Goal: Information Seeking & Learning: Compare options

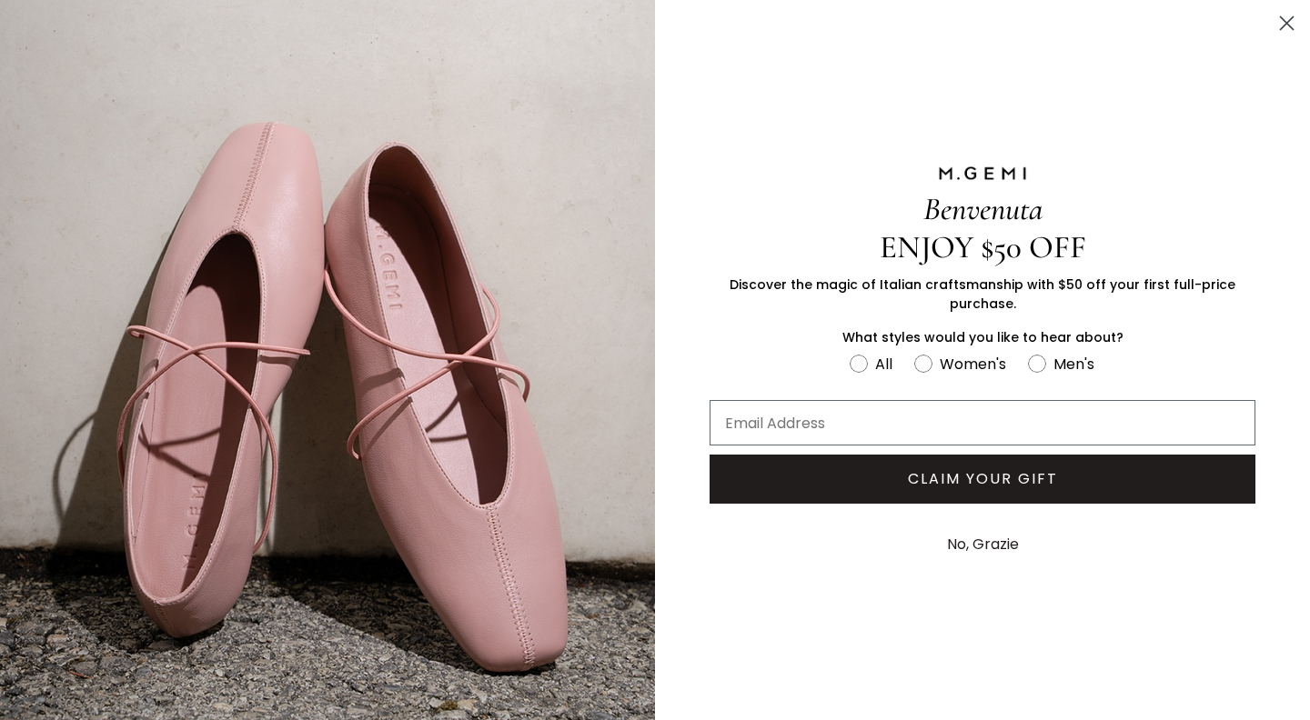
scroll to position [13, 0]
click at [922, 364] on circle "FULLSCREEN Form" at bounding box center [922, 363] width 17 height 17
click at [849, 352] on input "Women's" at bounding box center [848, 351] width 1 height 1
radio input "true"
click at [1287, 22] on icon "Close dialog" at bounding box center [1286, 23] width 13 height 13
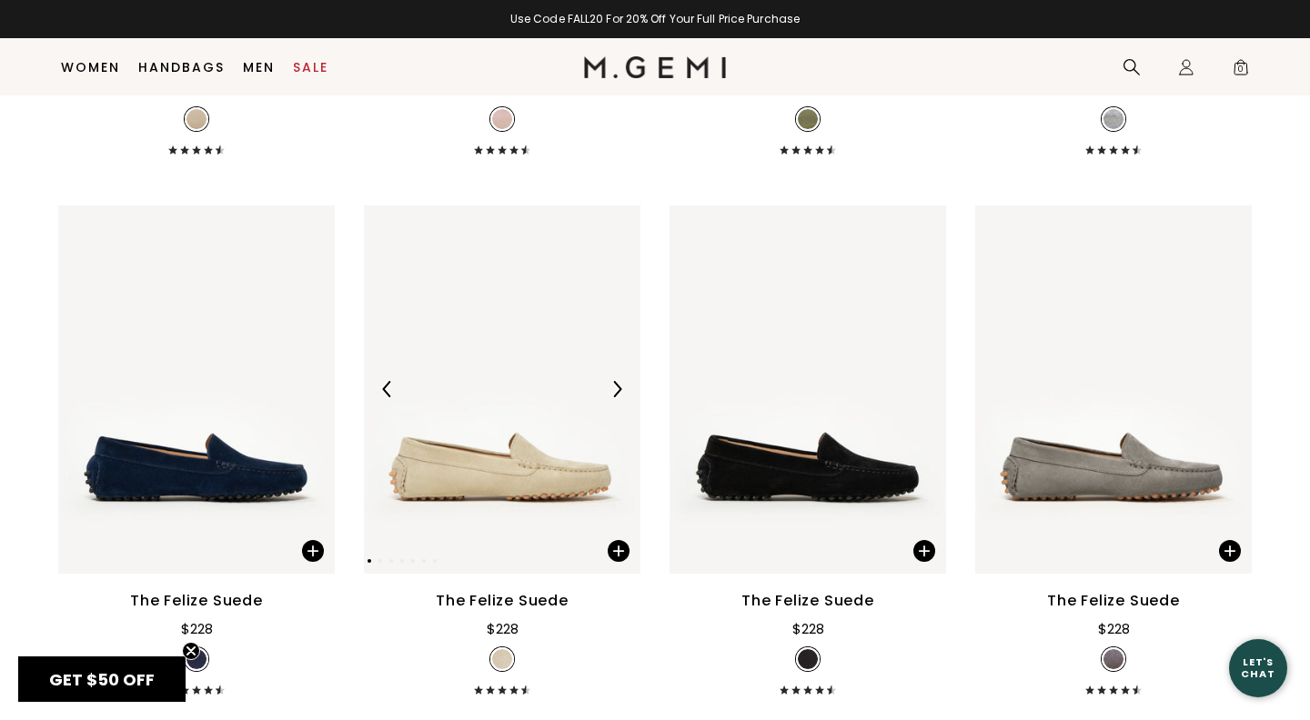
scroll to position [2850, 0]
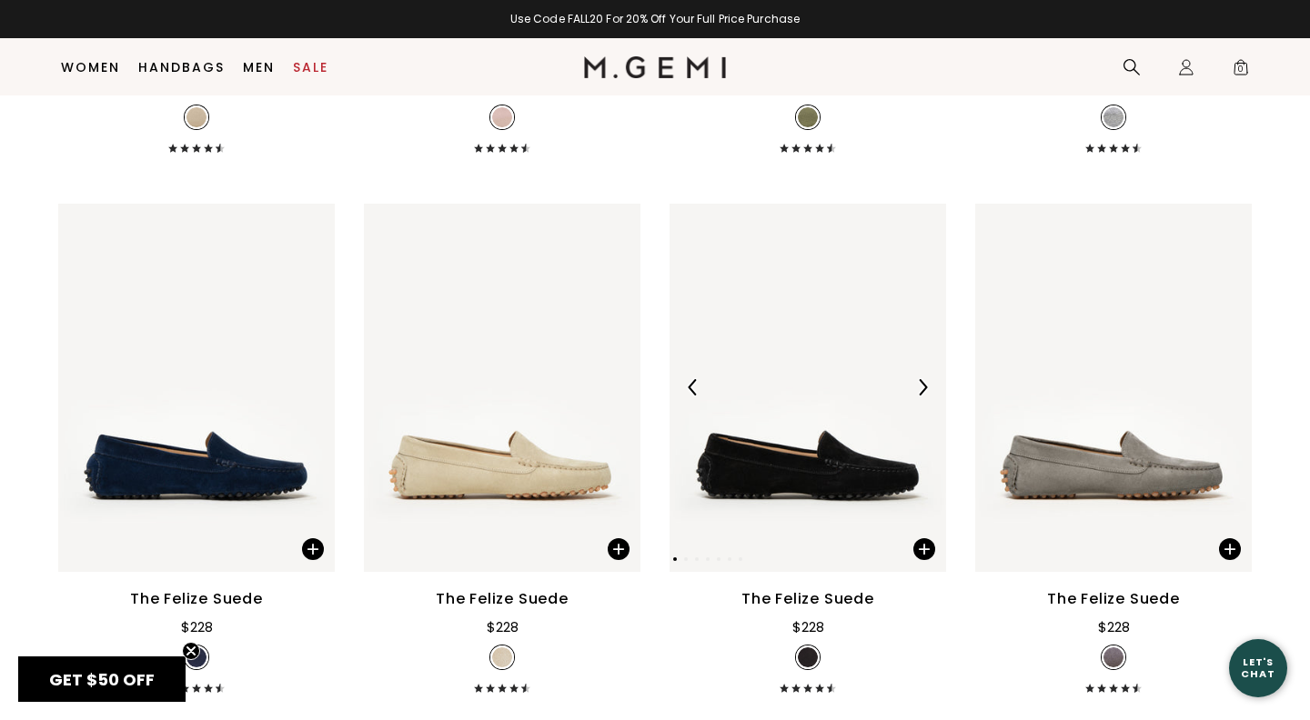
click at [748, 505] on img at bounding box center [807, 388] width 276 height 368
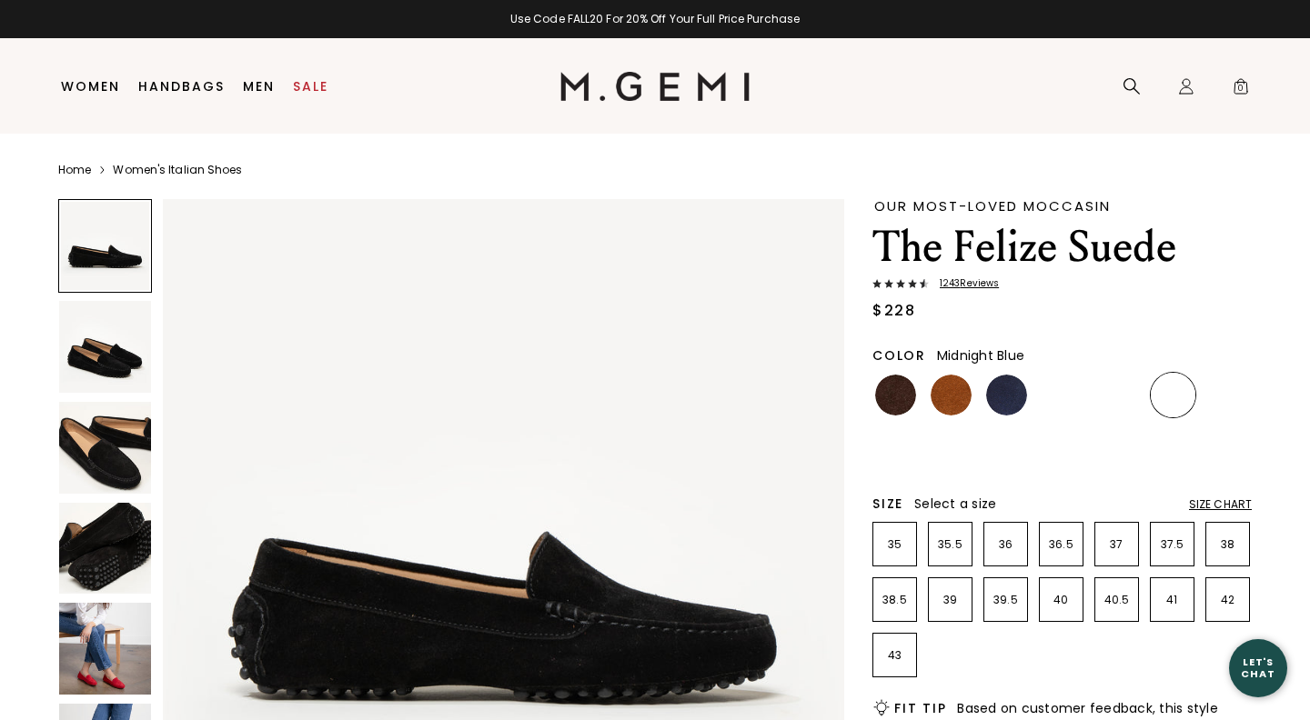
click at [1007, 397] on img at bounding box center [1006, 395] width 41 height 41
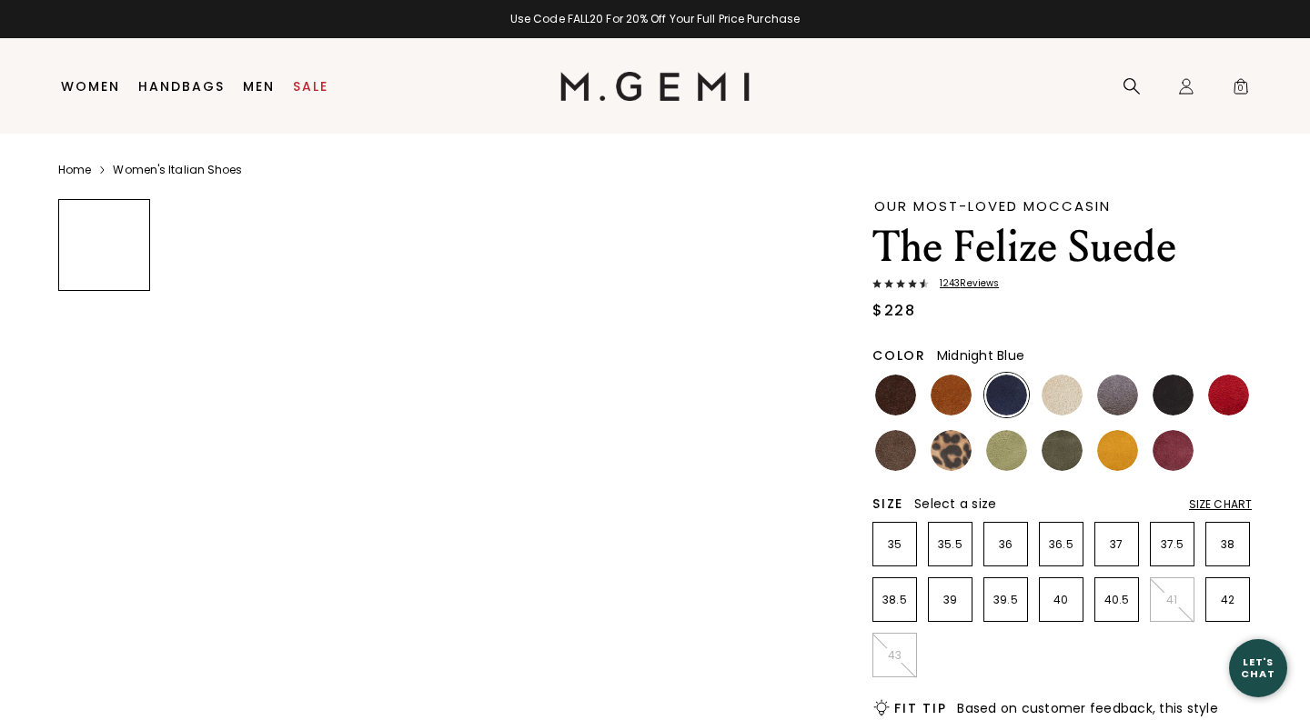
click at [1007, 397] on img at bounding box center [1006, 395] width 41 height 41
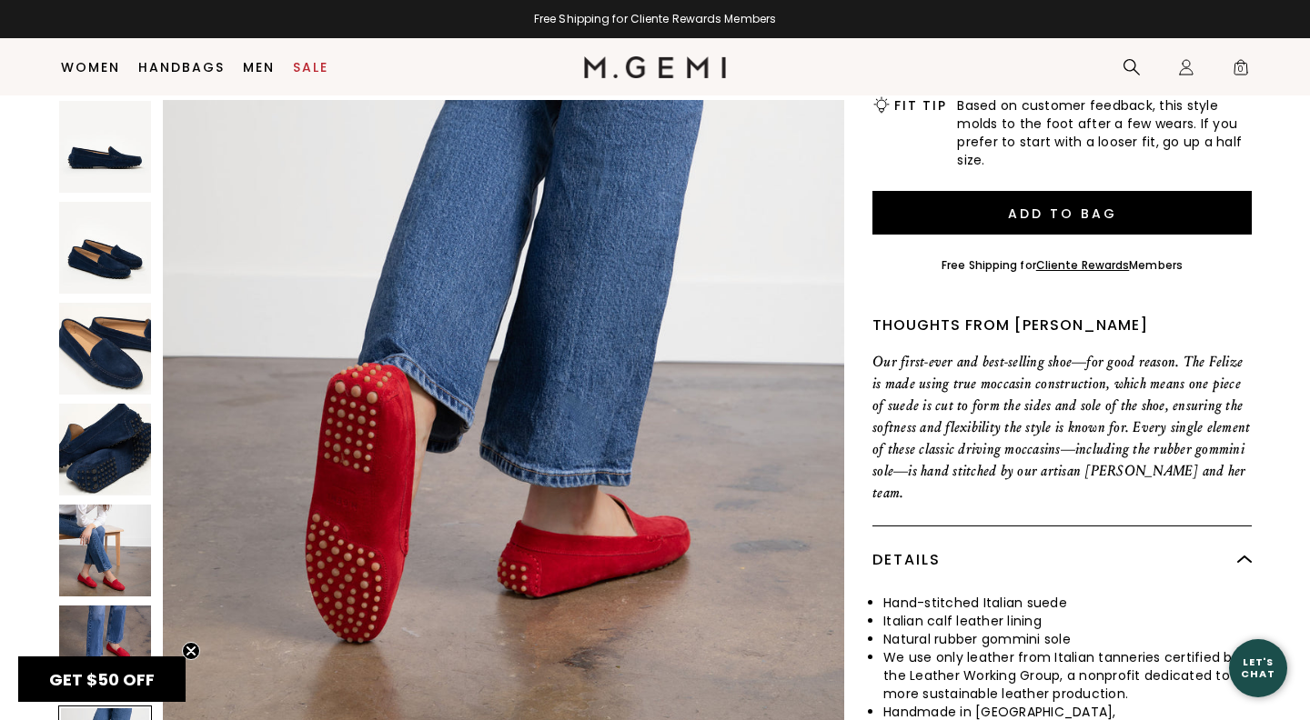
scroll to position [562, 0]
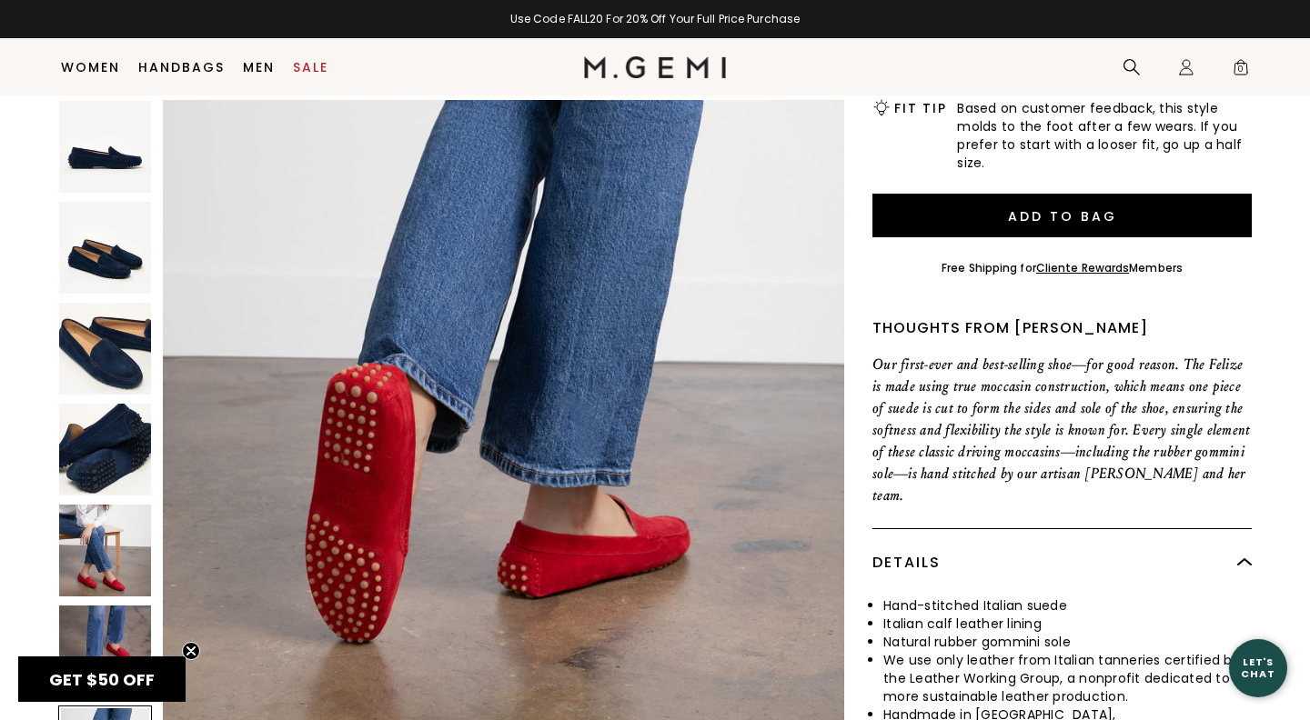
click at [729, 86] on div "Close dialog Still Looking? Unlock $50 Off Enjoy a gift from us on your first f…" at bounding box center [655, 360] width 1310 height 720
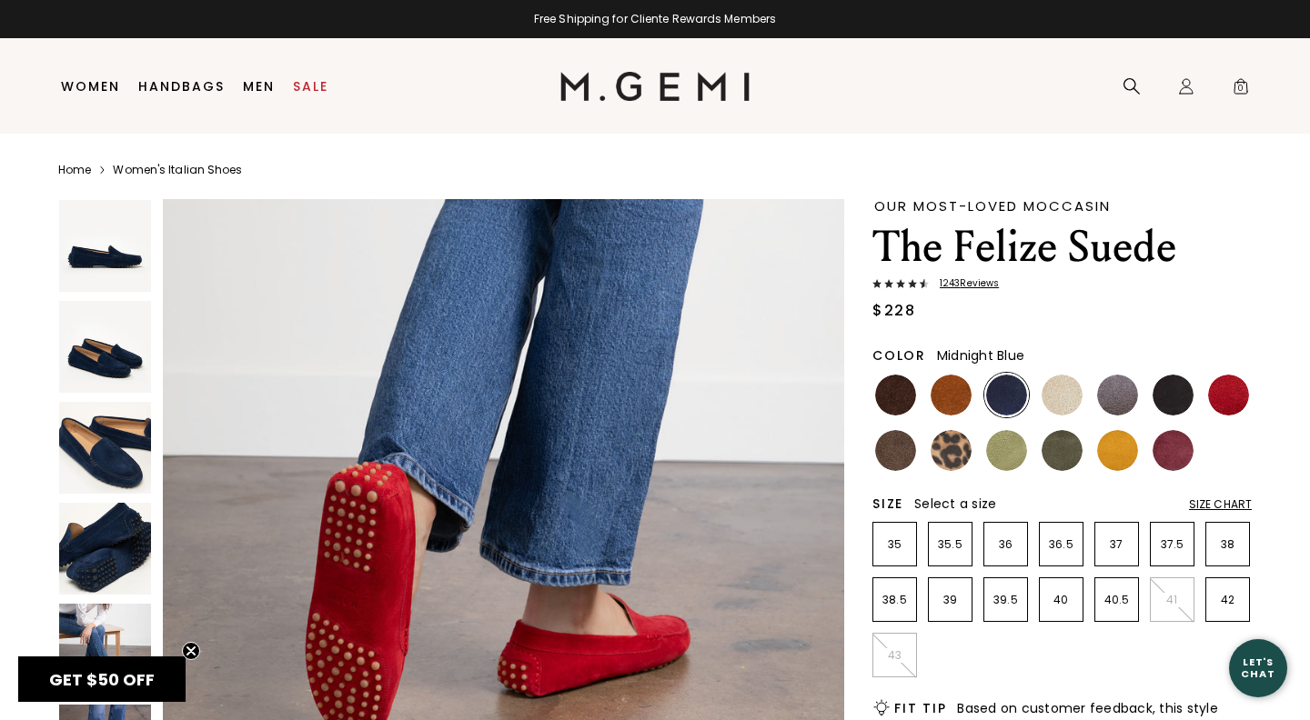
scroll to position [0, 0]
click at [877, 85] on nav "Search Icons/20x20/profile@2x Sign In Orders Rewards Refer a Friend Address Boo…" at bounding box center [1003, 85] width 508 height 95
click at [871, 89] on nav "Search Icons/20x20/profile@2x Sign In Orders Rewards Refer a Friend Address Boo…" at bounding box center [1003, 85] width 508 height 95
click at [1130, 85] on icon at bounding box center [1131, 86] width 18 height 18
click at [1125, 85] on icon at bounding box center [1131, 86] width 18 height 18
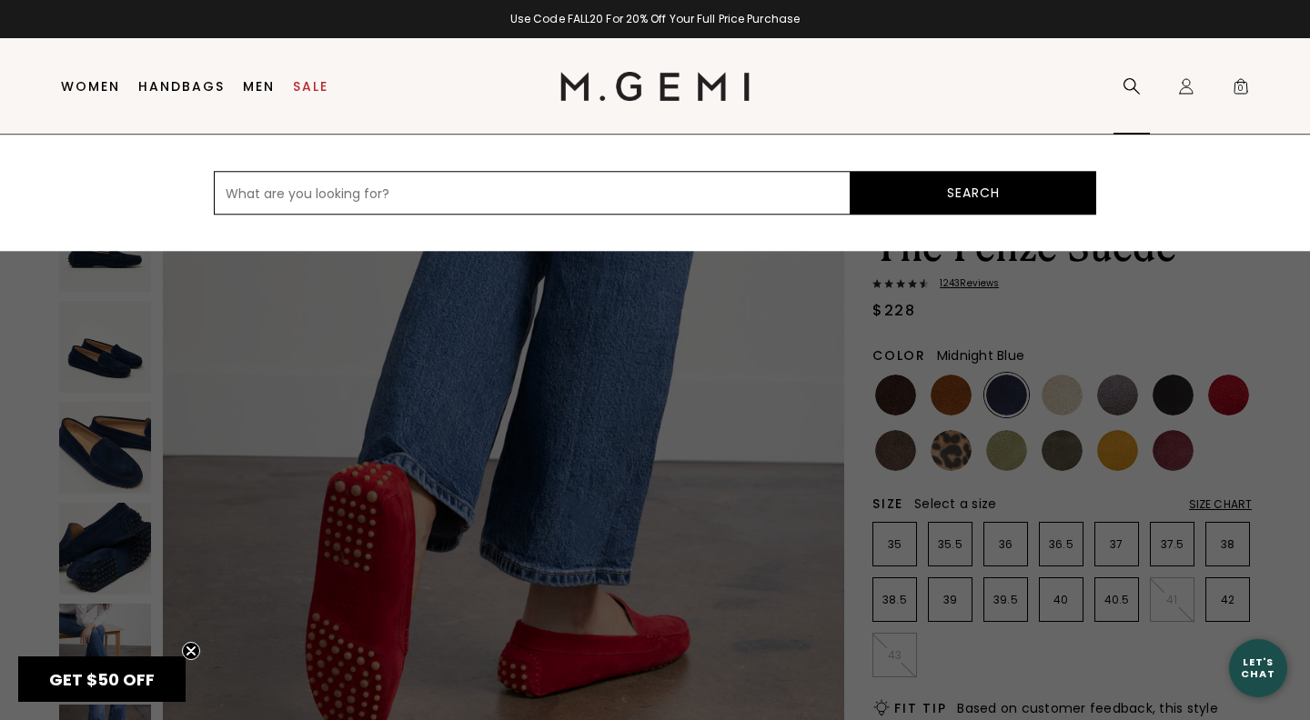
click at [223, 193] on input "text" at bounding box center [532, 193] width 637 height 44
click at [224, 193] on input "text" at bounding box center [532, 193] width 637 height 44
click at [227, 192] on input "text" at bounding box center [532, 193] width 637 height 44
type input "fur lin"
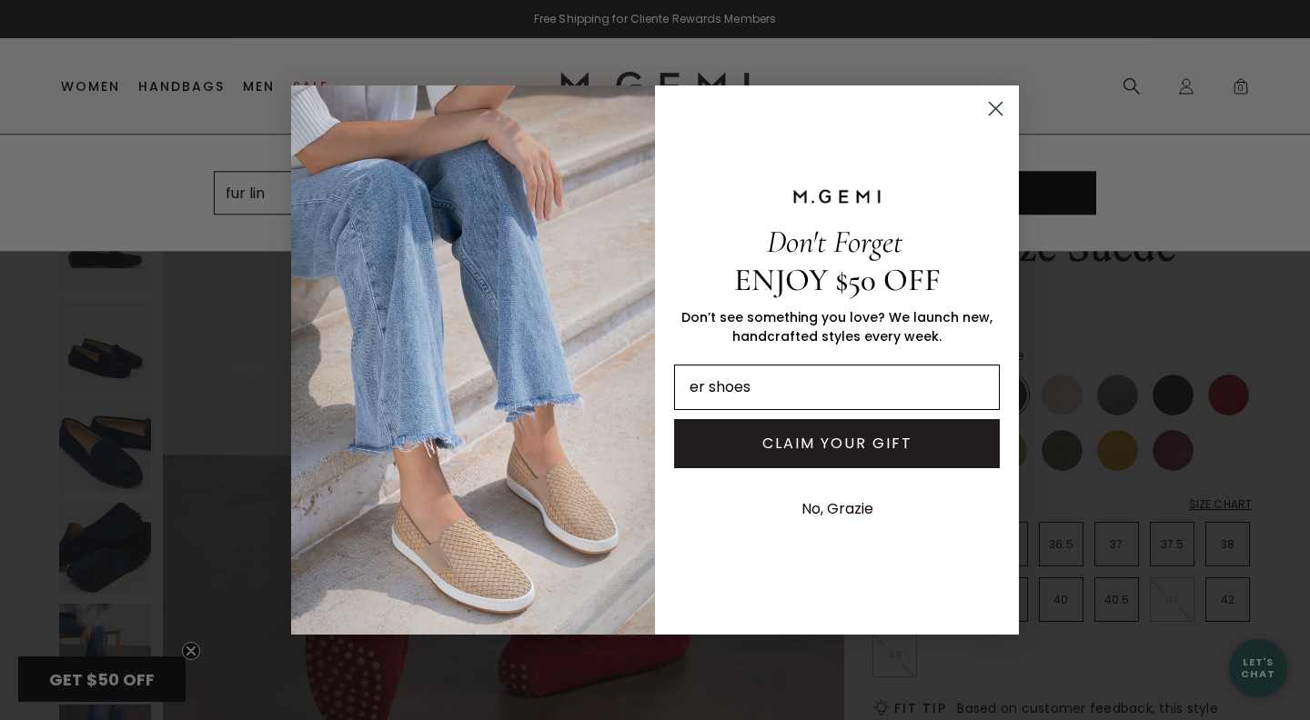
click at [682, 393] on input "er shoes" at bounding box center [837, 387] width 326 height 45
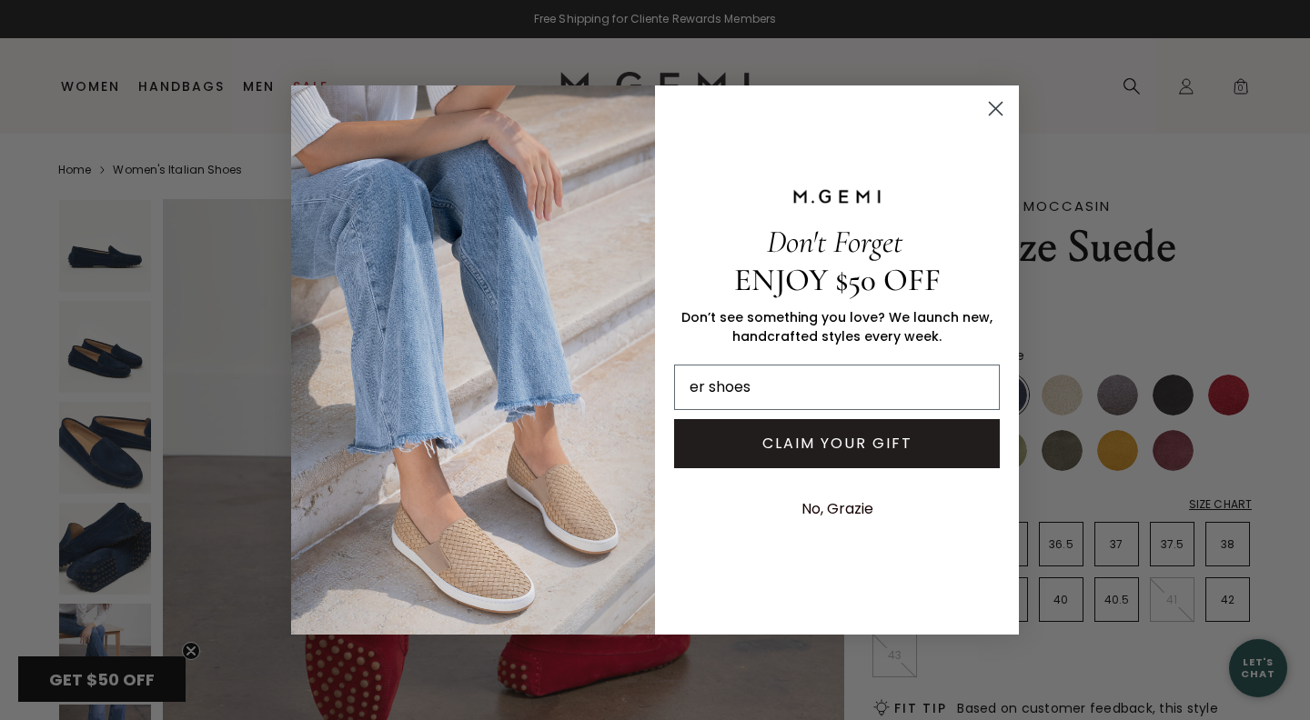
type input "er shoes"
click at [993, 107] on icon "Close dialog" at bounding box center [995, 108] width 13 height 13
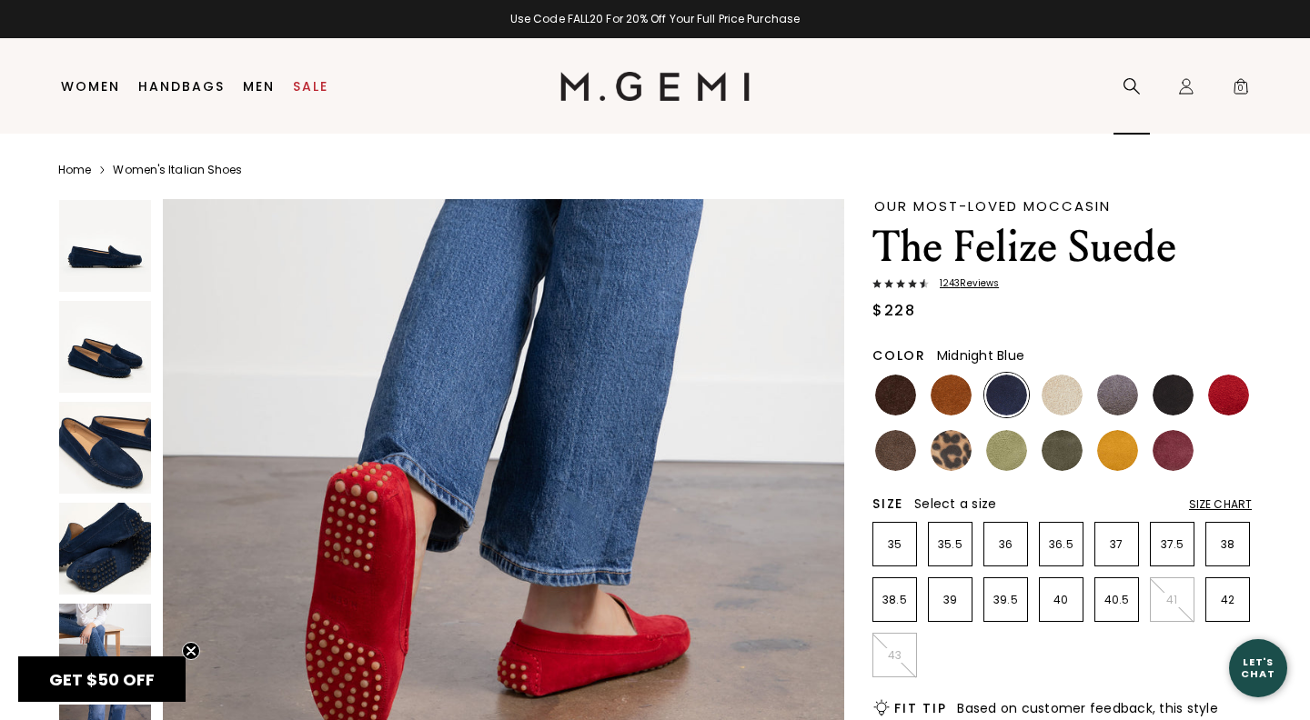
click at [1130, 84] on icon at bounding box center [1131, 86] width 18 height 18
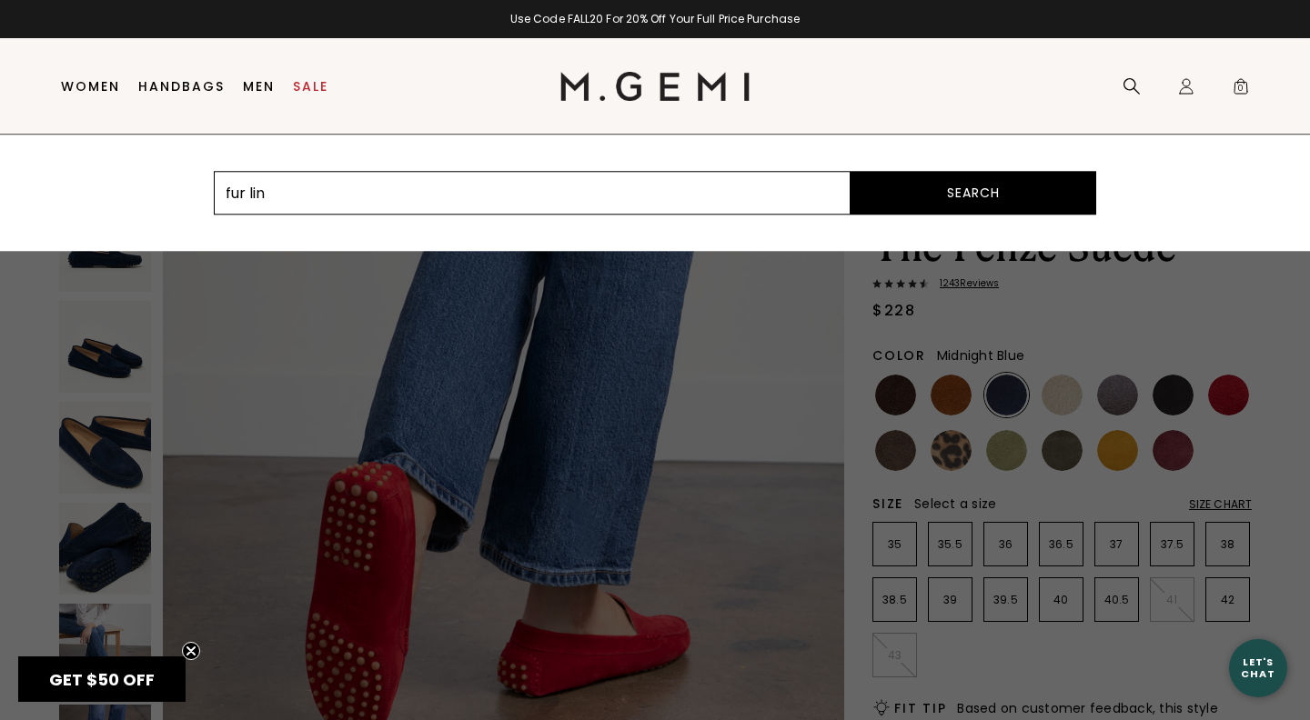
click at [820, 77] on nav "fur lin Search Icons/20x20/profile@2x Sign In Orders Rewards Refer a Friend Add…" at bounding box center [1003, 85] width 508 height 95
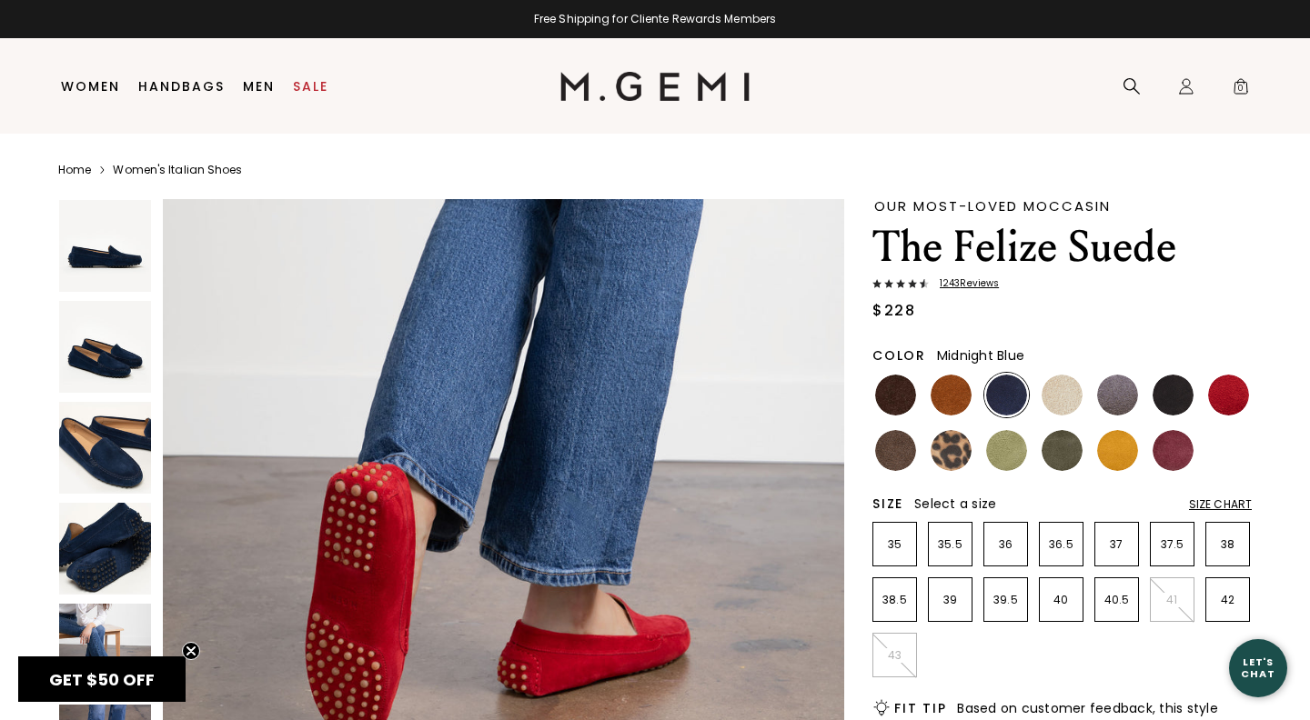
click at [829, 82] on nav "fur lin Search Icons/20x20/profile@2x Sign In Orders Rewards Refer a Friend Add…" at bounding box center [1003, 85] width 508 height 95
click at [840, 84] on nav "fur lin Search Icons/20x20/profile@2x Sign In Orders Rewards Refer a Friend Add…" at bounding box center [1003, 85] width 508 height 95
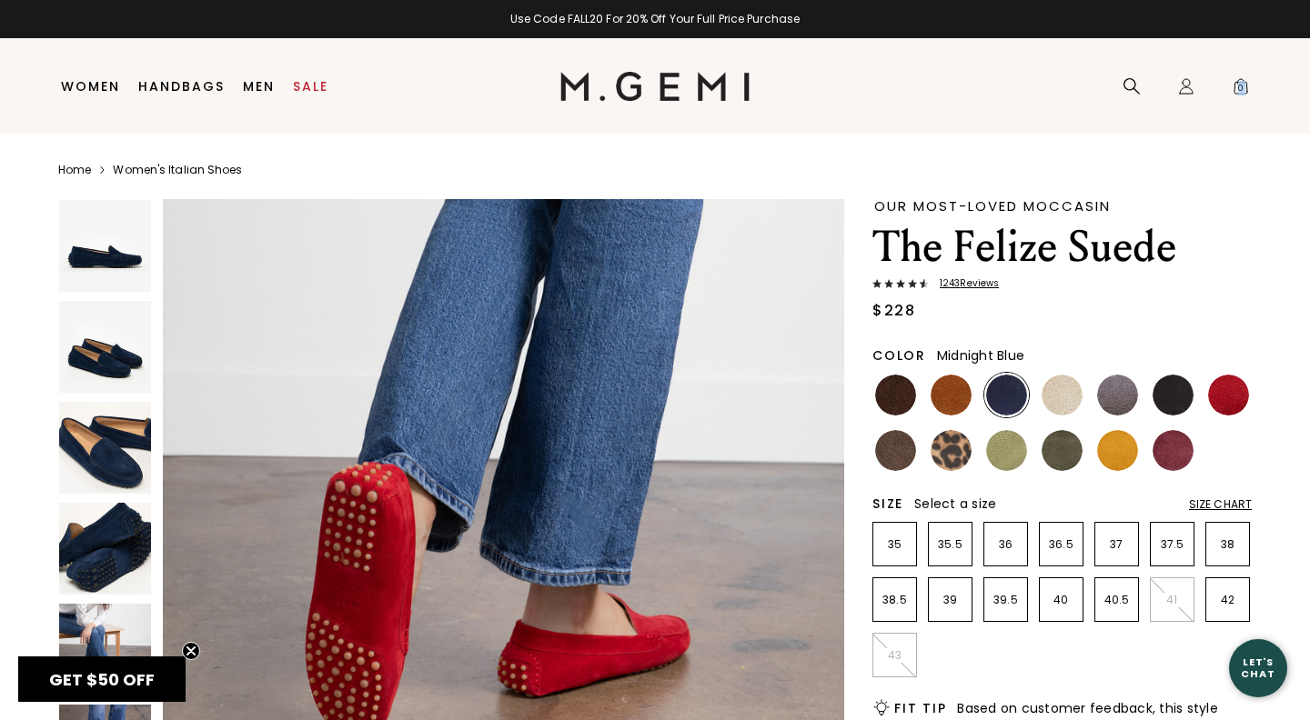
click at [917, 100] on nav "fur lin Search Icons/20x20/profile@2x Sign In Orders Rewards Refer a Friend Add…" at bounding box center [1003, 85] width 508 height 95
click at [311, 82] on link "Sale" at bounding box center [310, 86] width 35 height 15
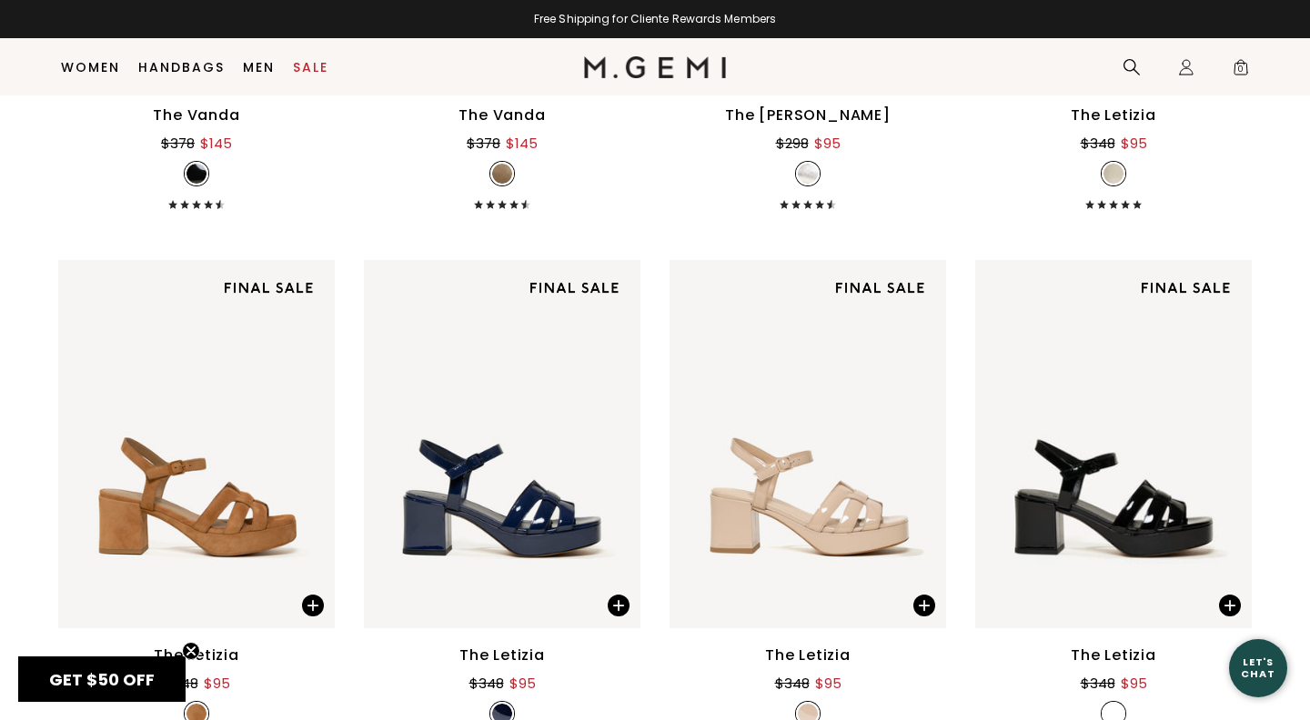
scroll to position [7527, 0]
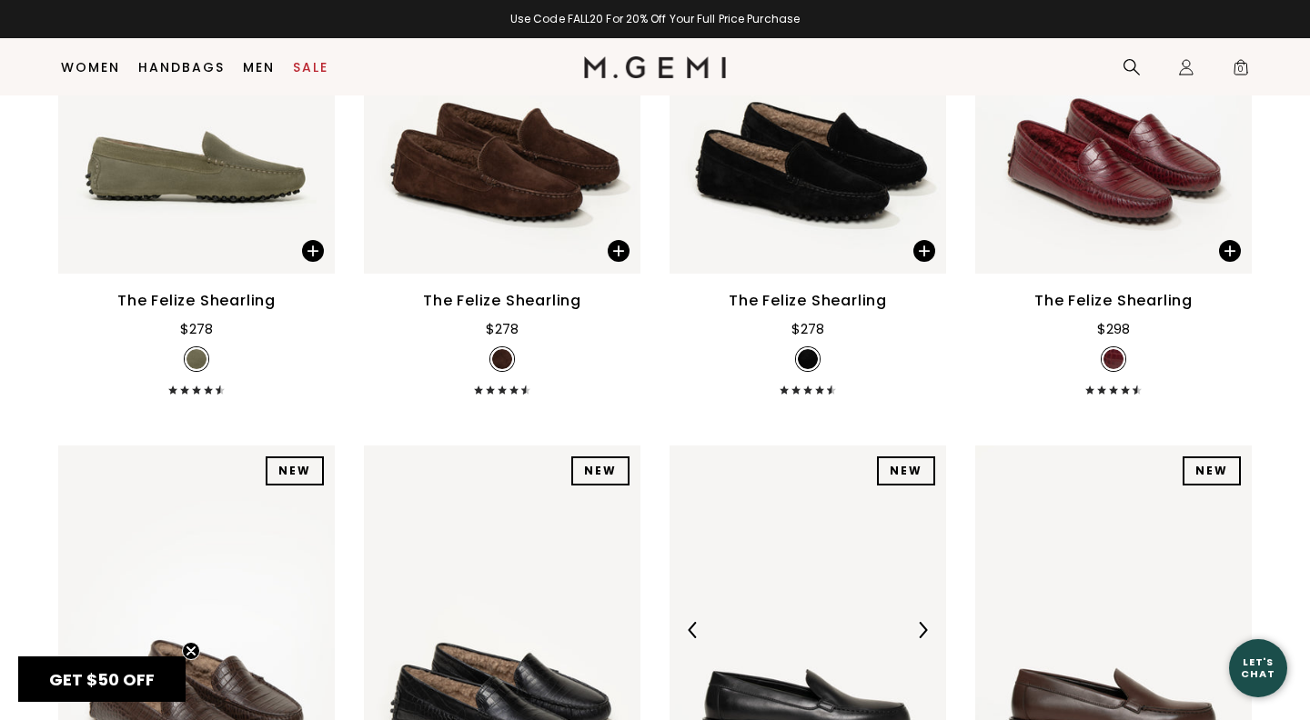
scroll to position [433, 0]
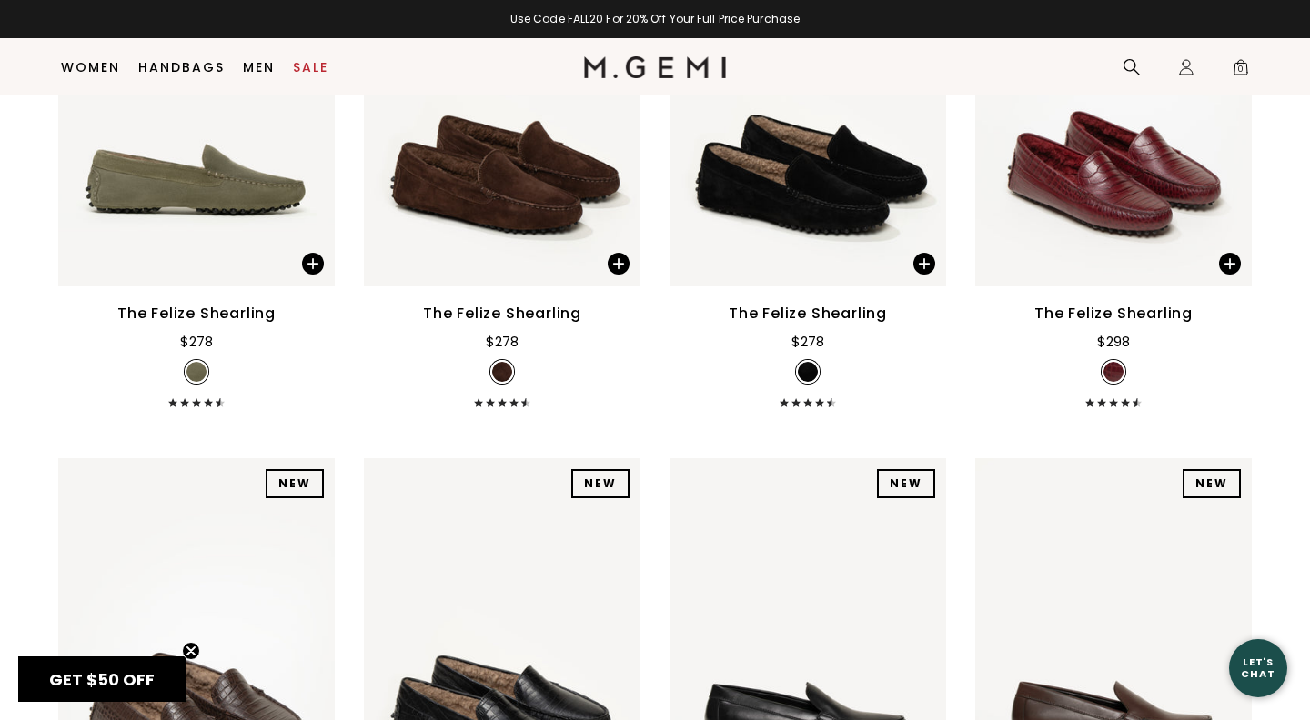
click at [810, 382] on img at bounding box center [808, 372] width 20 height 20
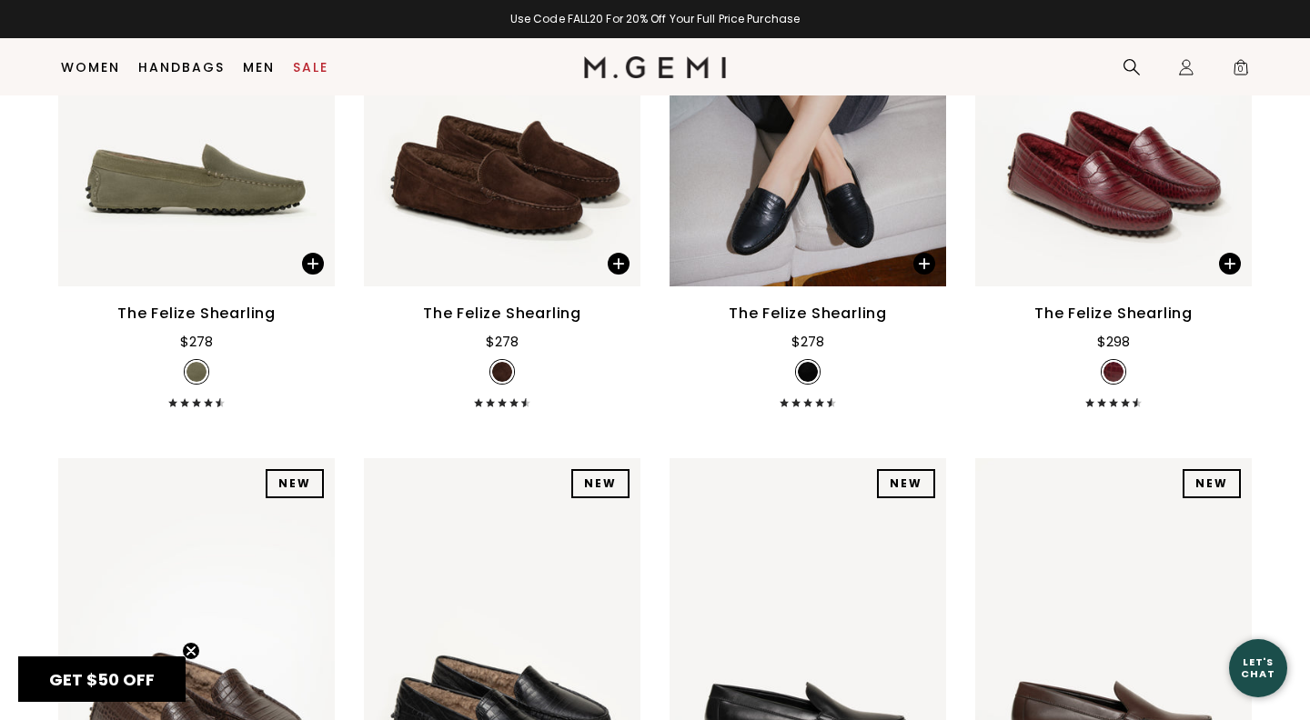
click at [505, 382] on img at bounding box center [502, 372] width 20 height 20
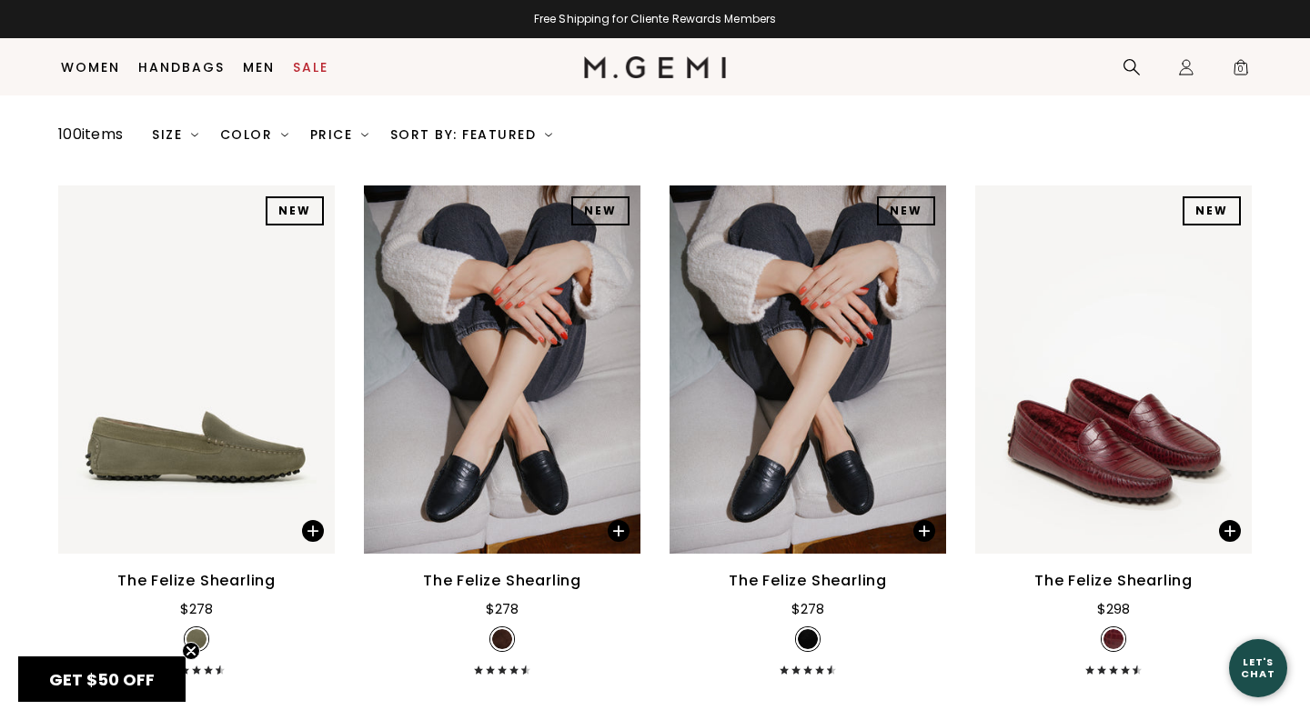
scroll to position [173, 0]
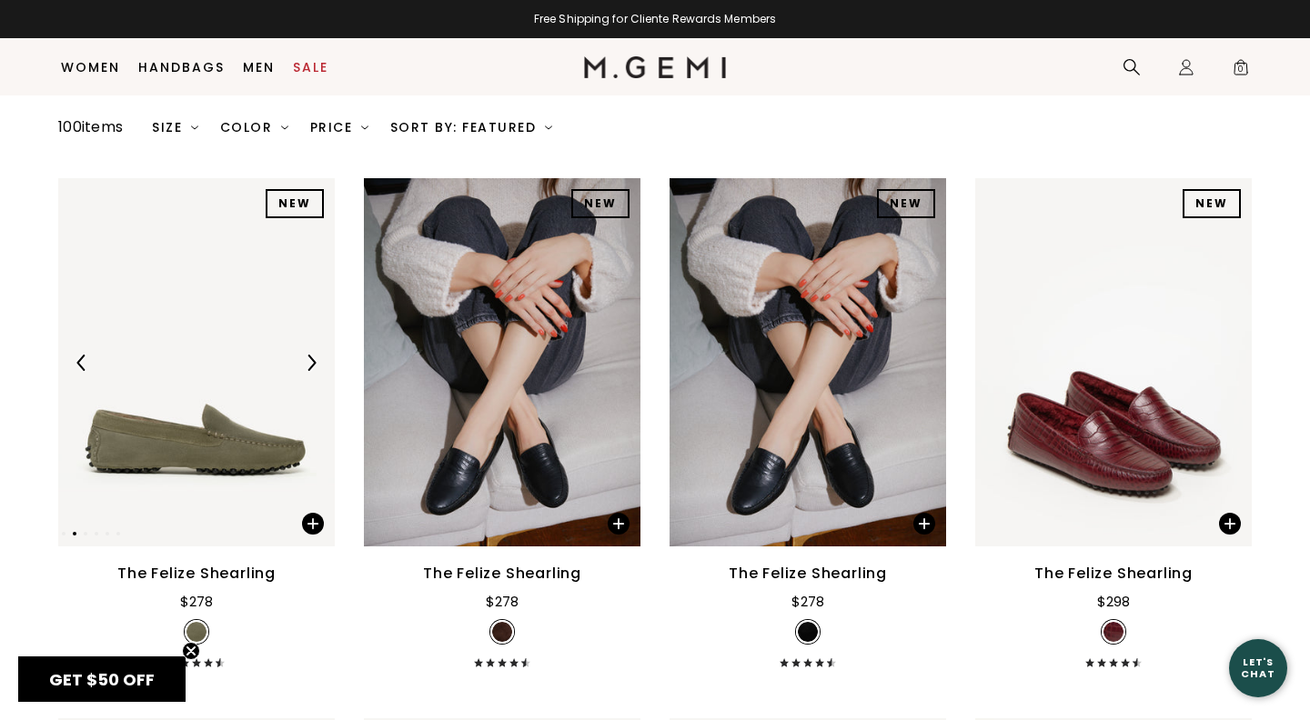
click at [243, 463] on img at bounding box center [196, 362] width 276 height 368
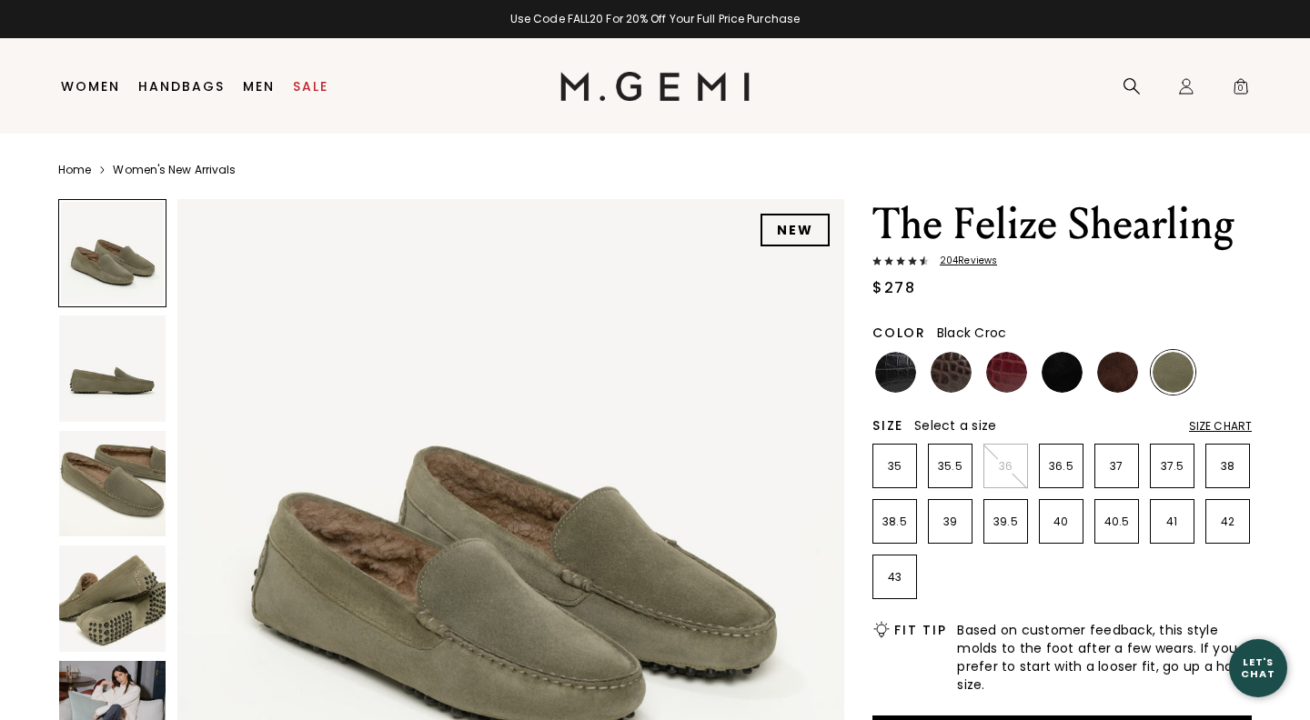
click at [895, 365] on img at bounding box center [895, 372] width 41 height 41
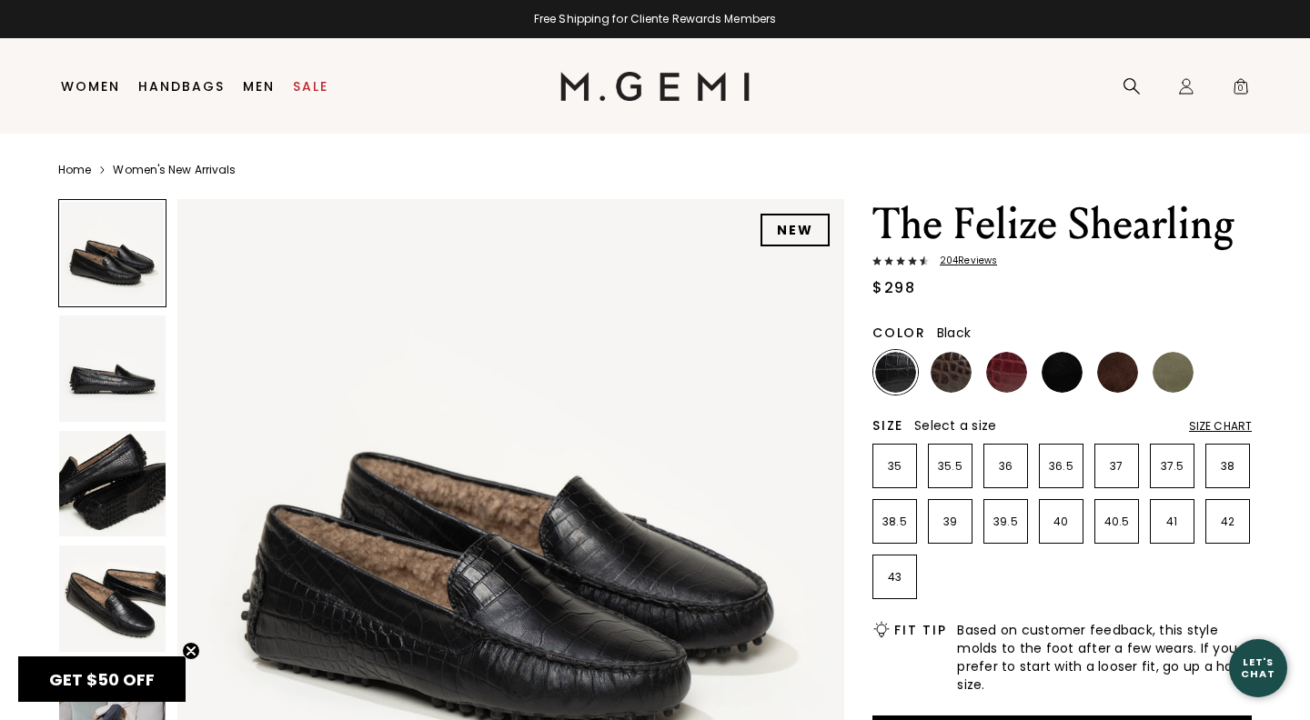
click at [1059, 366] on img at bounding box center [1061, 372] width 41 height 41
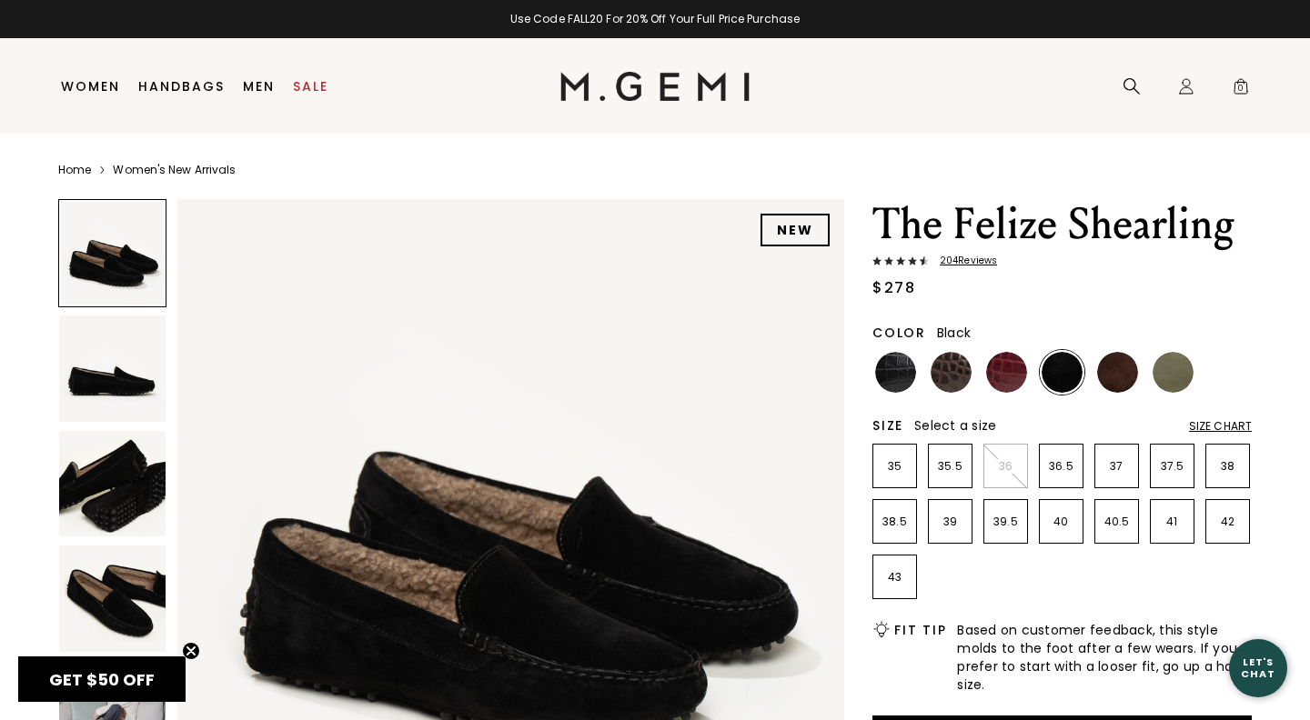
click at [1058, 366] on img at bounding box center [1061, 372] width 41 height 41
click at [1064, 369] on img at bounding box center [1061, 372] width 41 height 41
click at [1058, 376] on img at bounding box center [1061, 372] width 41 height 41
click at [1114, 376] on img at bounding box center [1117, 372] width 41 height 41
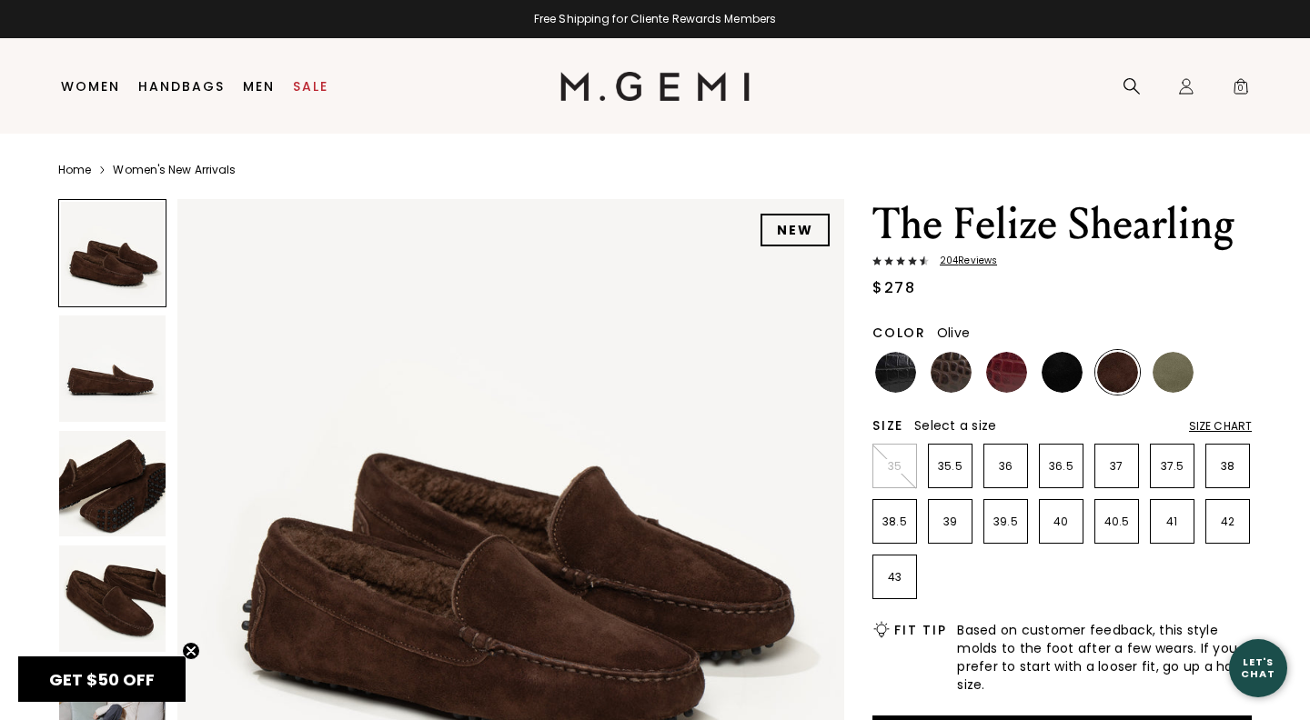
click at [1173, 370] on img at bounding box center [1172, 372] width 41 height 41
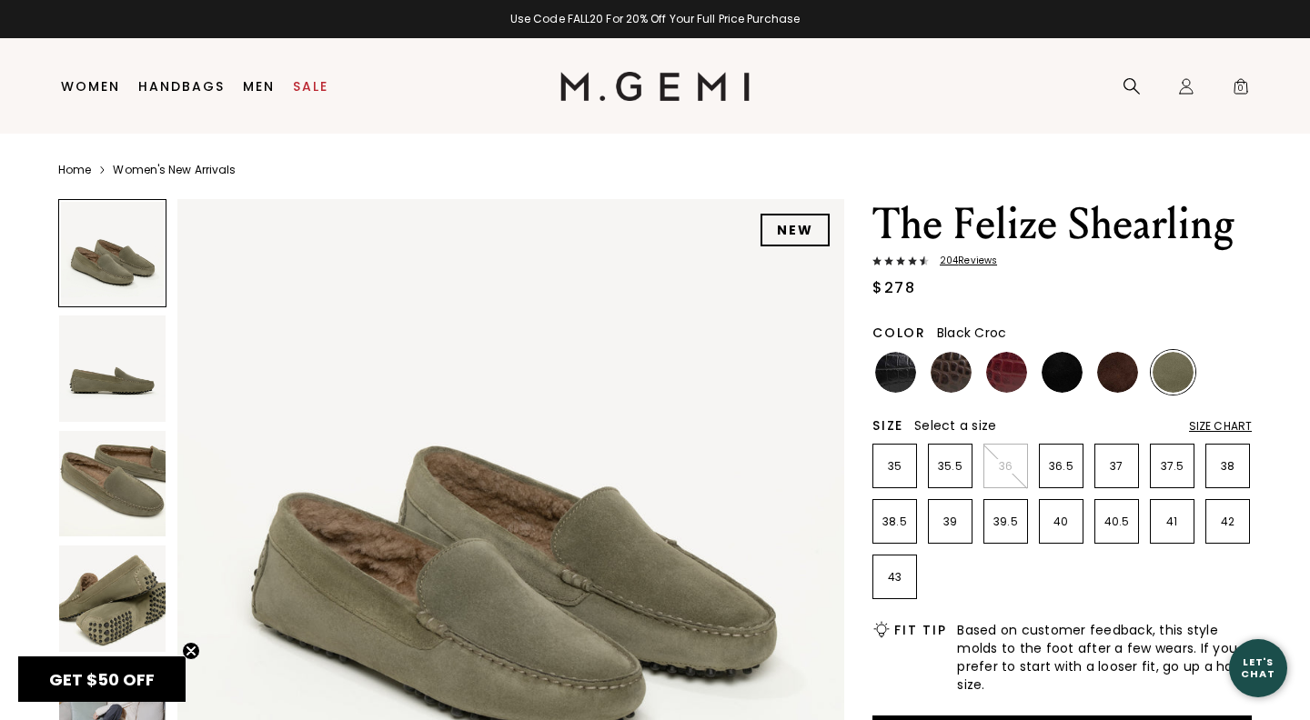
click at [896, 374] on img at bounding box center [895, 372] width 41 height 41
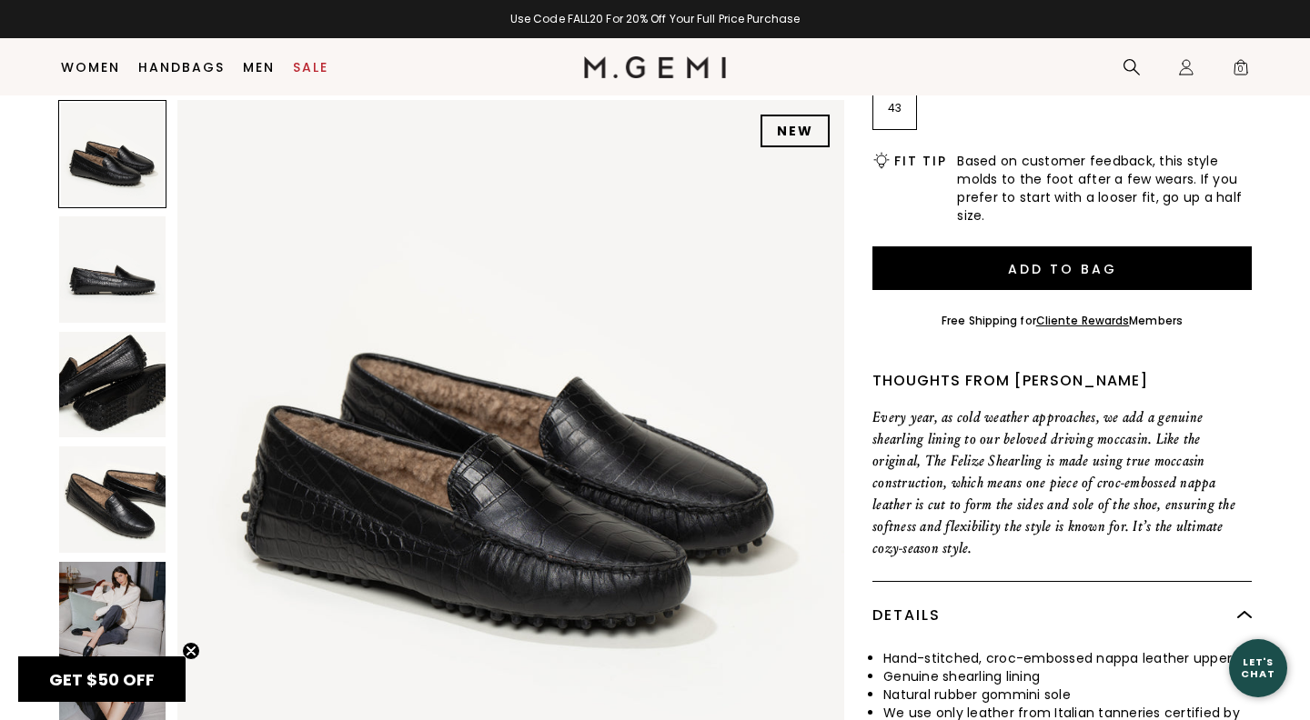
scroll to position [20, 0]
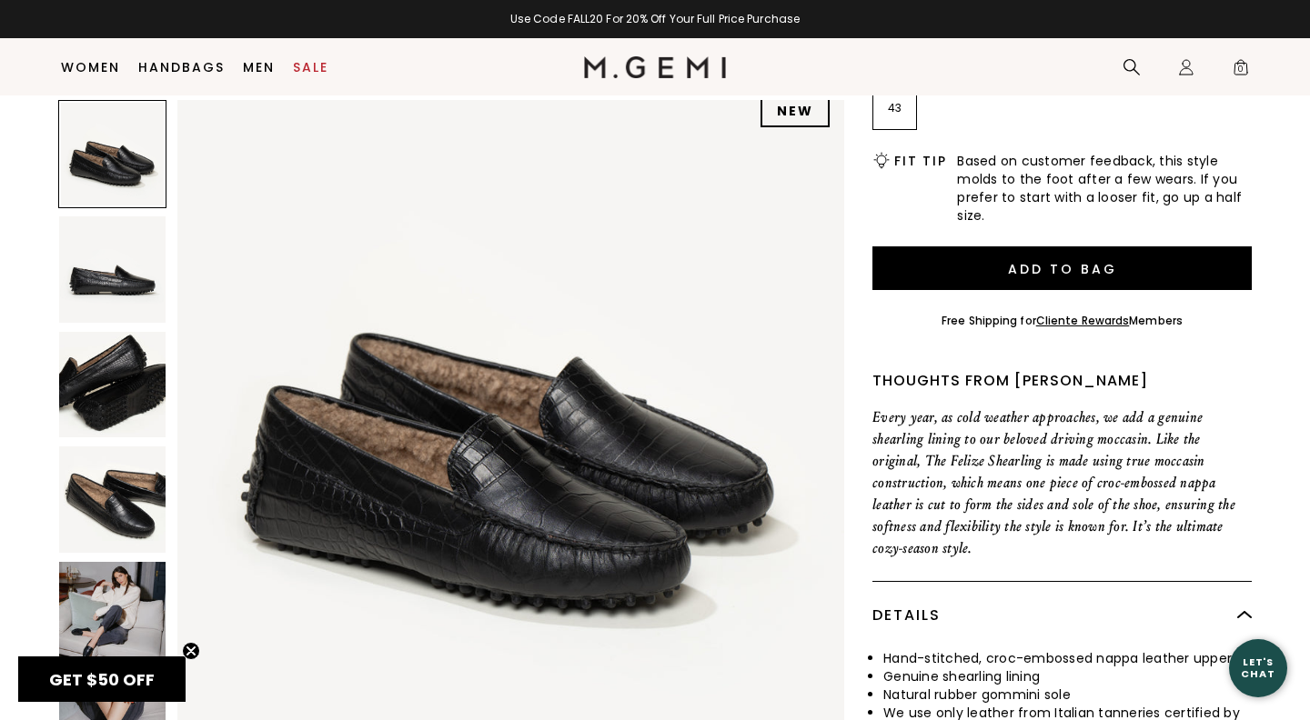
click at [104, 273] on img at bounding box center [112, 269] width 106 height 106
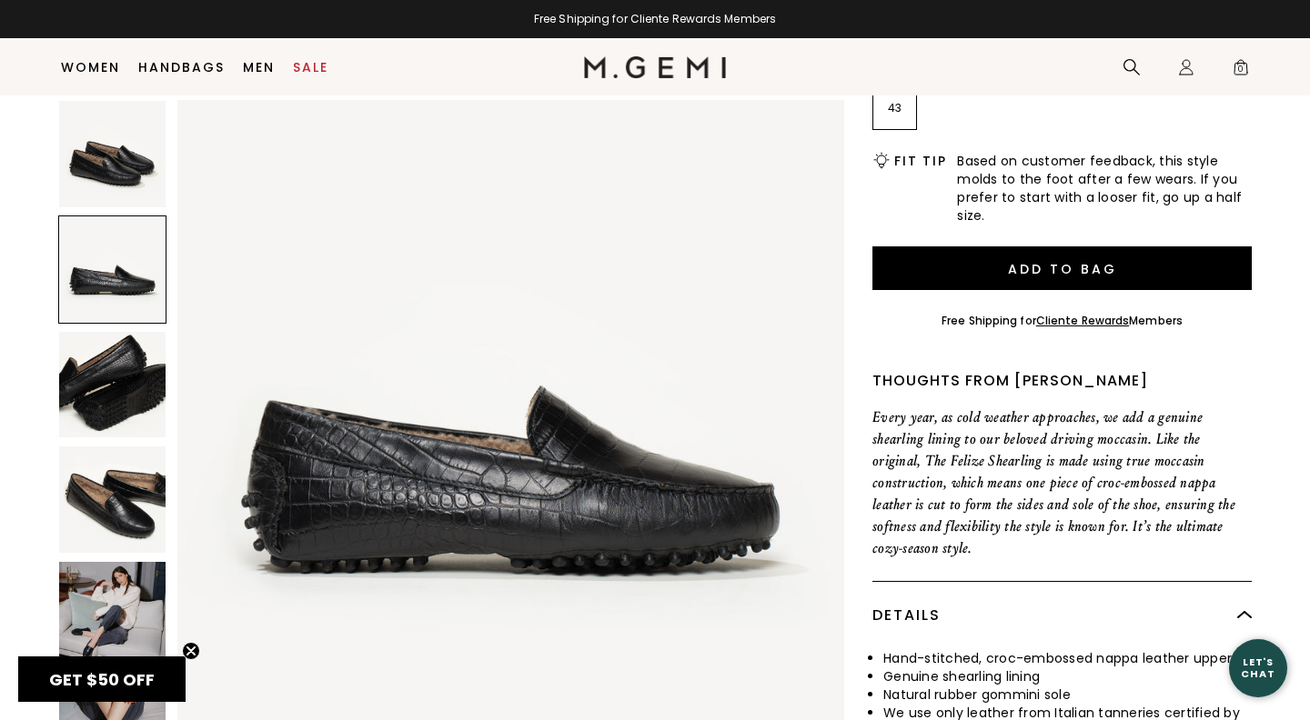
click at [109, 176] on img at bounding box center [112, 154] width 106 height 106
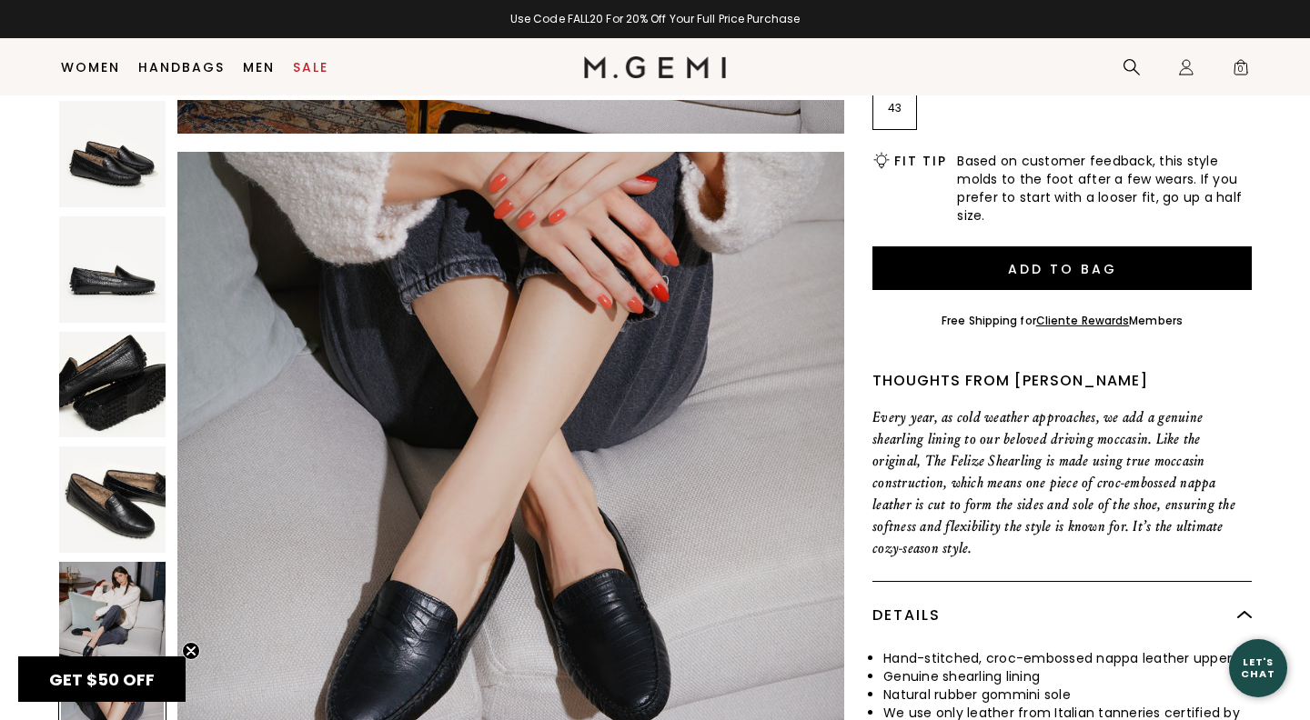
scroll to position [3396, 0]
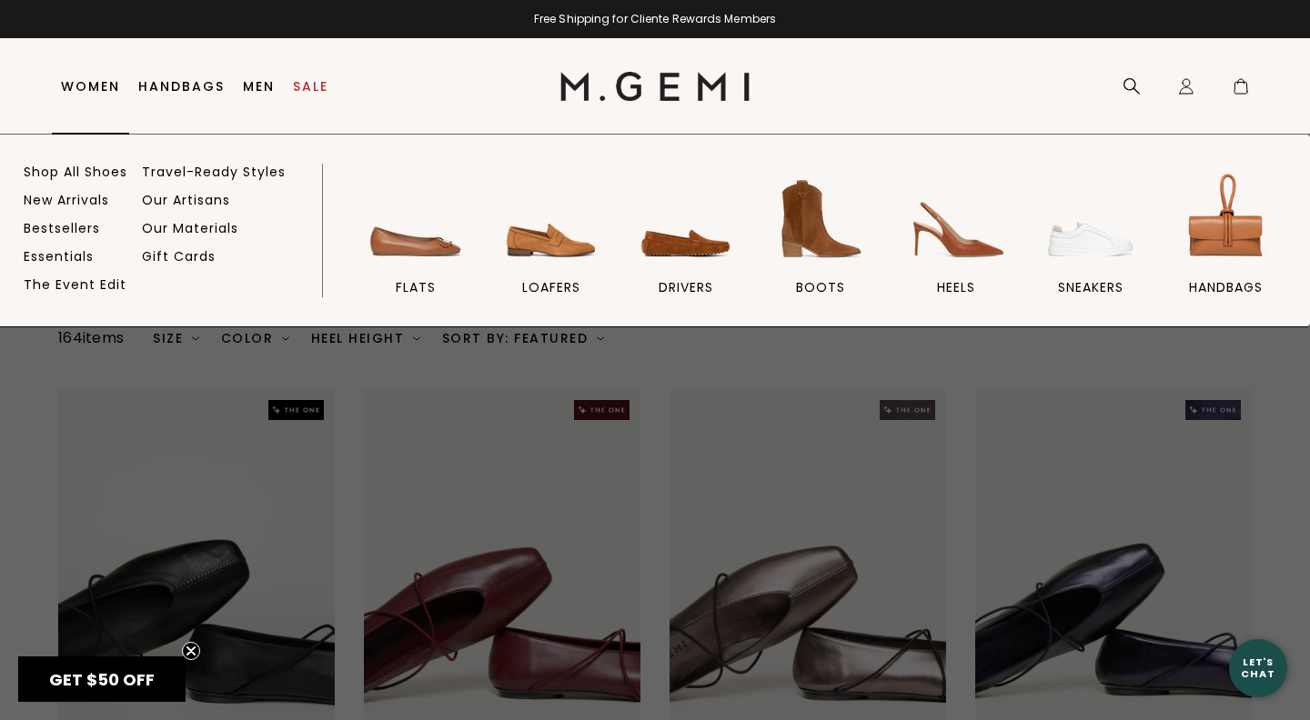
click at [88, 80] on link "Women" at bounding box center [90, 86] width 59 height 15
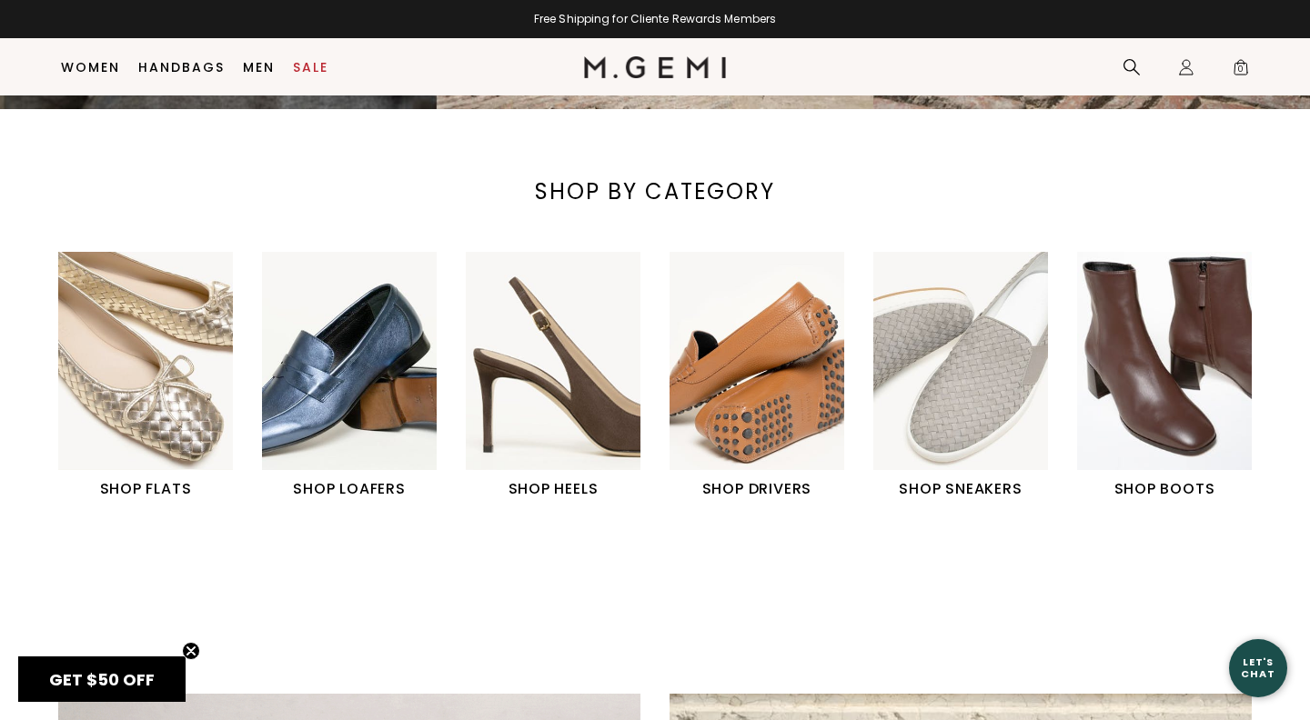
scroll to position [532, 0]
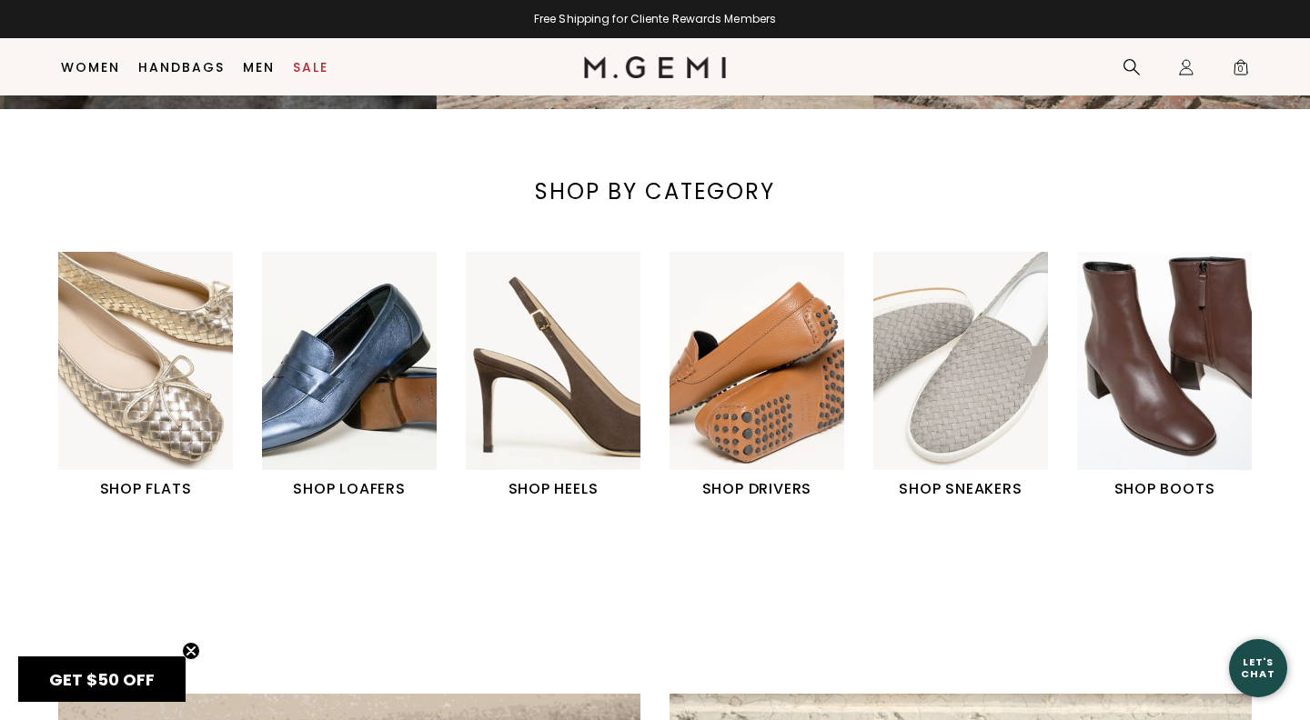
click at [757, 403] on img "4 / 6" at bounding box center [756, 361] width 175 height 218
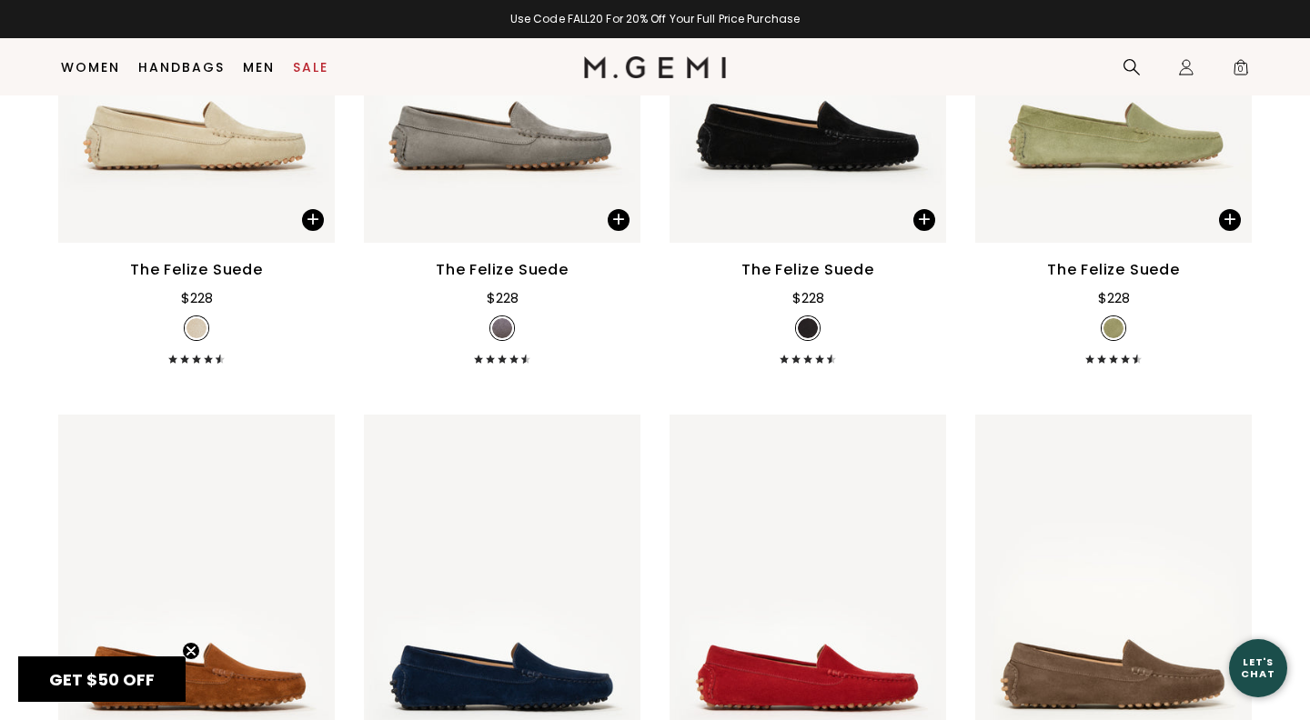
scroll to position [1152, 0]
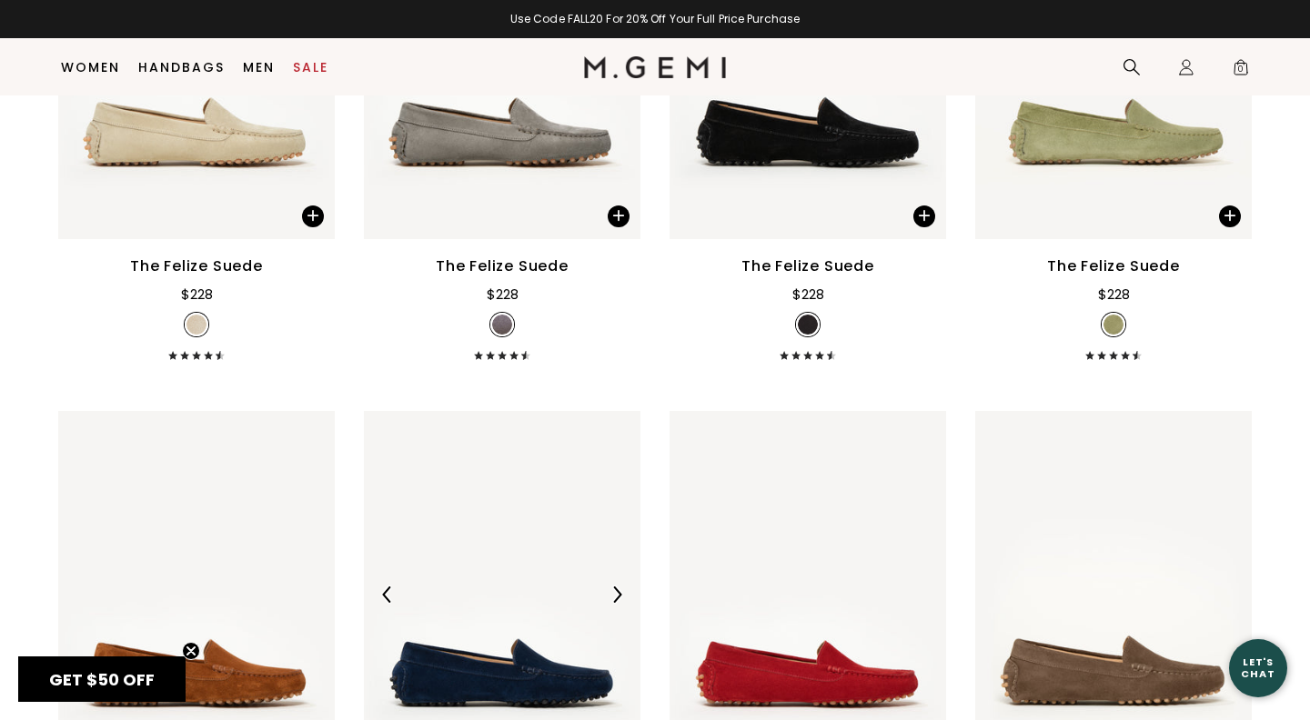
click at [537, 576] on img at bounding box center [502, 595] width 276 height 368
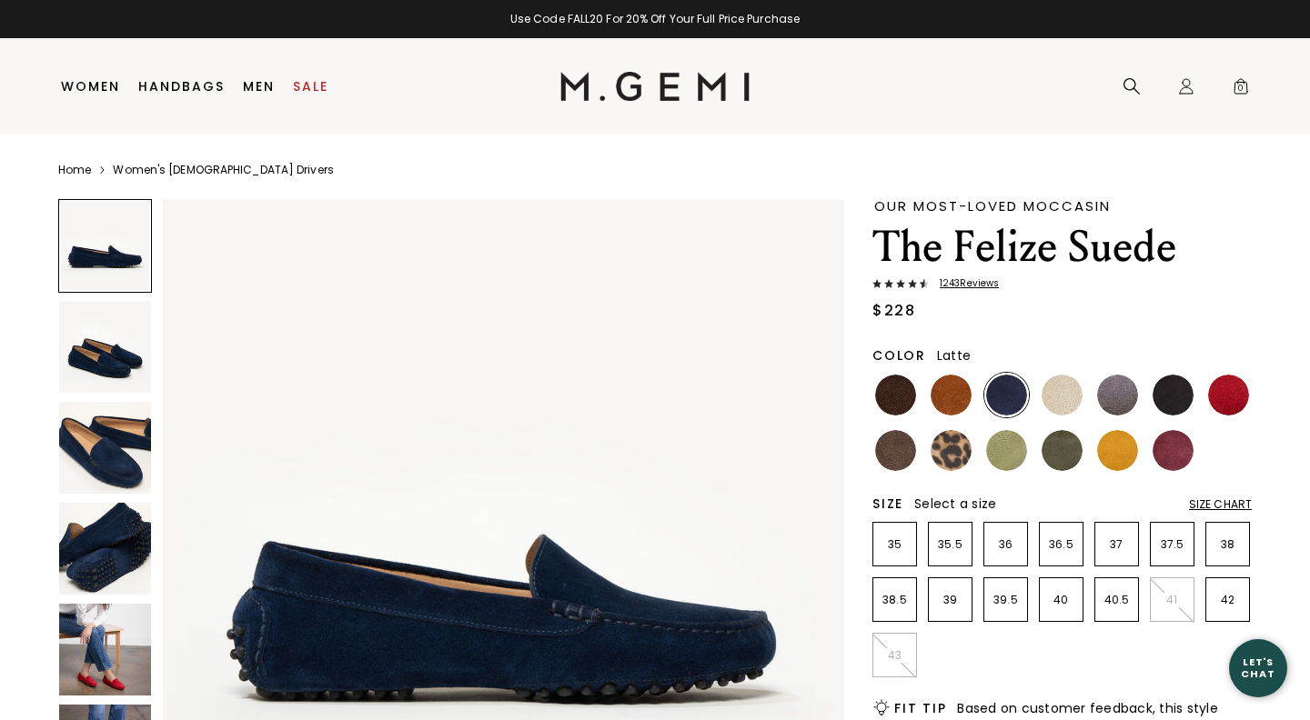
click at [1066, 391] on img at bounding box center [1061, 395] width 41 height 41
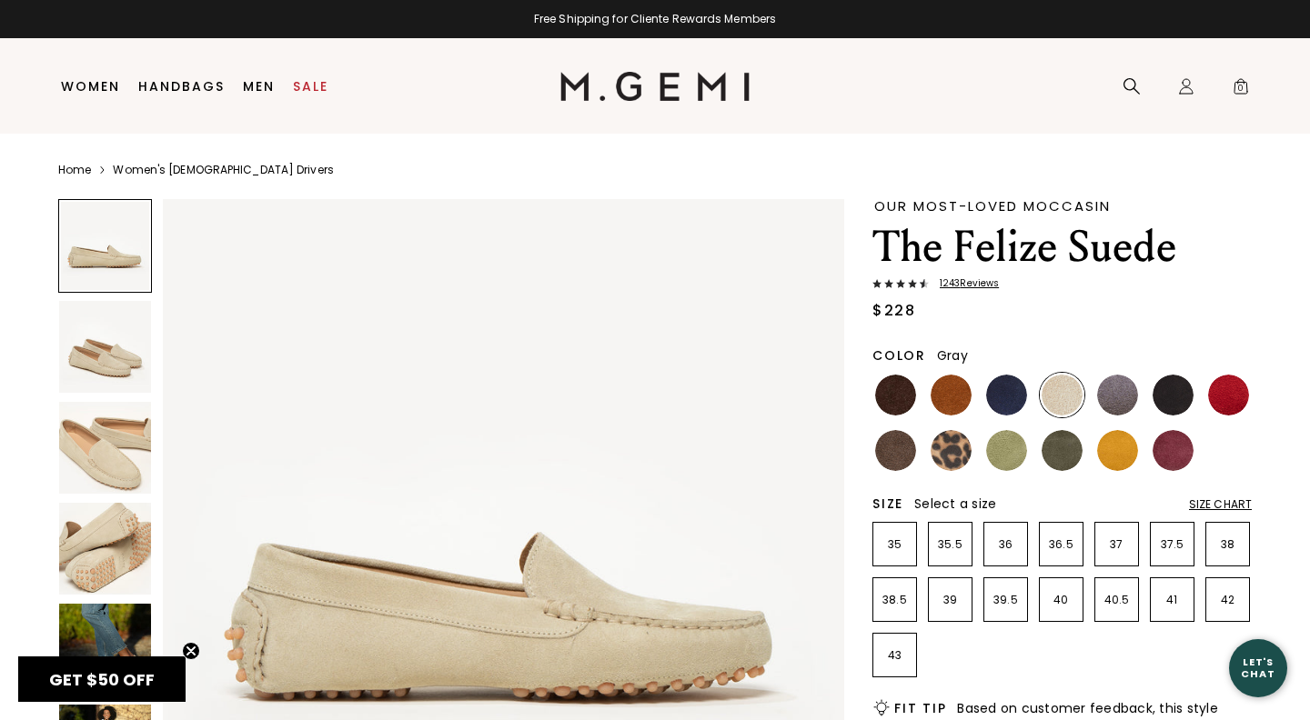
click at [1126, 389] on img at bounding box center [1117, 395] width 41 height 41
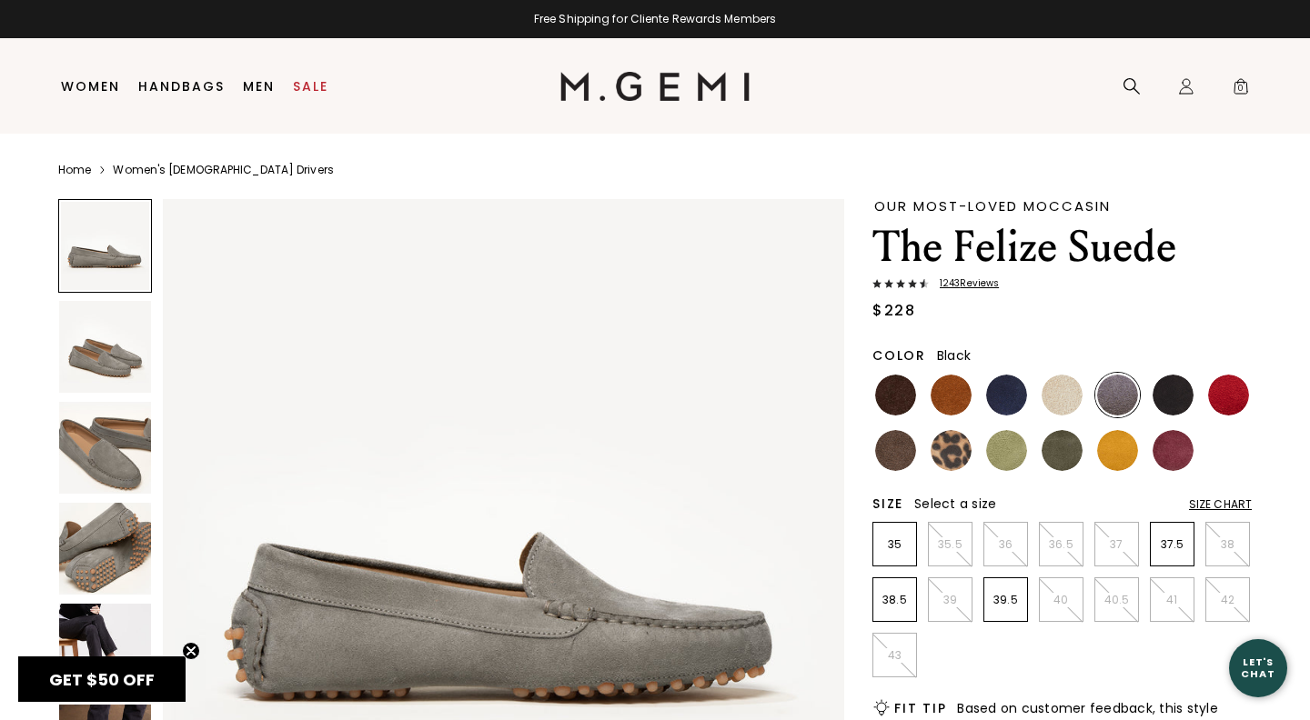
click at [1167, 391] on img at bounding box center [1172, 395] width 41 height 41
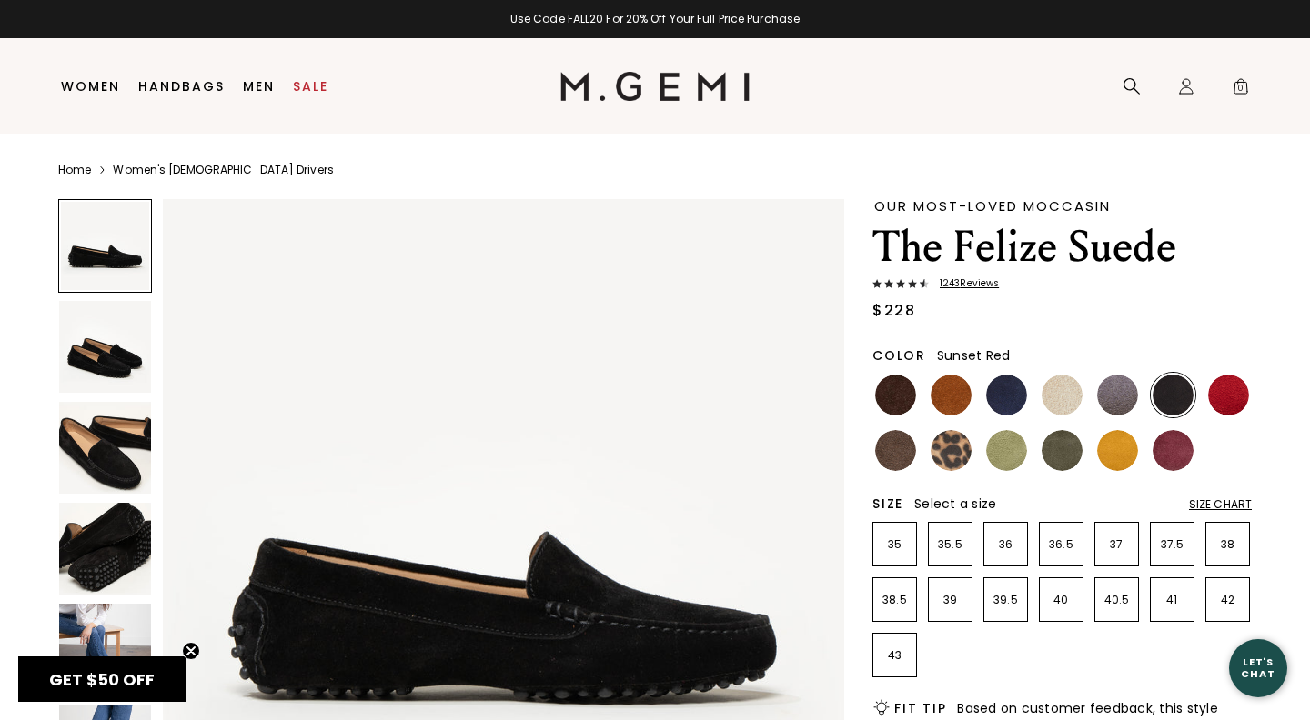
click at [1230, 388] on img at bounding box center [1228, 395] width 41 height 41
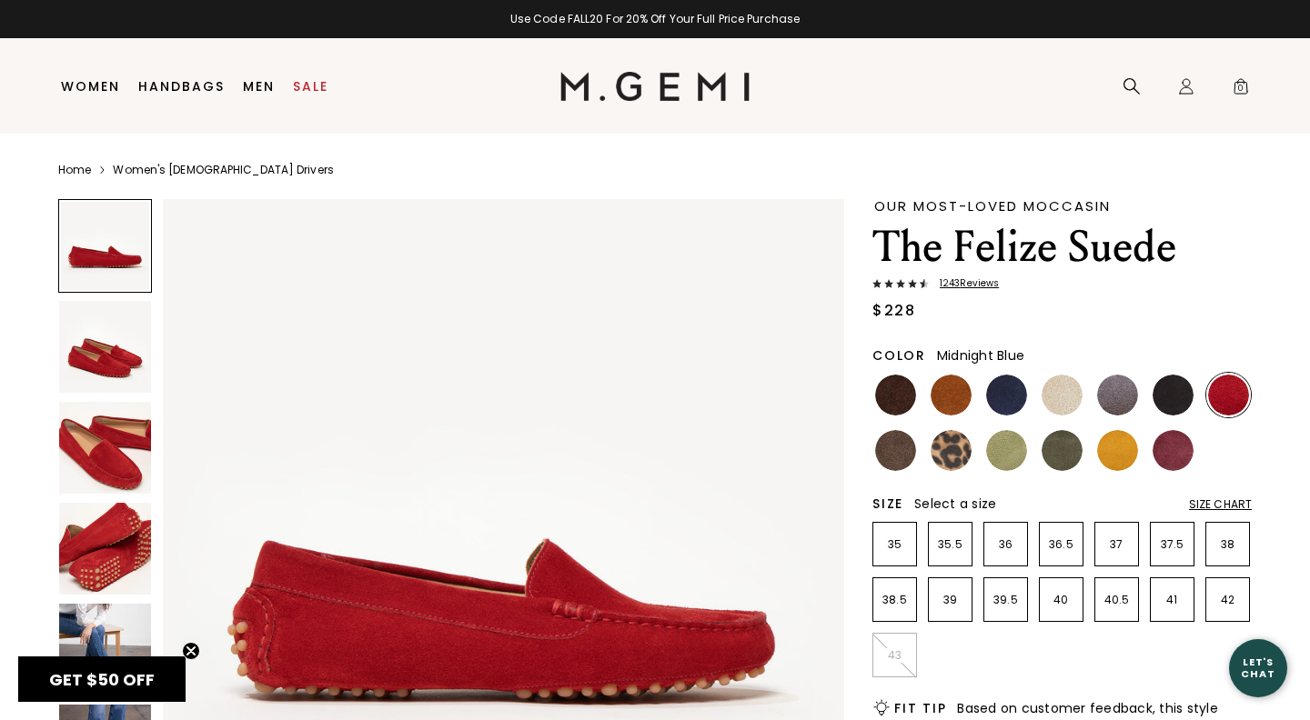
click at [1008, 391] on img at bounding box center [1006, 395] width 41 height 41
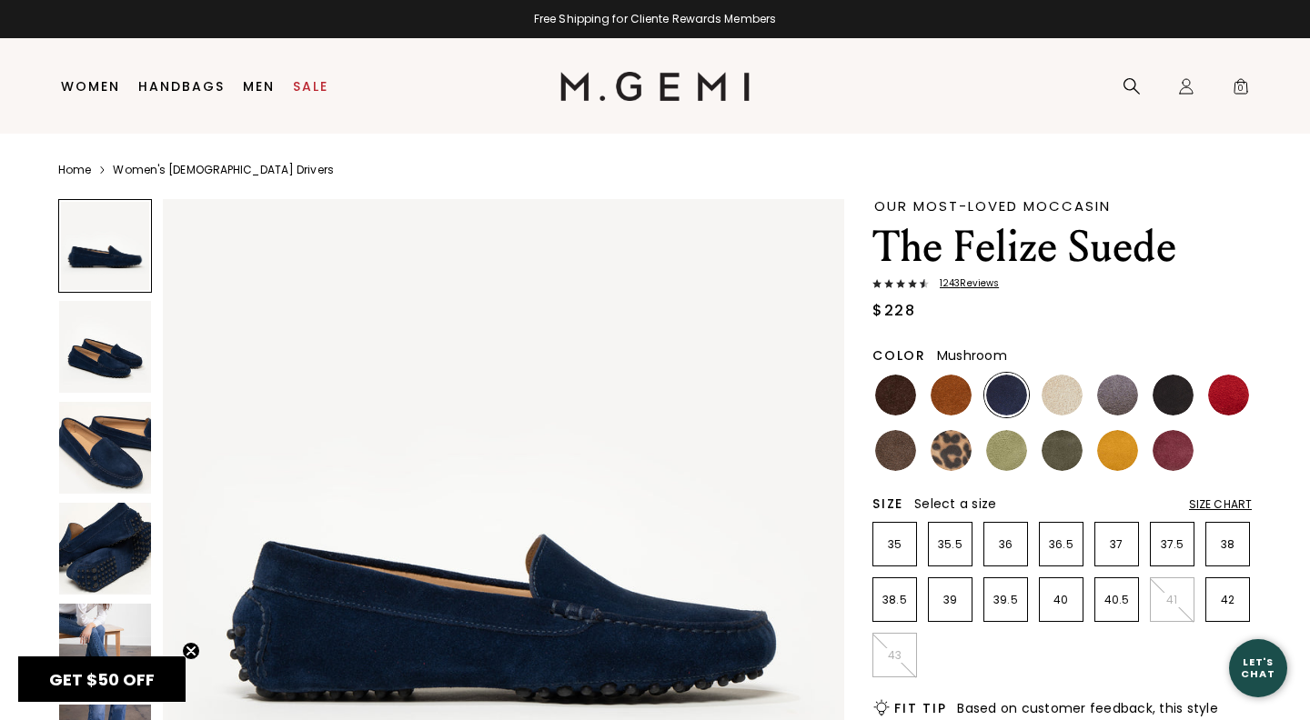
click at [898, 457] on img at bounding box center [895, 450] width 41 height 41
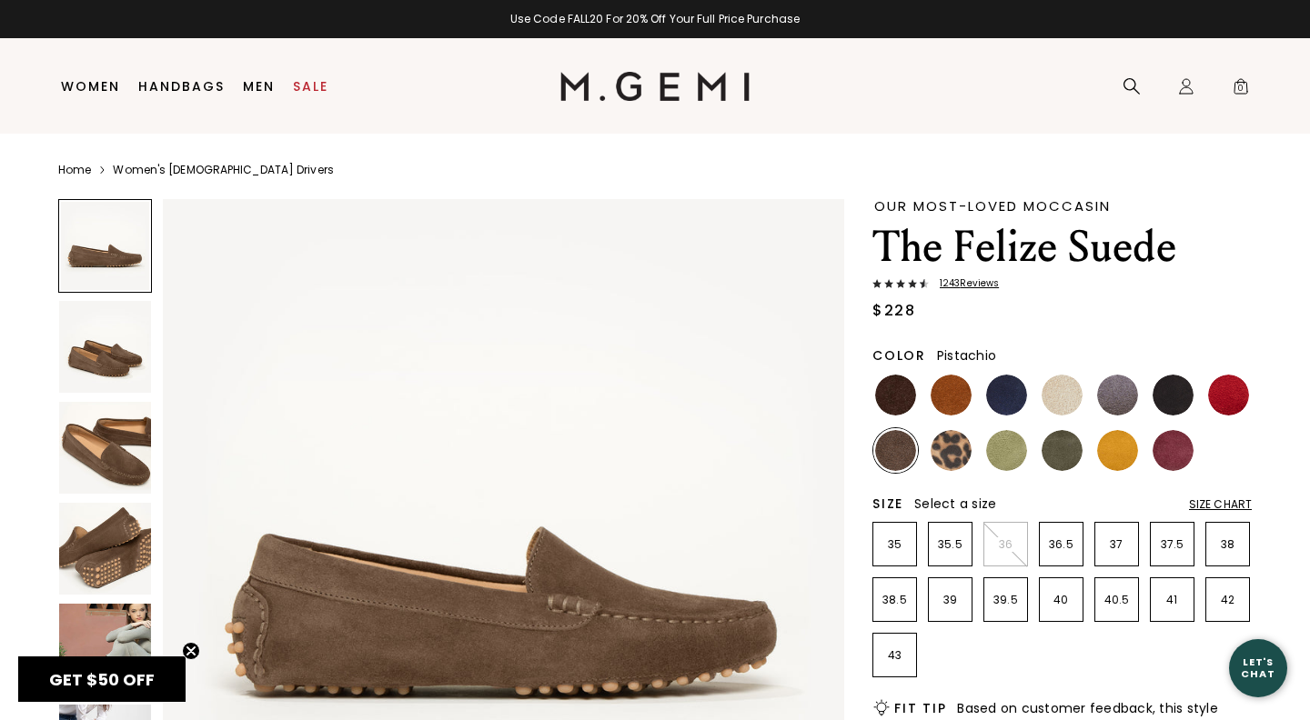
click at [1007, 448] on img at bounding box center [1006, 450] width 41 height 41
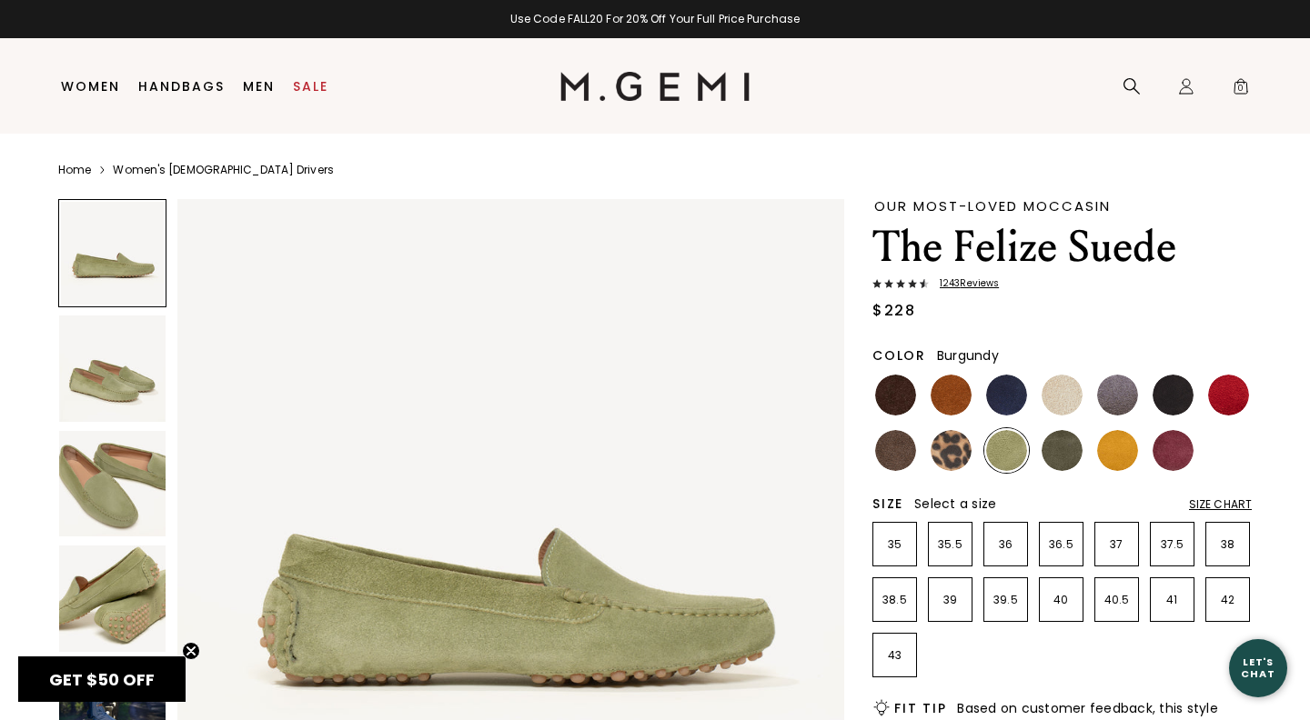
click at [1170, 444] on img at bounding box center [1172, 450] width 41 height 41
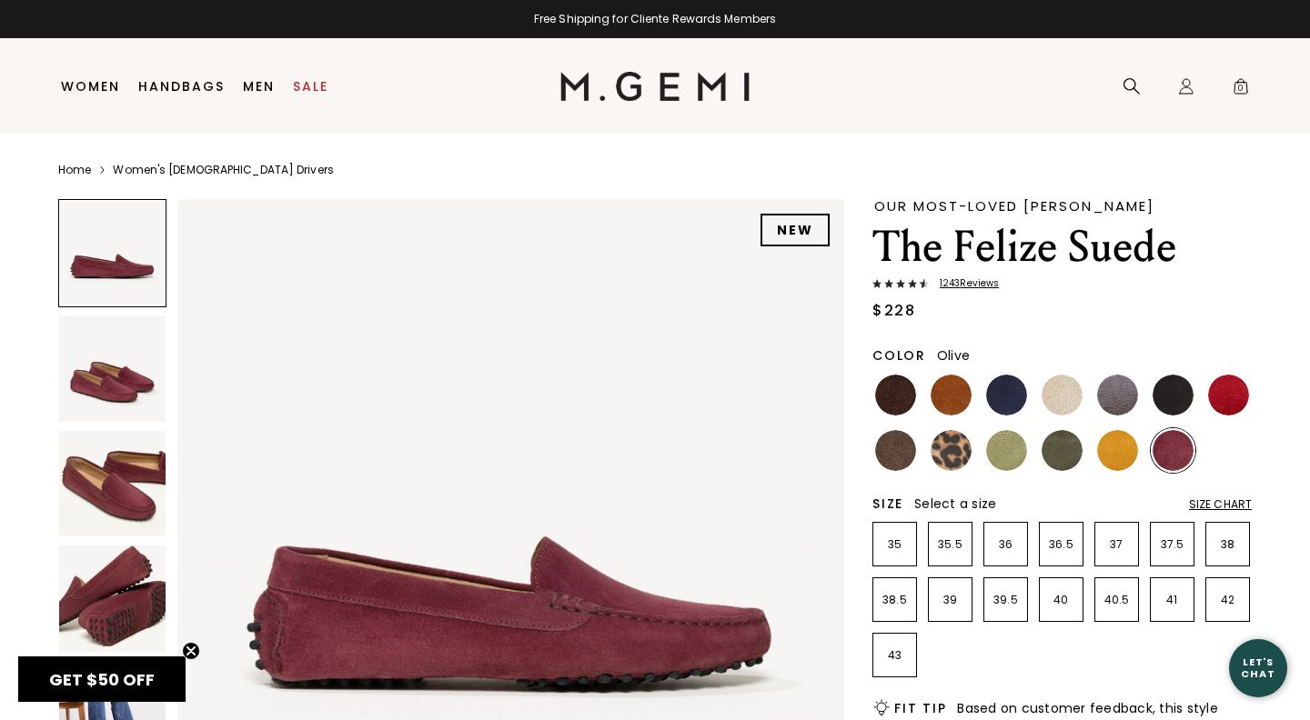
click at [1063, 457] on img at bounding box center [1061, 450] width 41 height 41
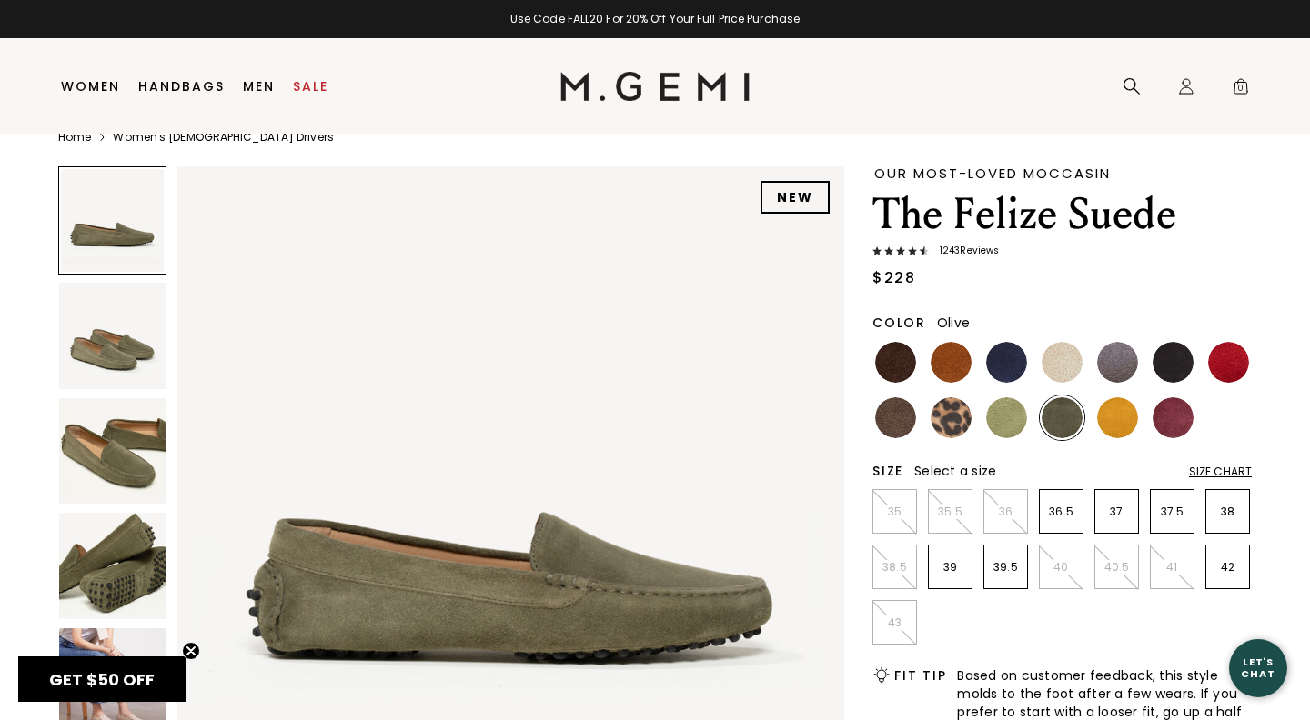
scroll to position [39, 0]
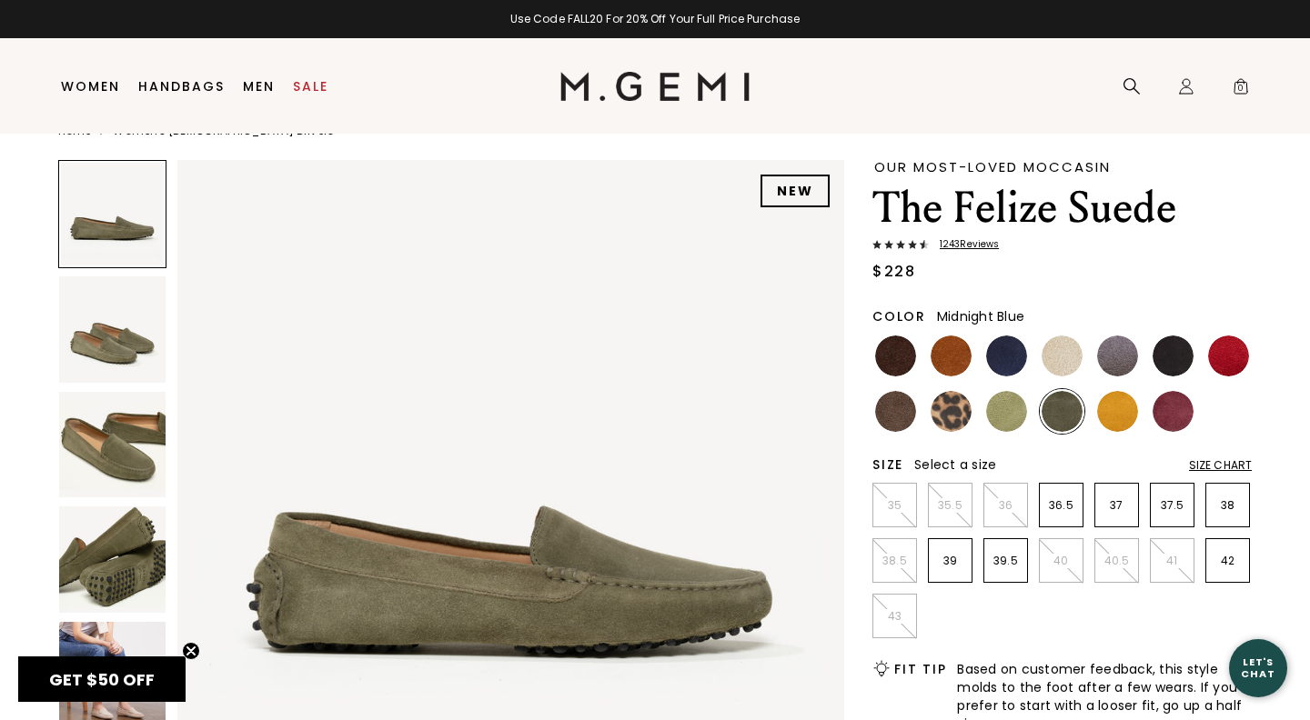
click at [1003, 351] on img at bounding box center [1006, 356] width 41 height 41
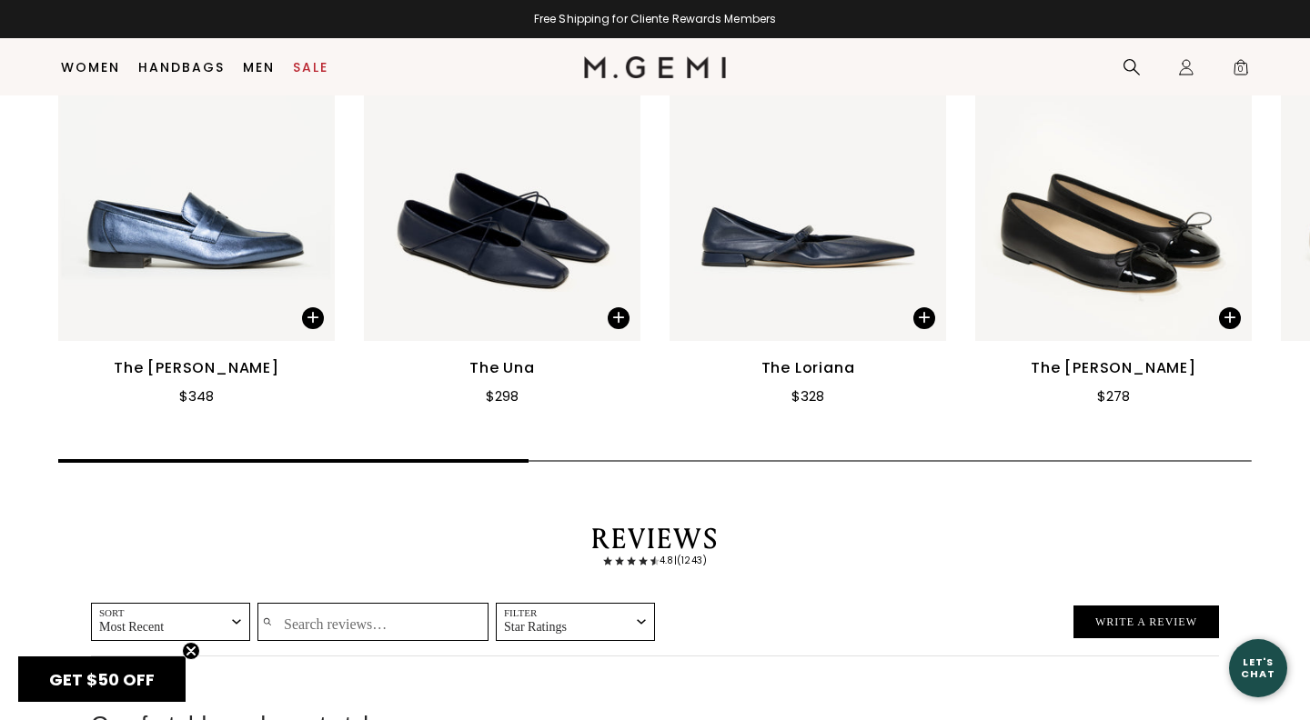
scroll to position [2519, 0]
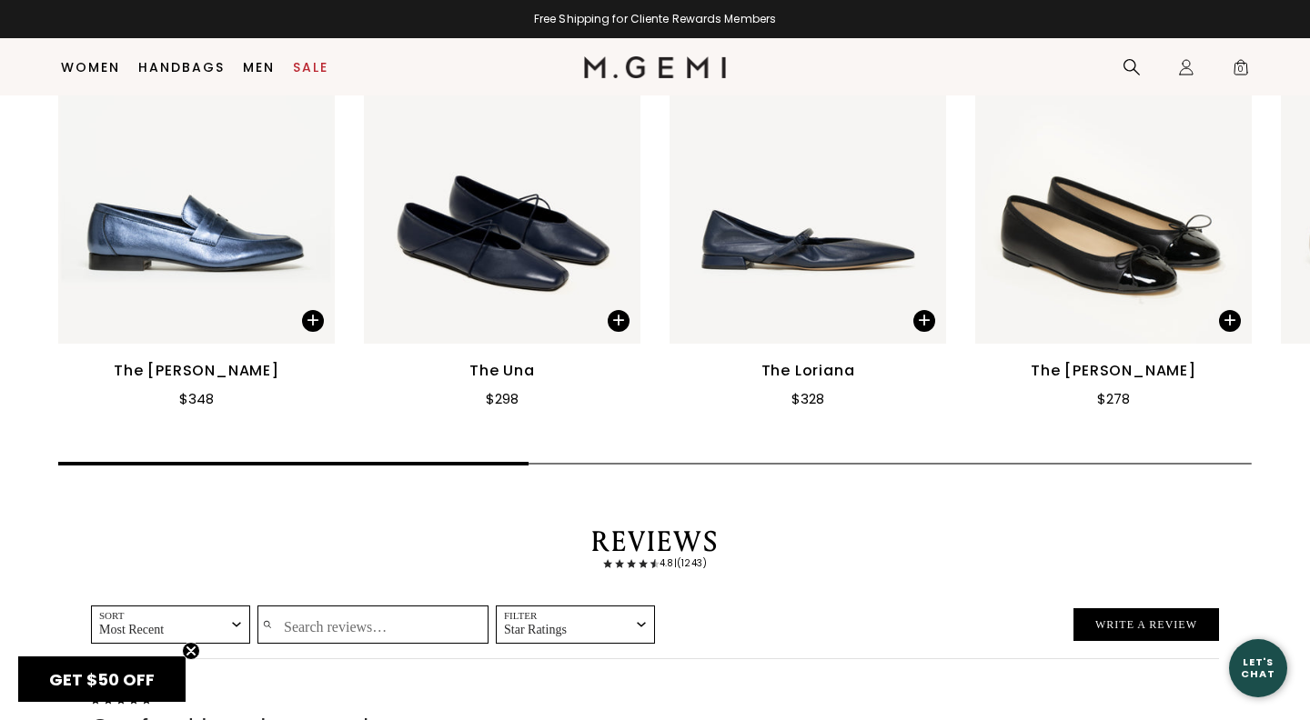
click at [1097, 242] on img at bounding box center [1113, 159] width 276 height 368
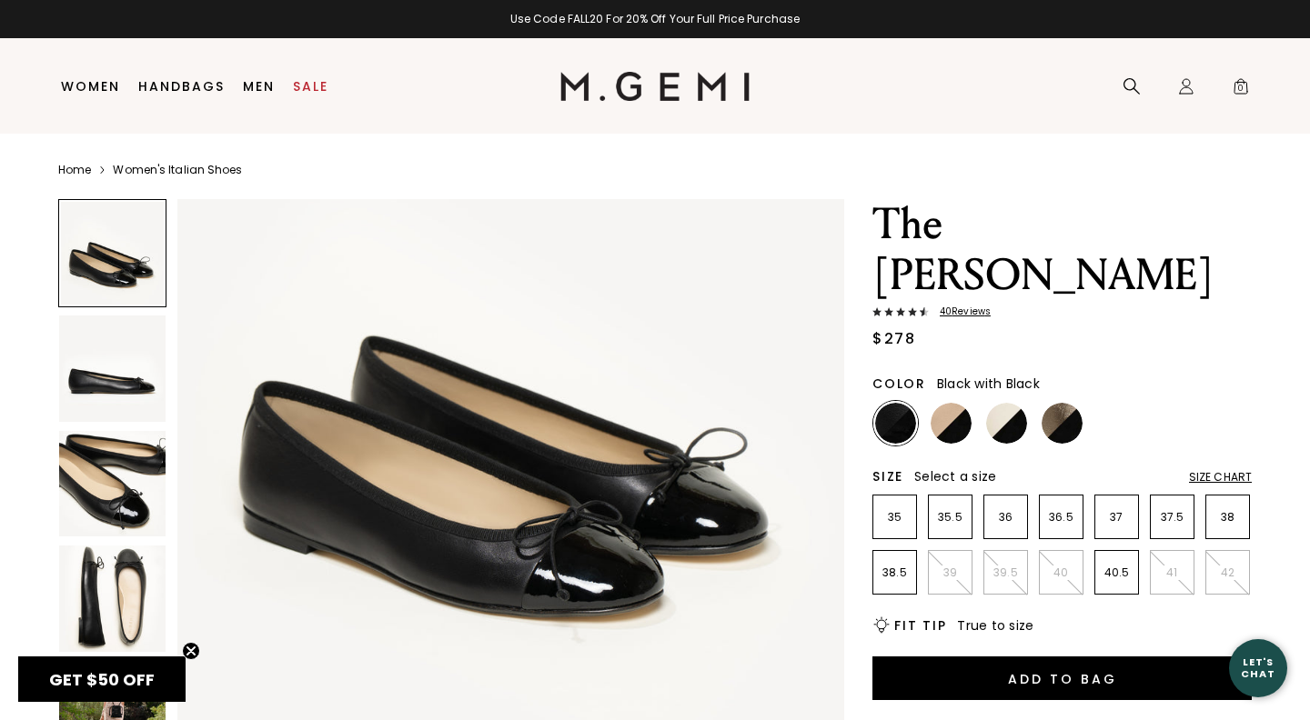
click at [136, 602] on img at bounding box center [112, 599] width 106 height 106
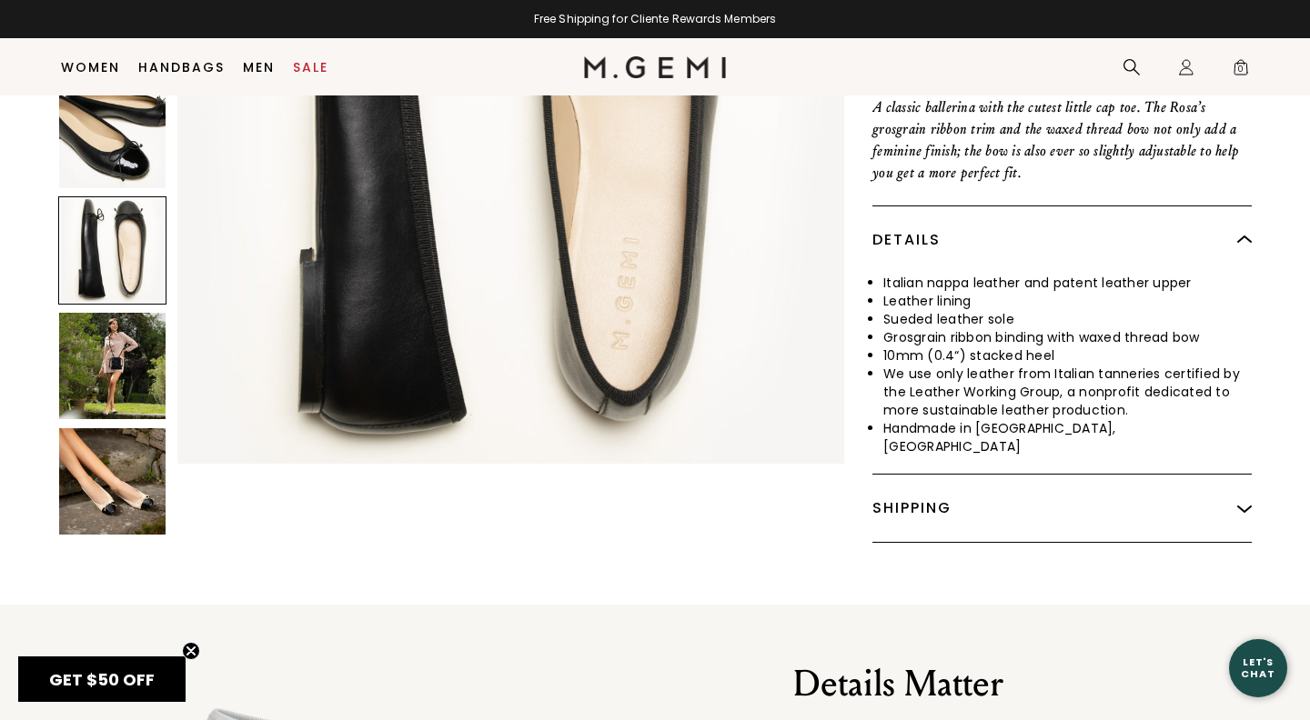
scroll to position [688, 0]
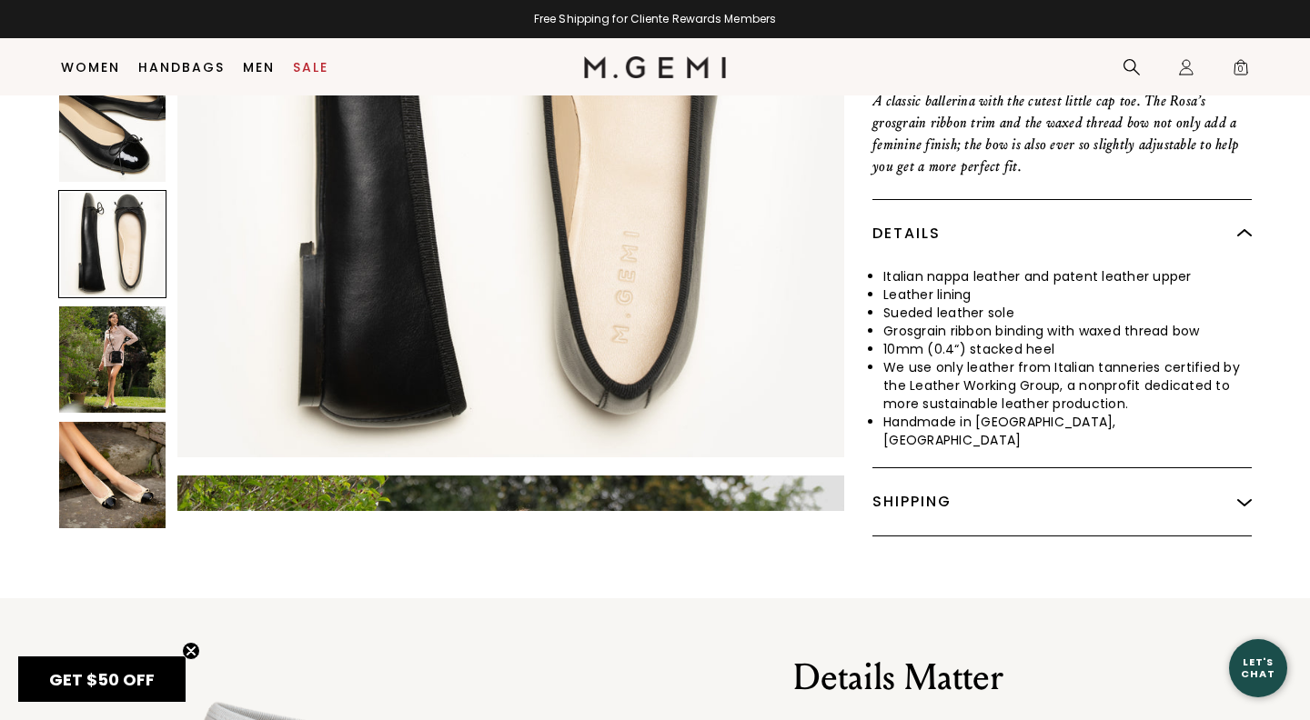
click at [118, 441] on img at bounding box center [112, 476] width 106 height 106
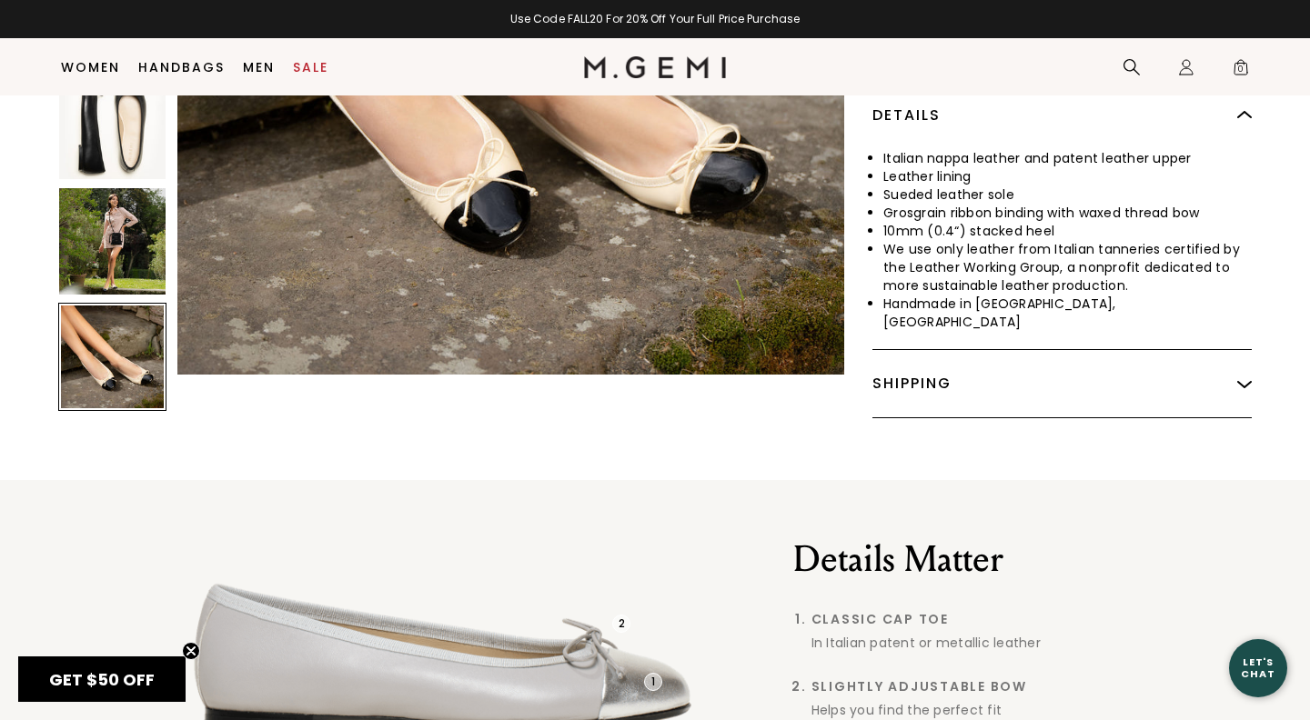
scroll to position [807, 0]
click at [542, 632] on div "1 2 3" at bounding box center [465, 660] width 655 height 313
click at [627, 615] on div "1 2 3" at bounding box center [465, 660] width 655 height 313
click at [605, 625] on div "1 2 3" at bounding box center [465, 660] width 655 height 313
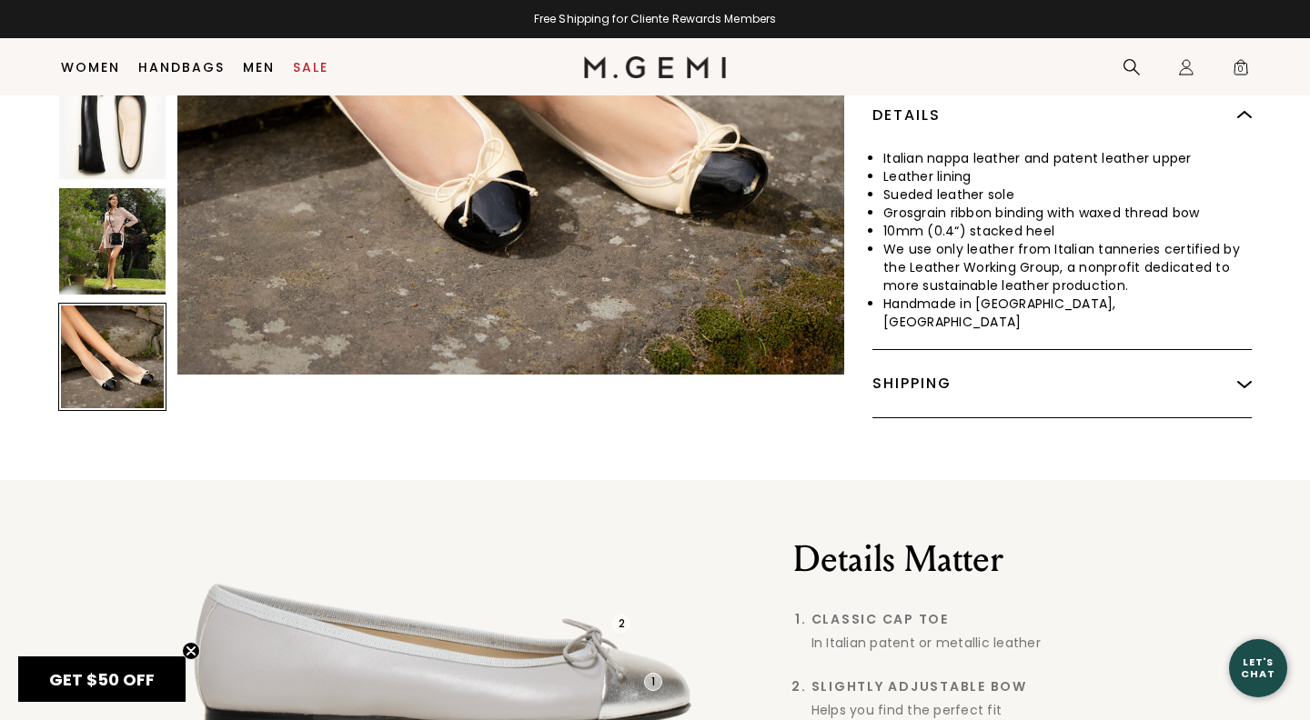
click at [605, 625] on div "1 2 3" at bounding box center [465, 660] width 655 height 313
click at [617, 577] on div "1 2 3" at bounding box center [465, 660] width 655 height 313
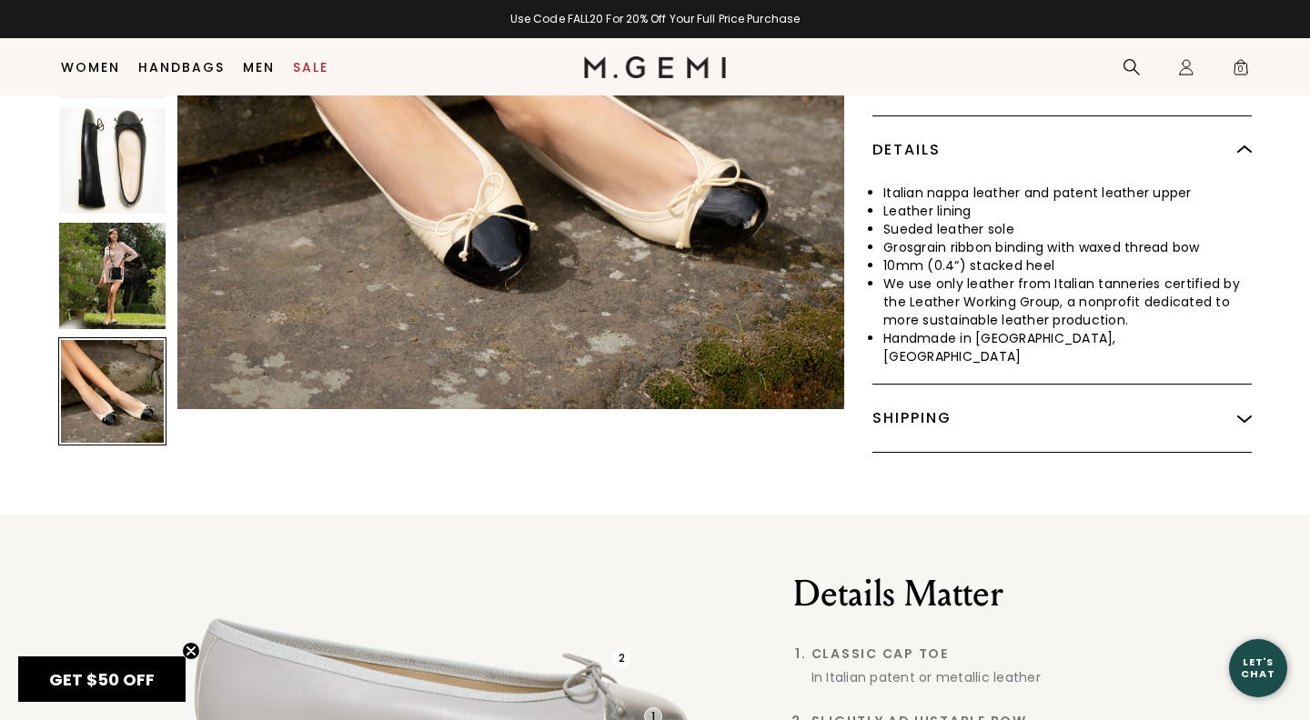
scroll to position [788, 0]
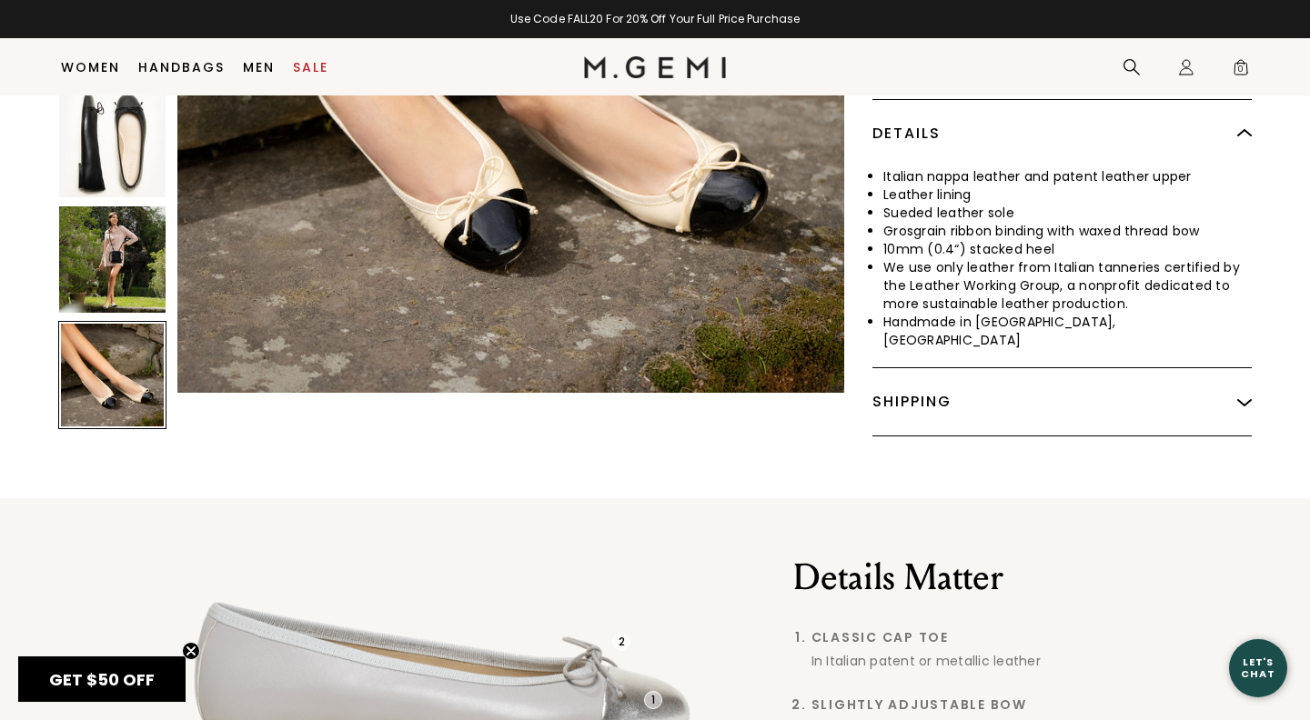
click at [543, 635] on div "1 2 3" at bounding box center [465, 678] width 655 height 313
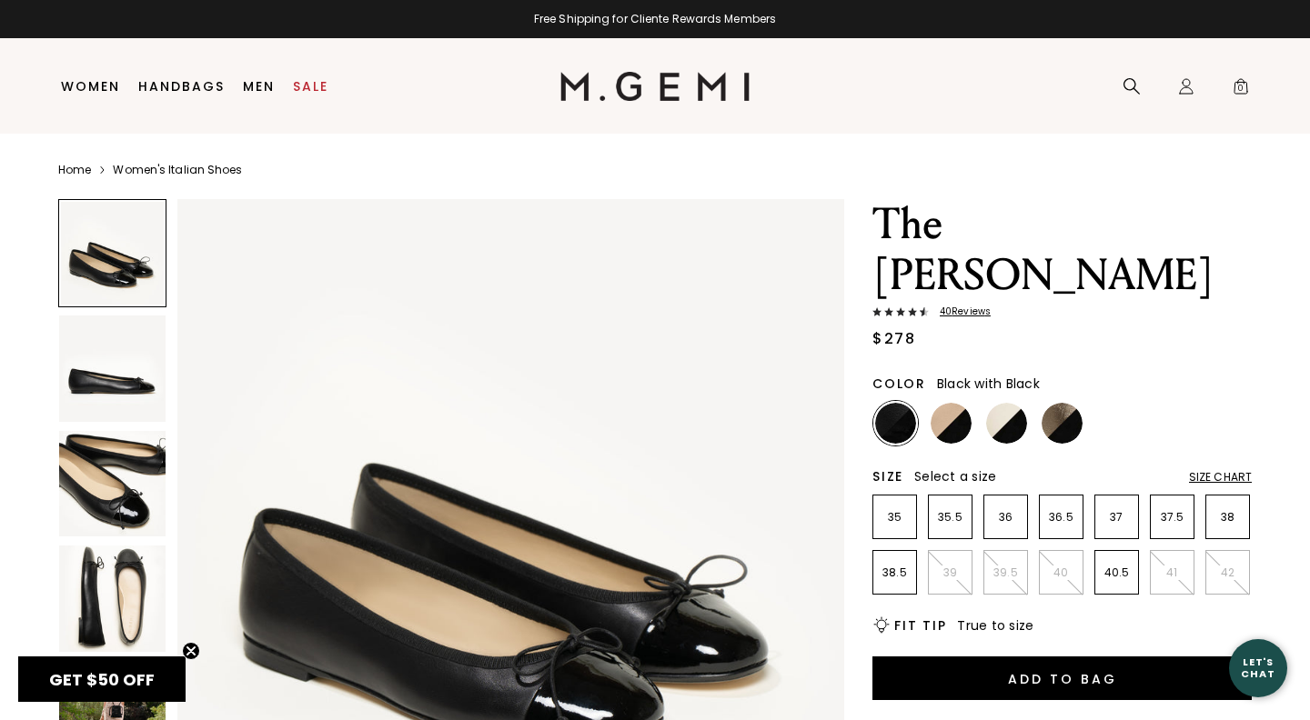
scroll to position [0, 0]
click at [897, 403] on img at bounding box center [895, 423] width 41 height 41
click at [948, 403] on img at bounding box center [950, 423] width 41 height 41
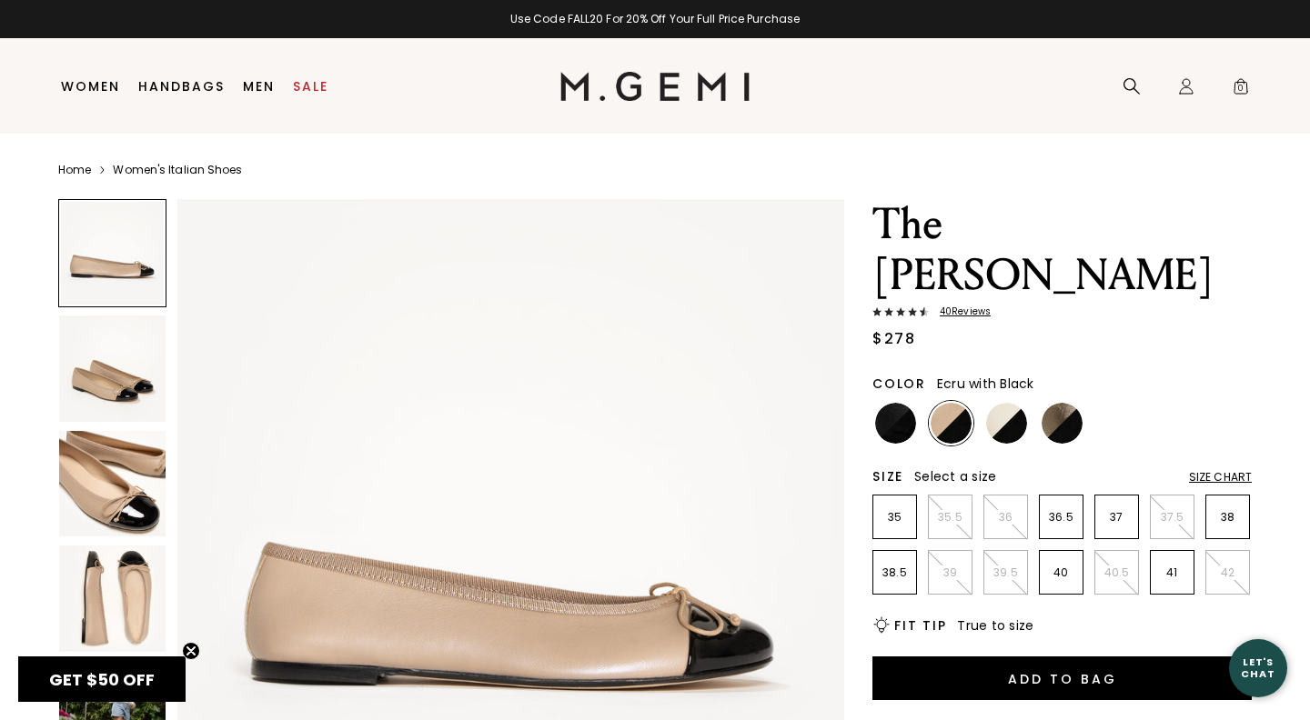
click at [1011, 403] on img at bounding box center [1006, 423] width 41 height 41
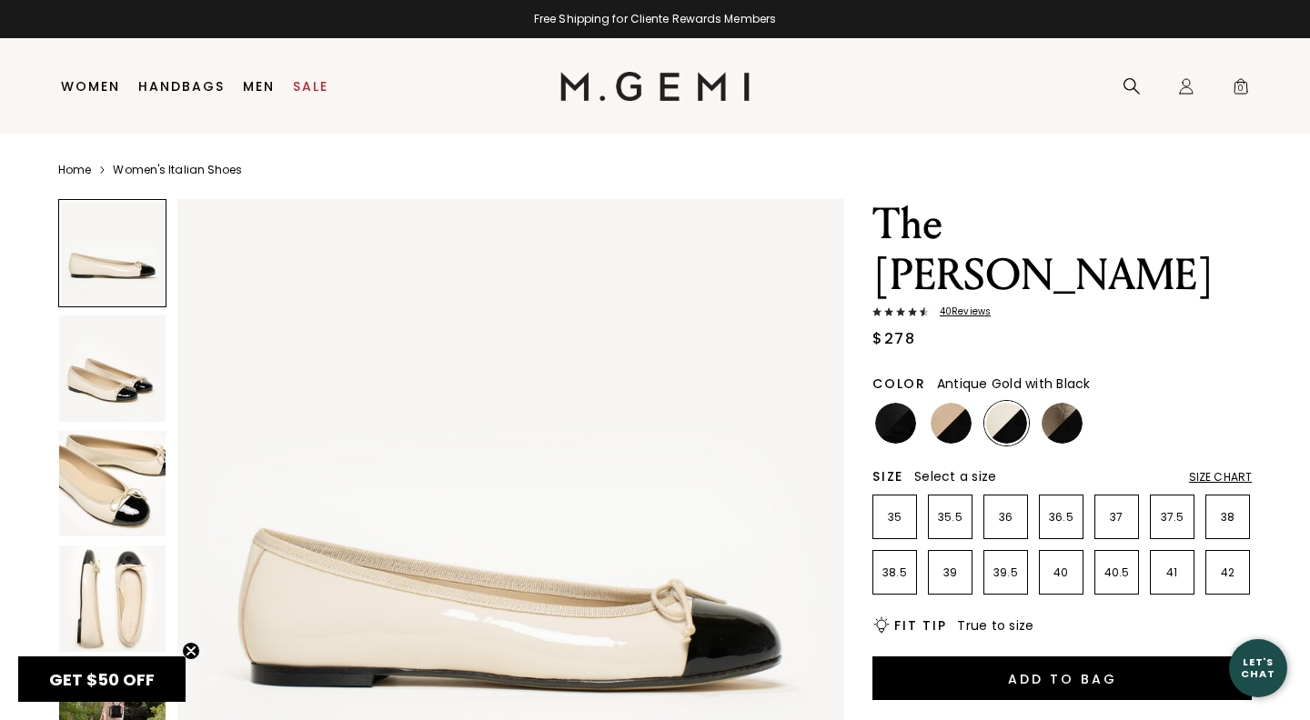
click at [1059, 403] on img at bounding box center [1061, 423] width 41 height 41
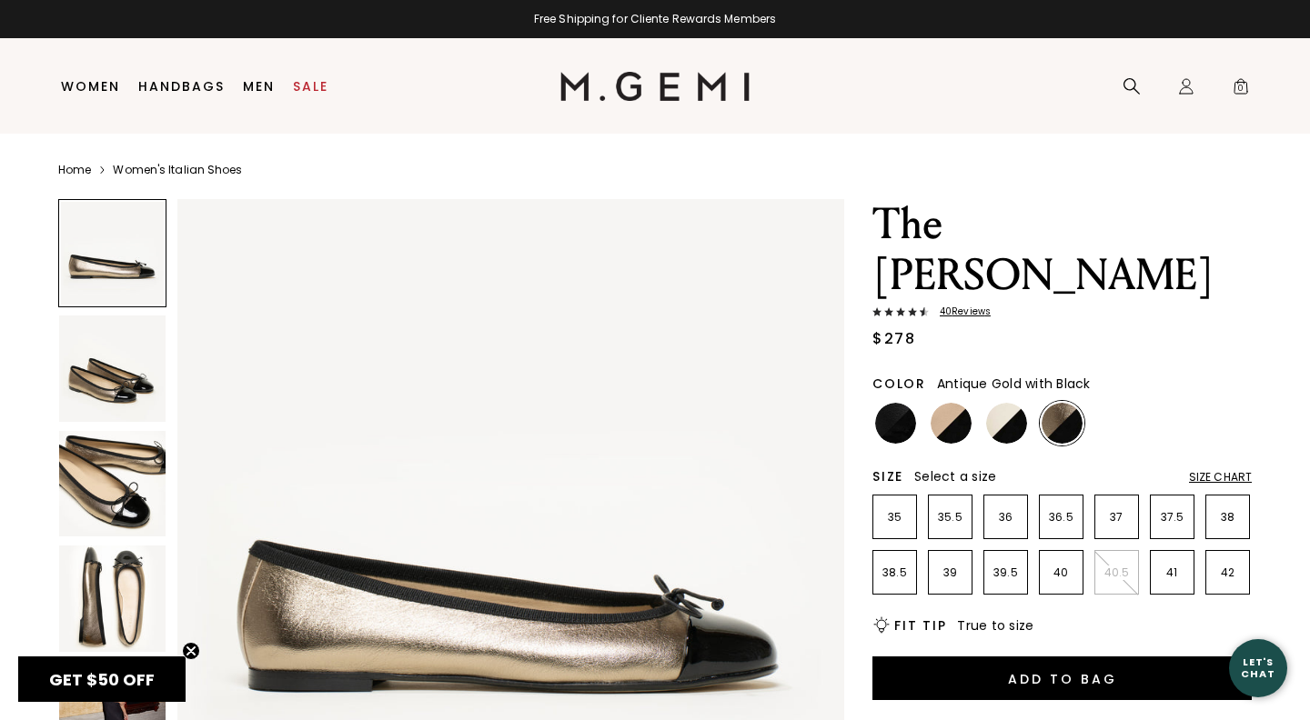
click at [667, 678] on img at bounding box center [510, 532] width 667 height 667
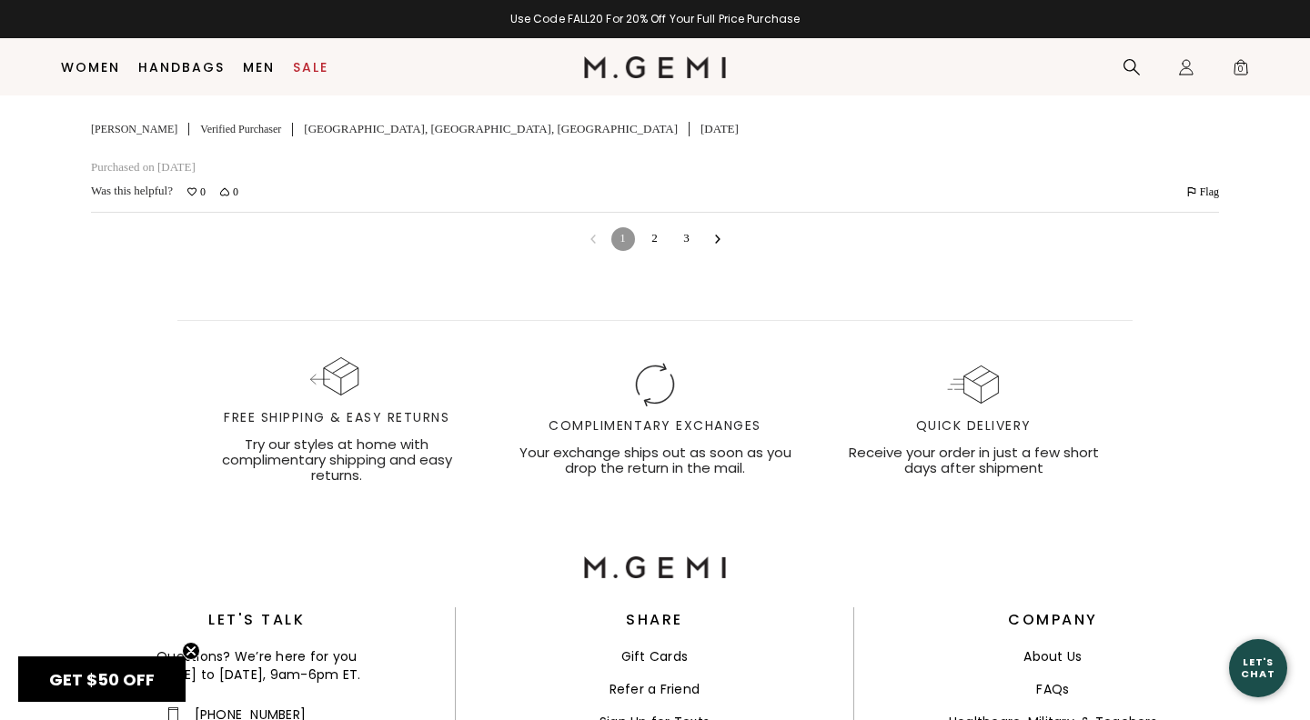
scroll to position [5587, 0]
click at [652, 228] on link "2" at bounding box center [655, 240] width 24 height 24
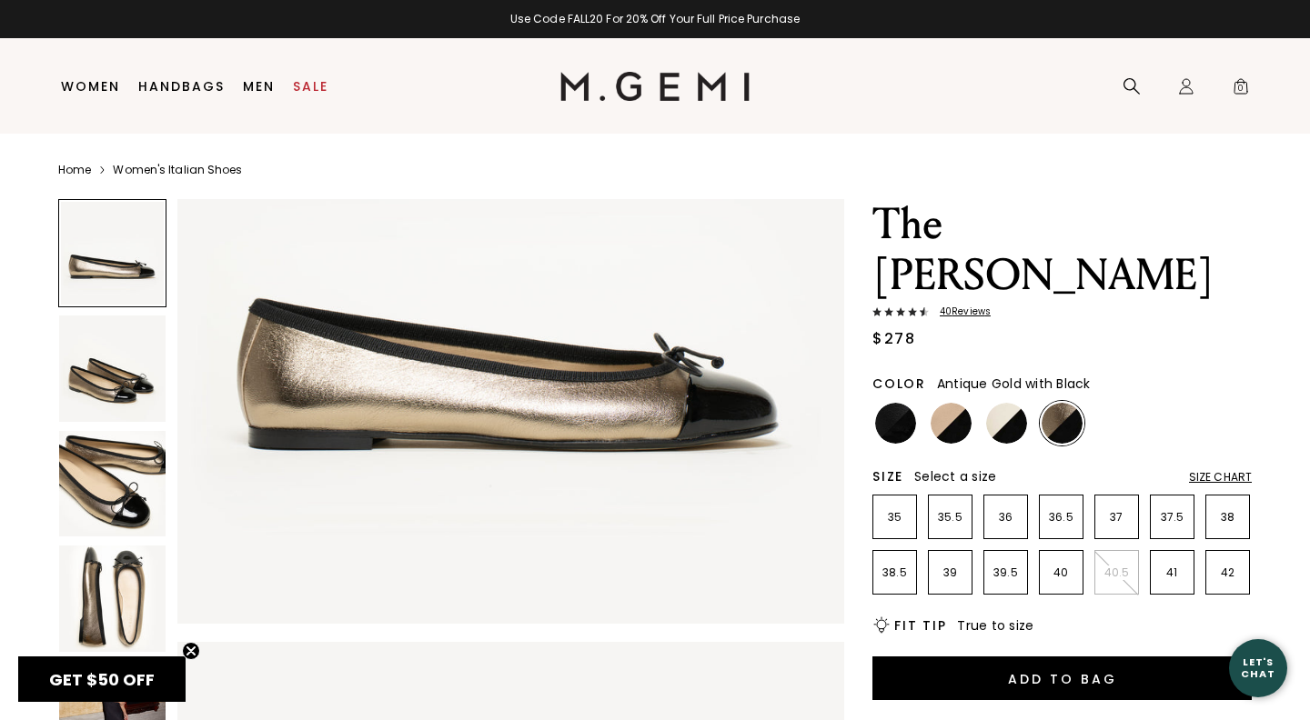
scroll to position [0, 0]
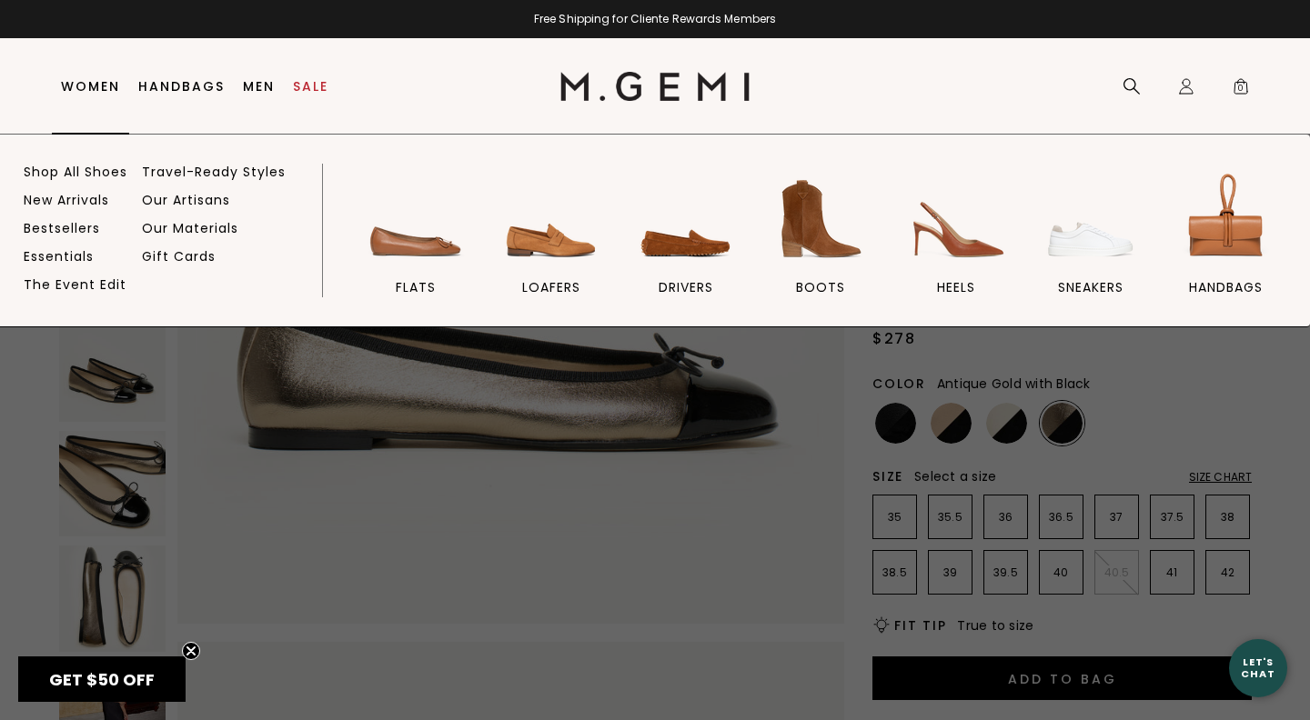
click at [86, 82] on link "Women" at bounding box center [90, 86] width 59 height 15
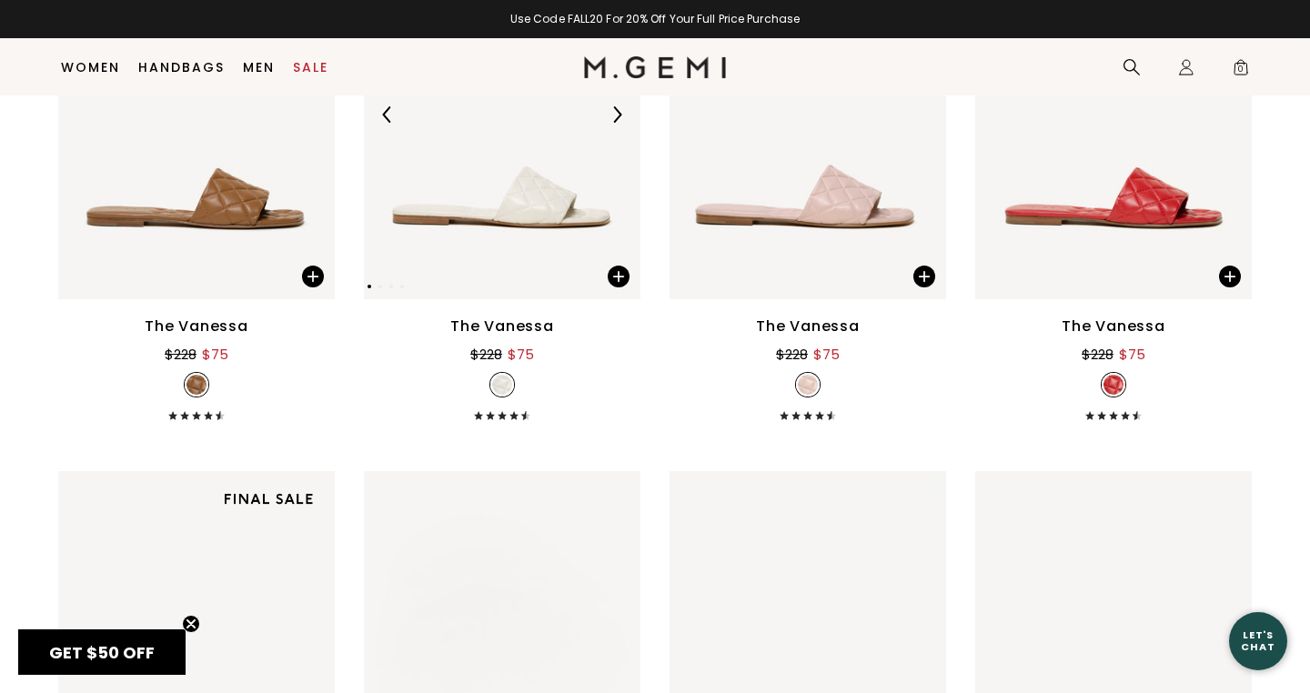
scroll to position [1493, 0]
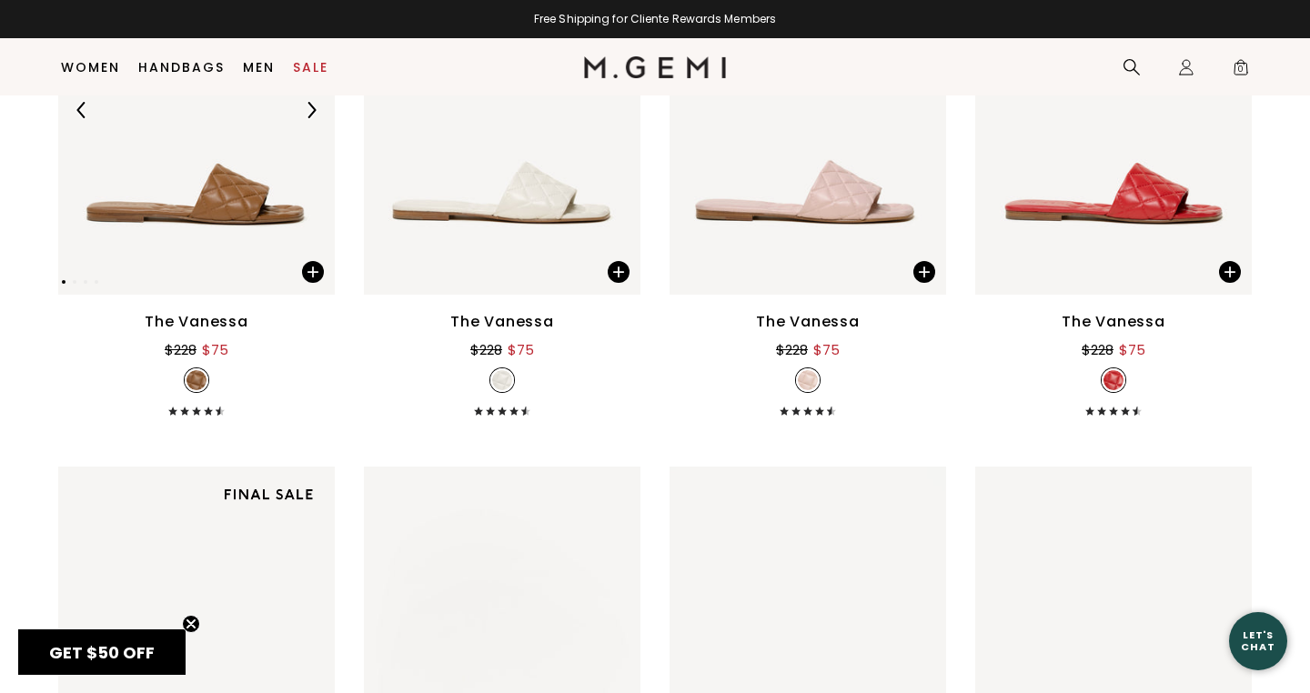
click at [232, 216] on img at bounding box center [196, 110] width 276 height 368
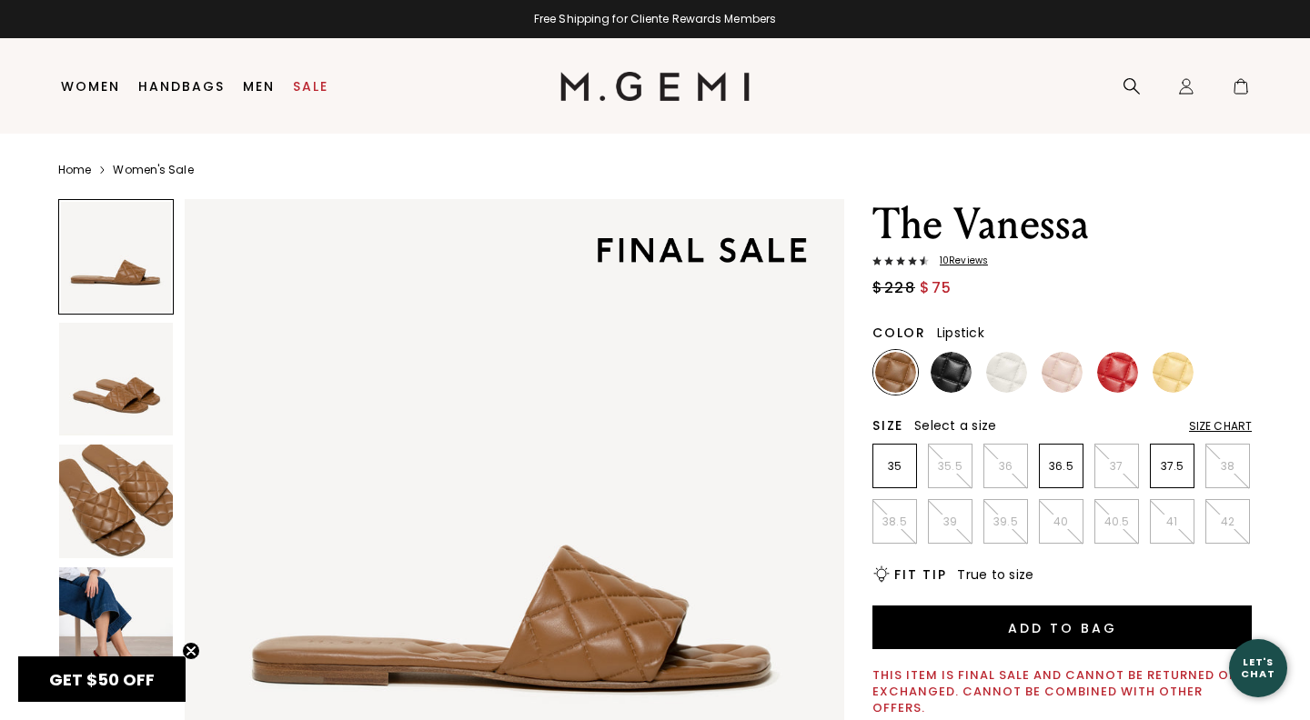
click at [1116, 370] on img at bounding box center [1117, 372] width 41 height 41
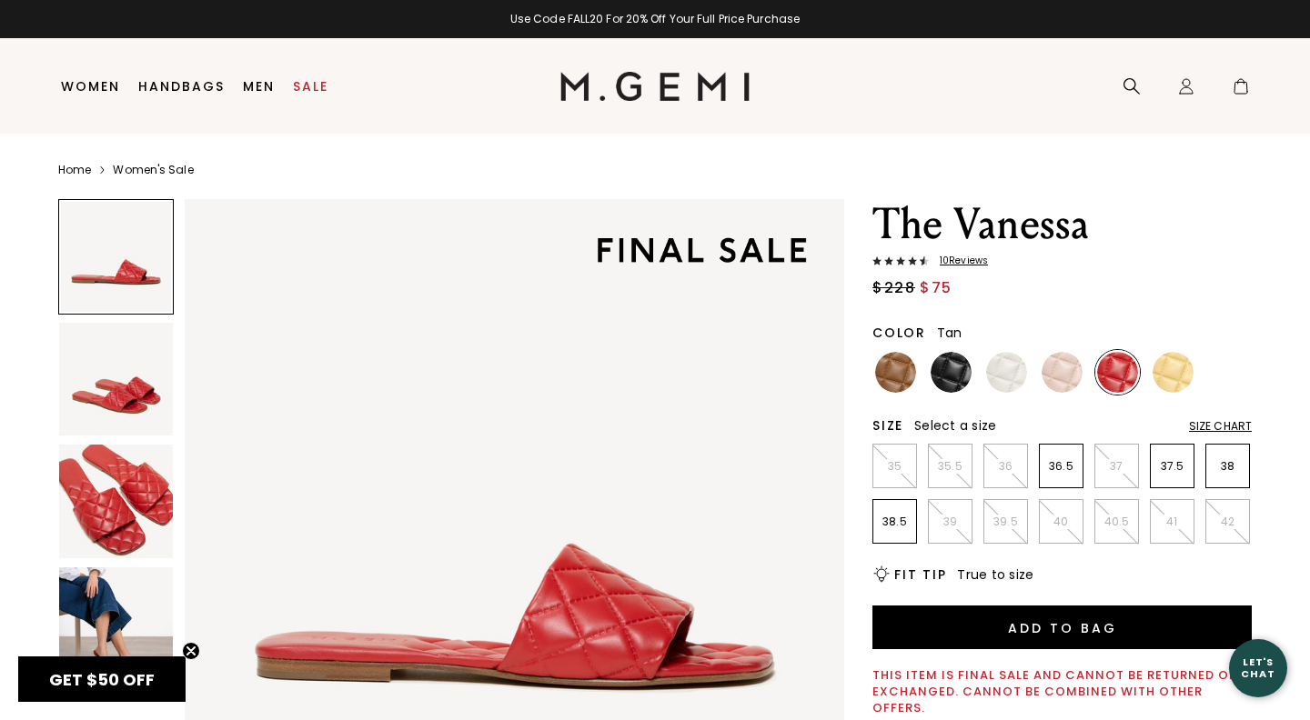
click at [893, 376] on img at bounding box center [895, 372] width 41 height 41
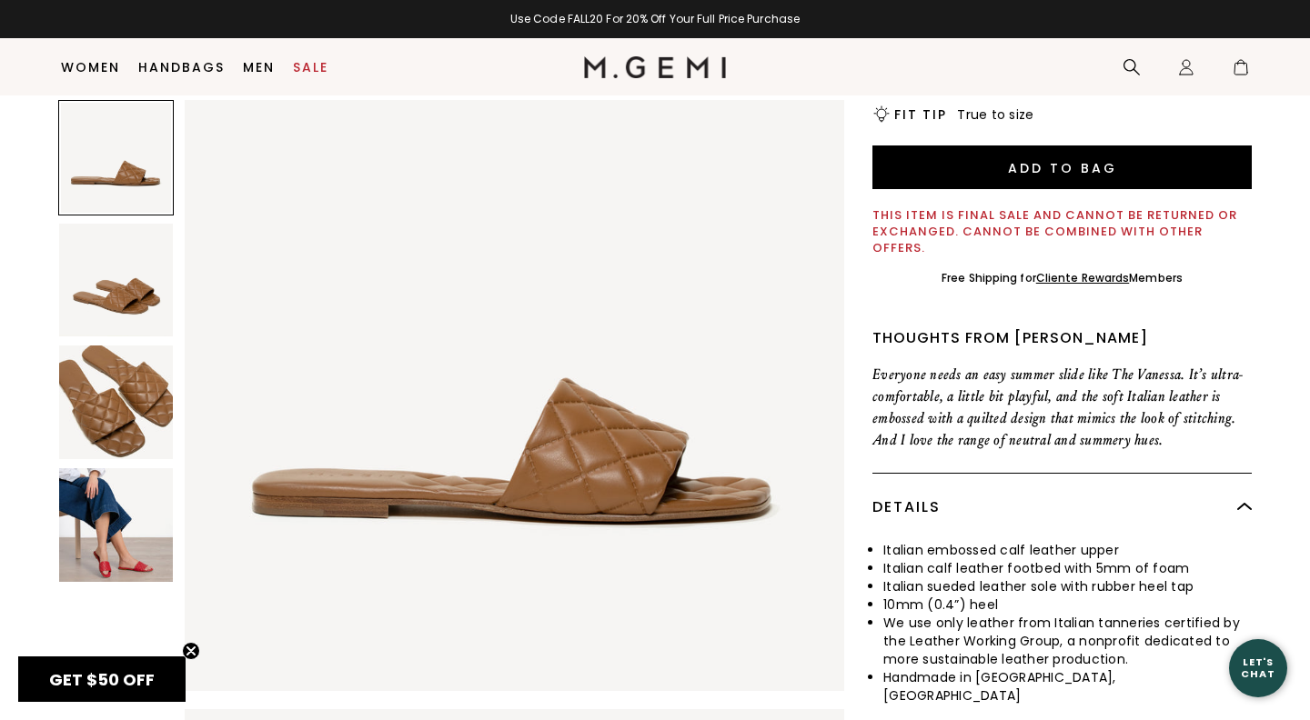
scroll to position [479, 0]
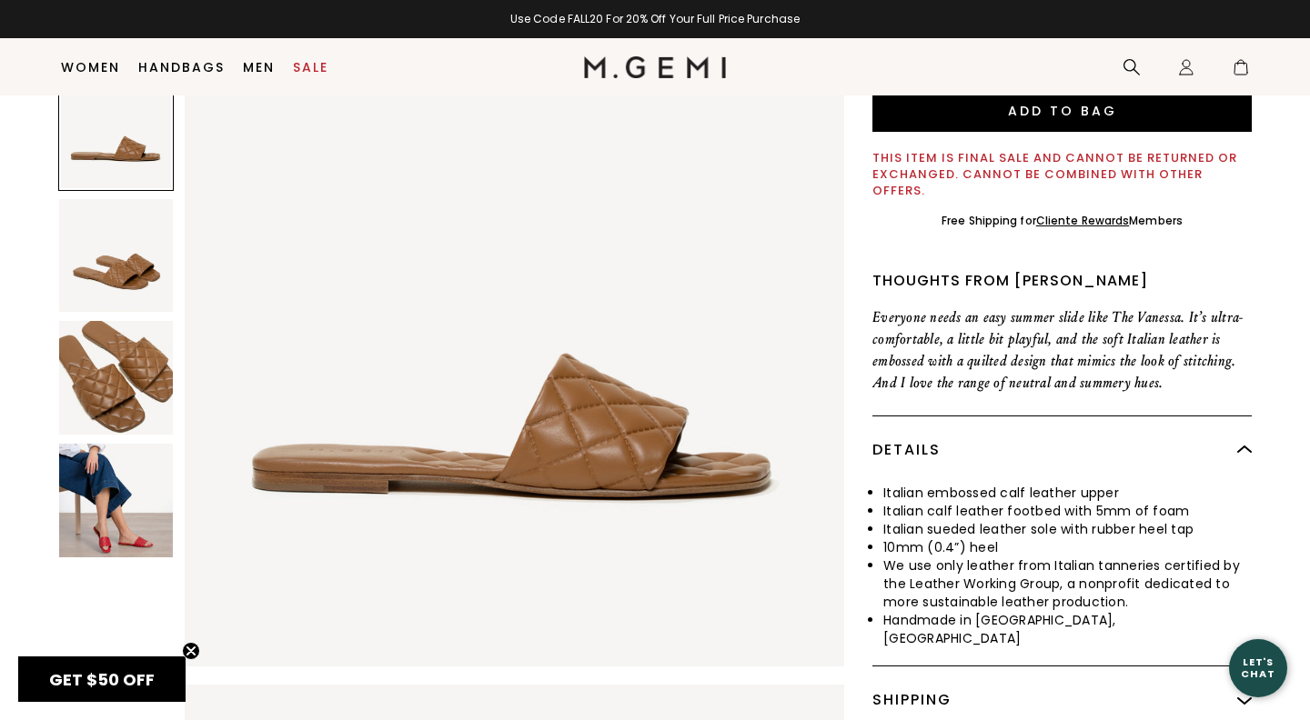
click at [113, 241] on img at bounding box center [116, 256] width 114 height 114
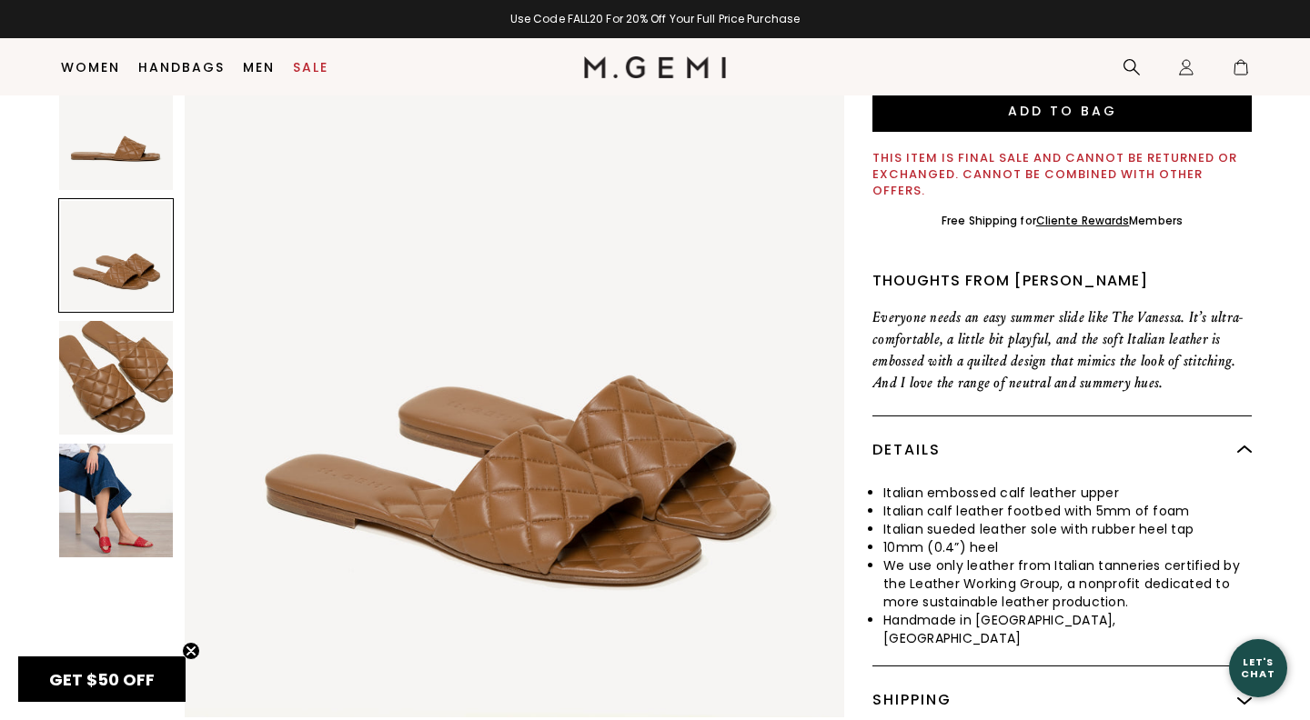
click at [132, 323] on img at bounding box center [116, 378] width 114 height 114
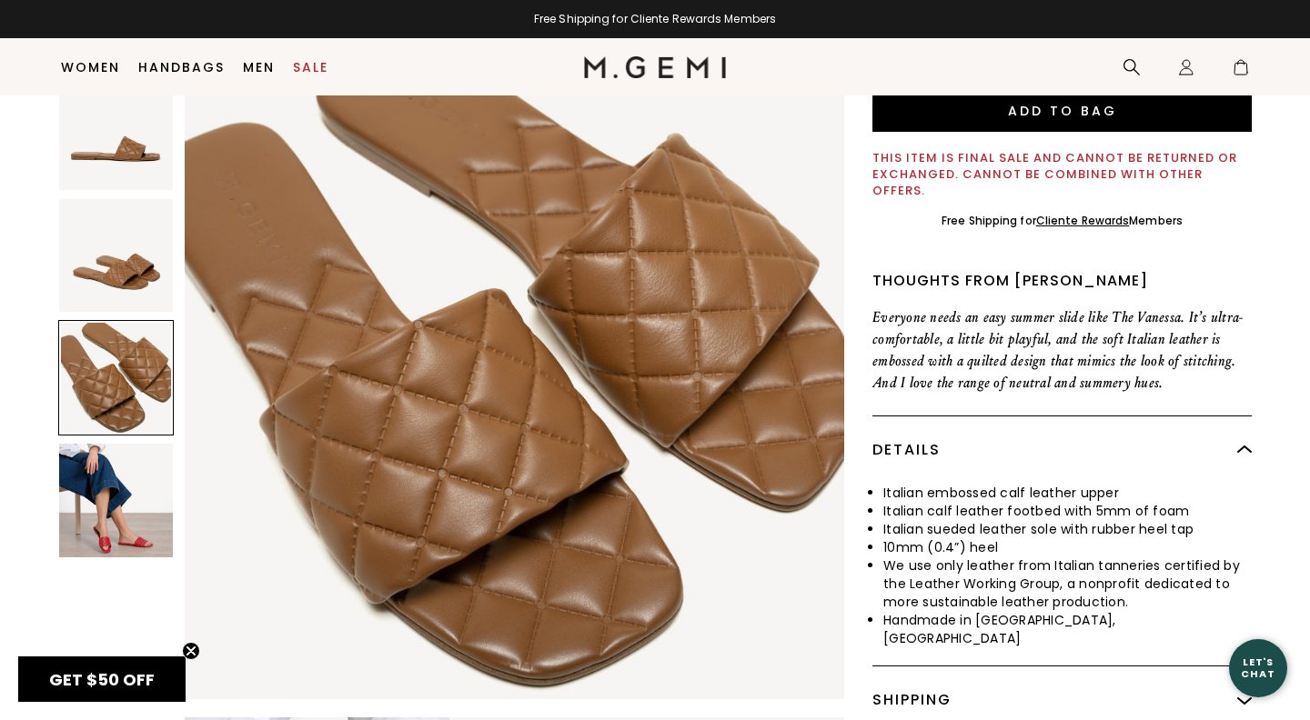
click at [124, 356] on div at bounding box center [115, 377] width 115 height 115
click at [138, 116] on img at bounding box center [116, 133] width 114 height 114
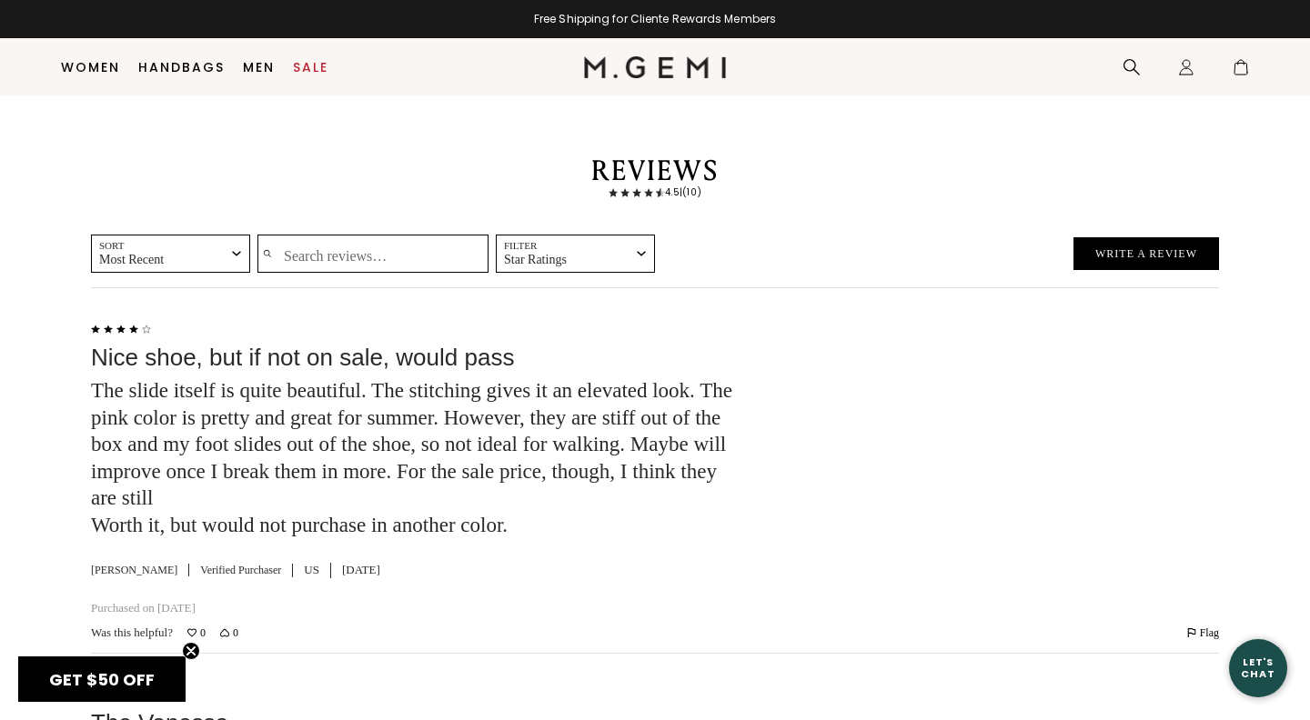
scroll to position [0, 0]
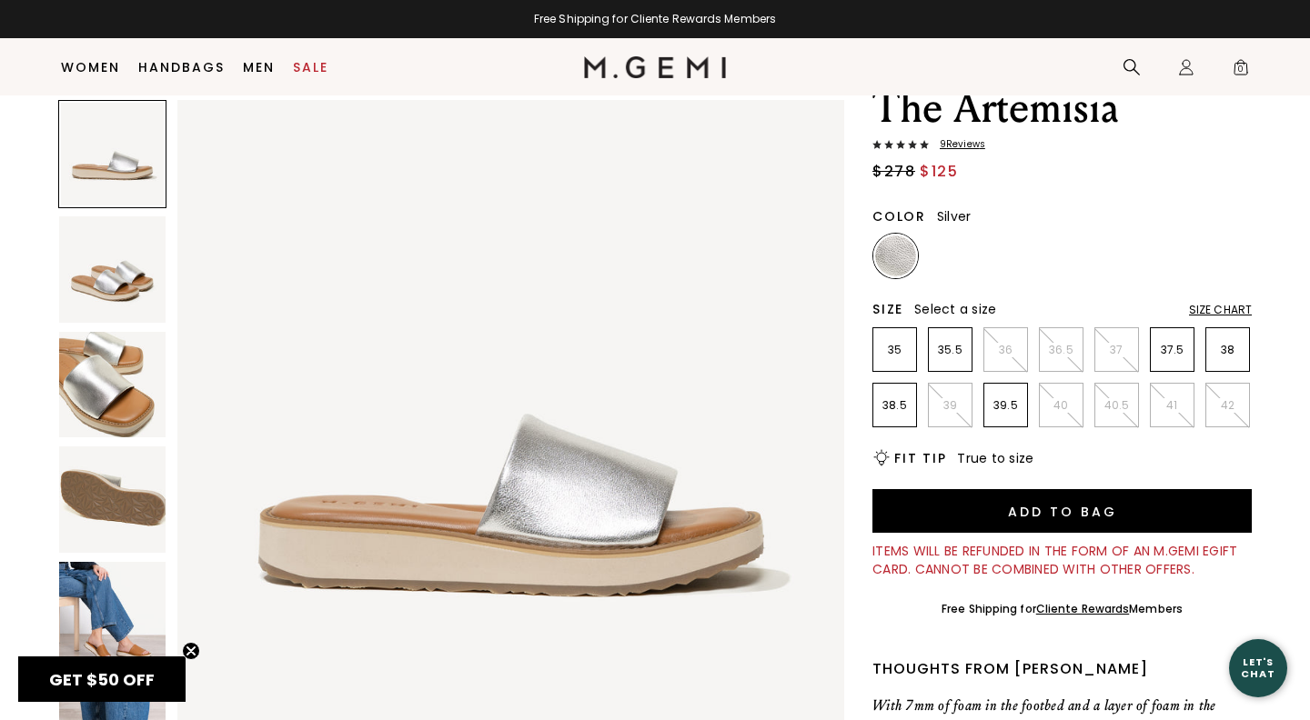
click at [751, 548] on img at bounding box center [510, 433] width 667 height 667
click at [136, 504] on img at bounding box center [112, 500] width 106 height 106
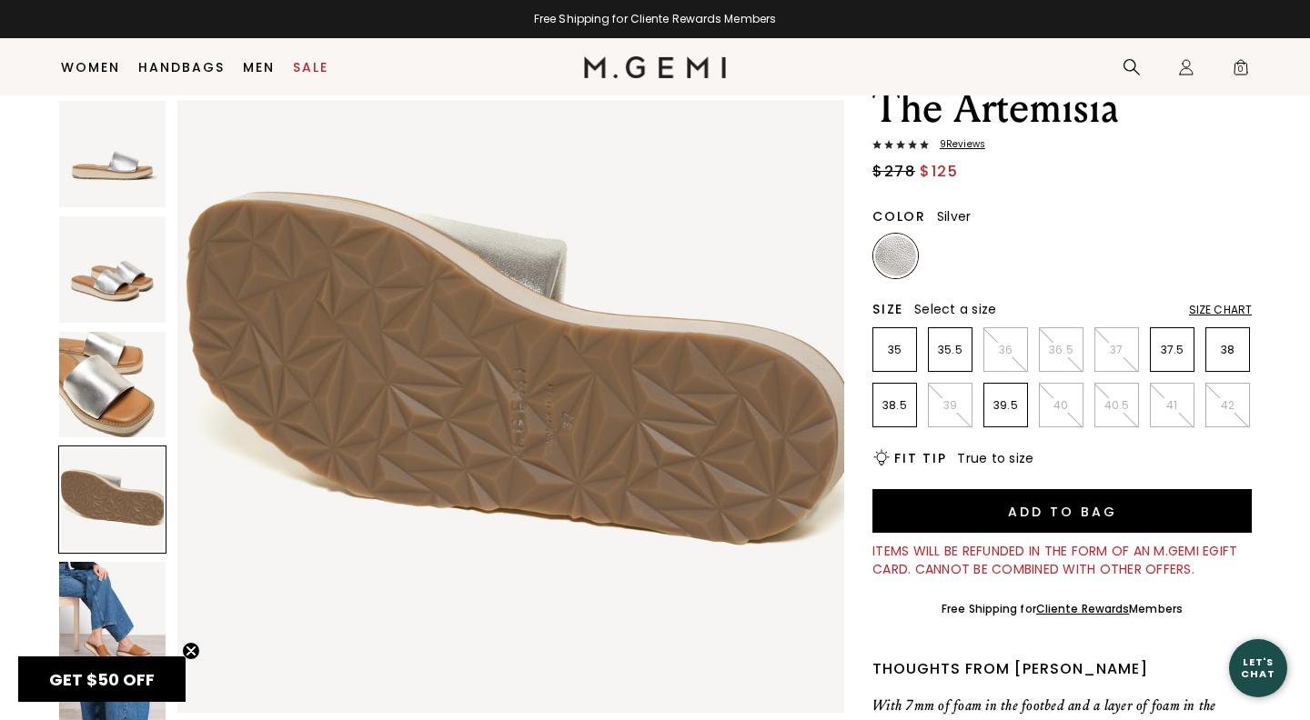
click at [121, 275] on img at bounding box center [112, 269] width 106 height 106
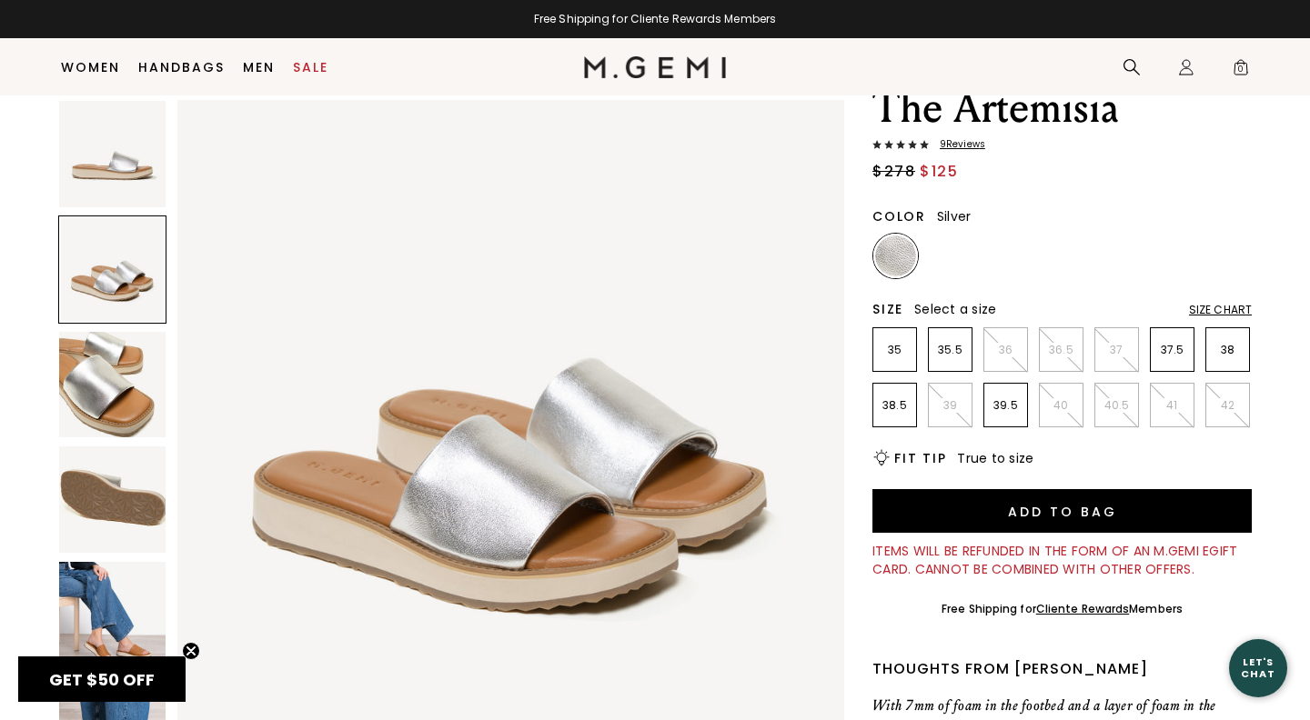
click at [131, 166] on img at bounding box center [112, 154] width 106 height 106
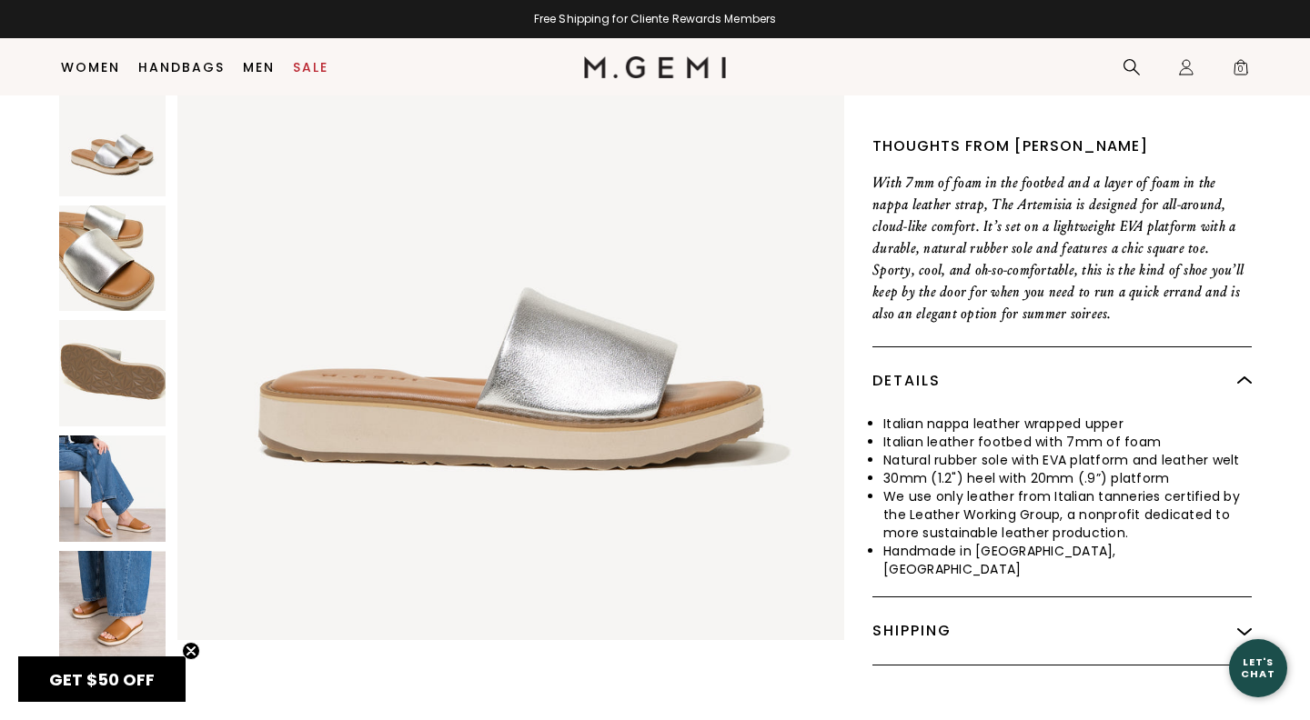
scroll to position [607, 0]
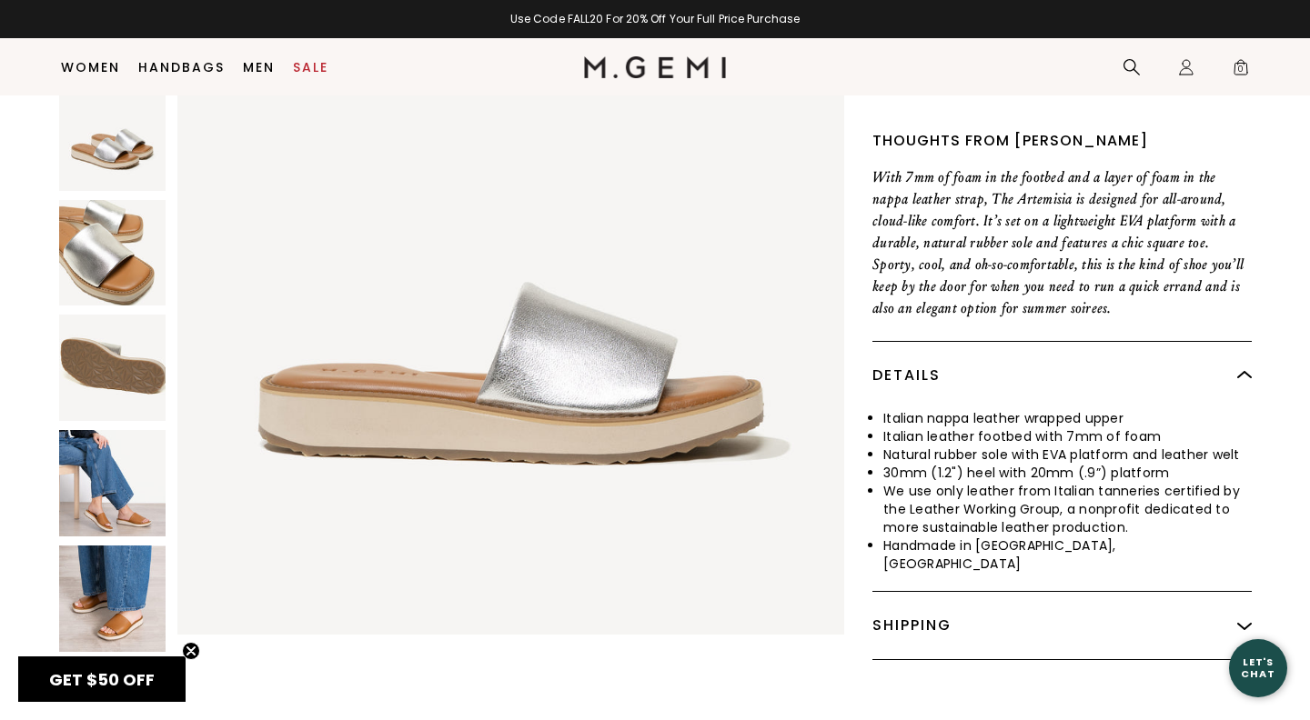
click at [122, 607] on img at bounding box center [112, 600] width 106 height 106
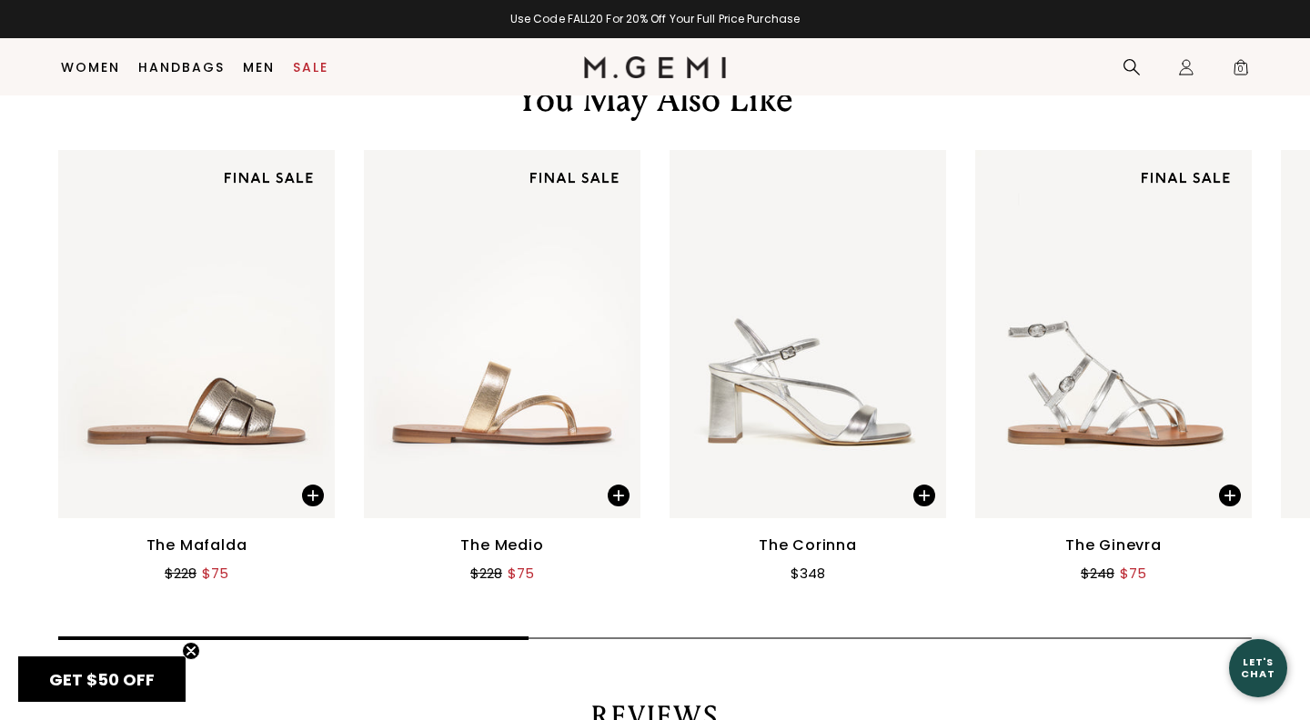
scroll to position [2507, 0]
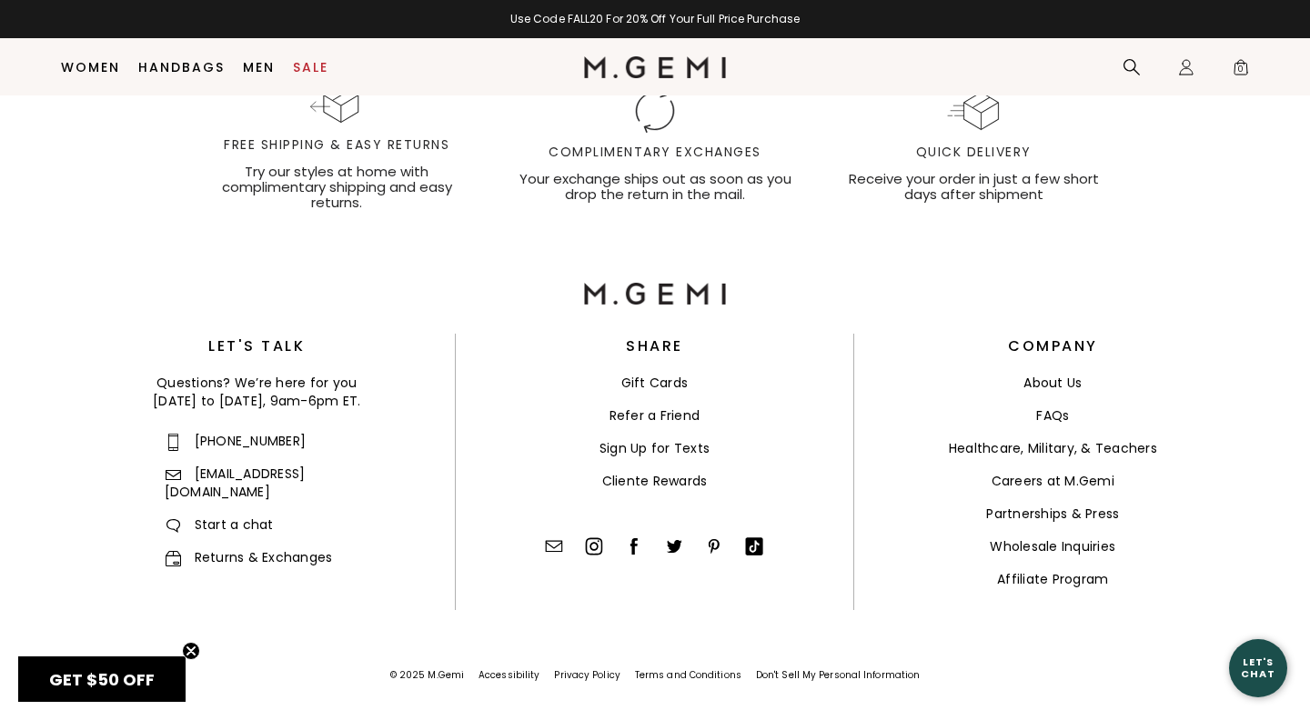
scroll to position [6500, 0]
